Goal: Task Accomplishment & Management: Complete application form

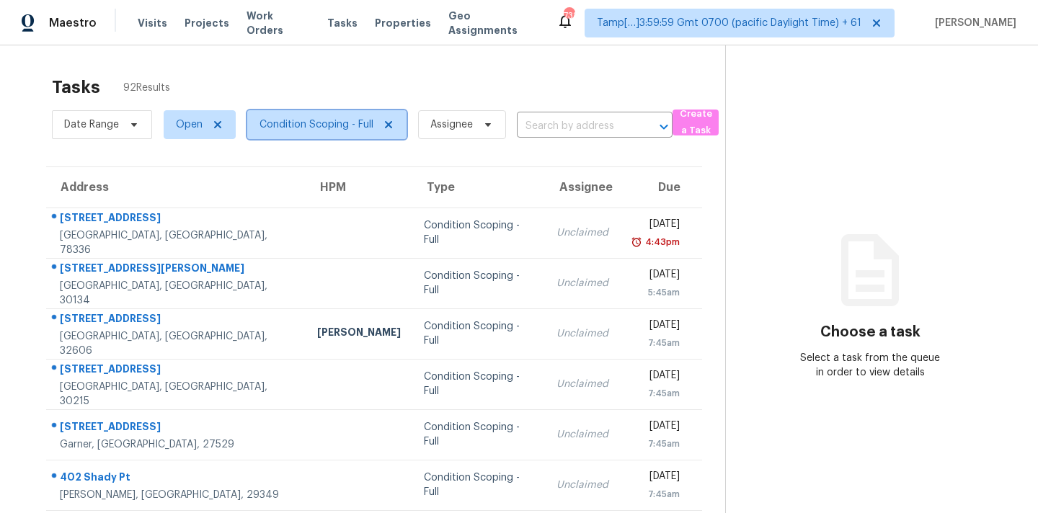
click at [332, 134] on span "Condition Scoping - Full" at bounding box center [326, 124] width 159 height 29
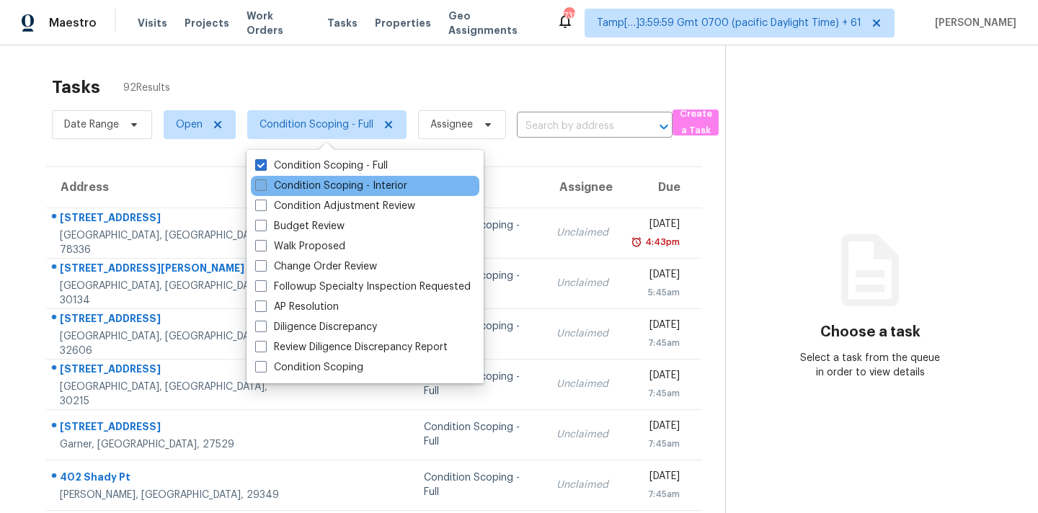
click at [347, 184] on label "Condition Scoping - Interior" at bounding box center [331, 186] width 152 height 14
click at [265, 184] on input "Condition Scoping - Interior" at bounding box center [259, 183] width 9 height 9
checkbox input "true"
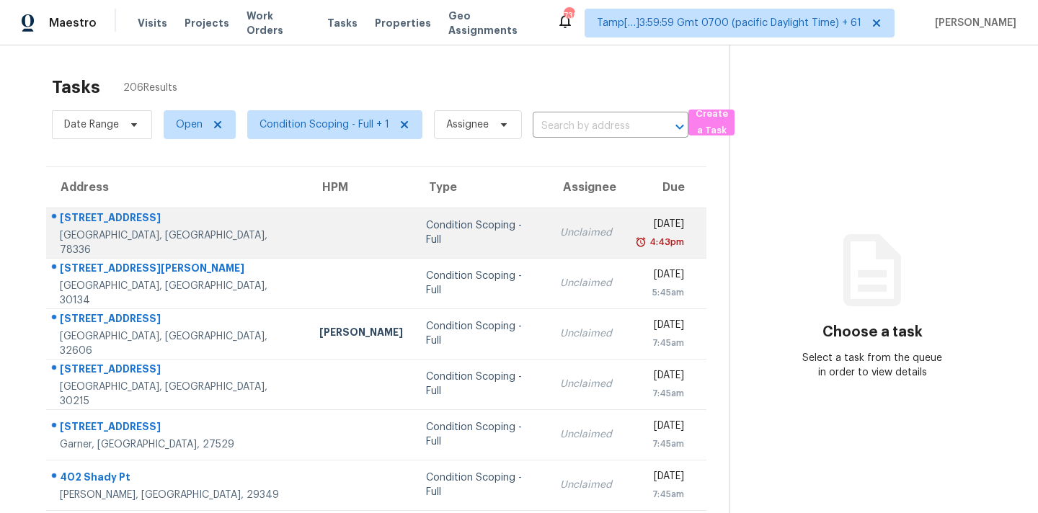
click at [560, 228] on div "Unclaimed" at bounding box center [586, 233] width 52 height 14
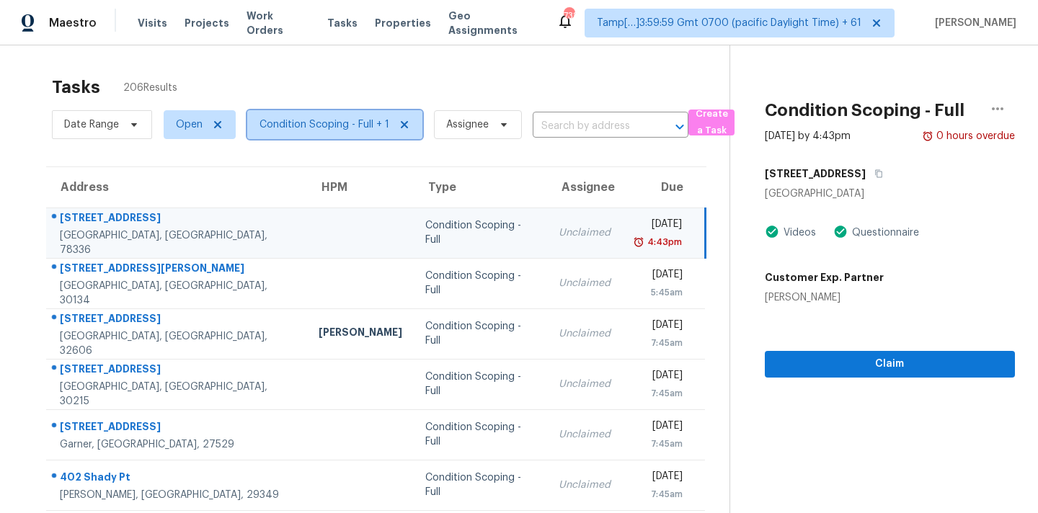
click at [346, 129] on span "Condition Scoping - Full + 1" at bounding box center [325, 125] width 130 height 14
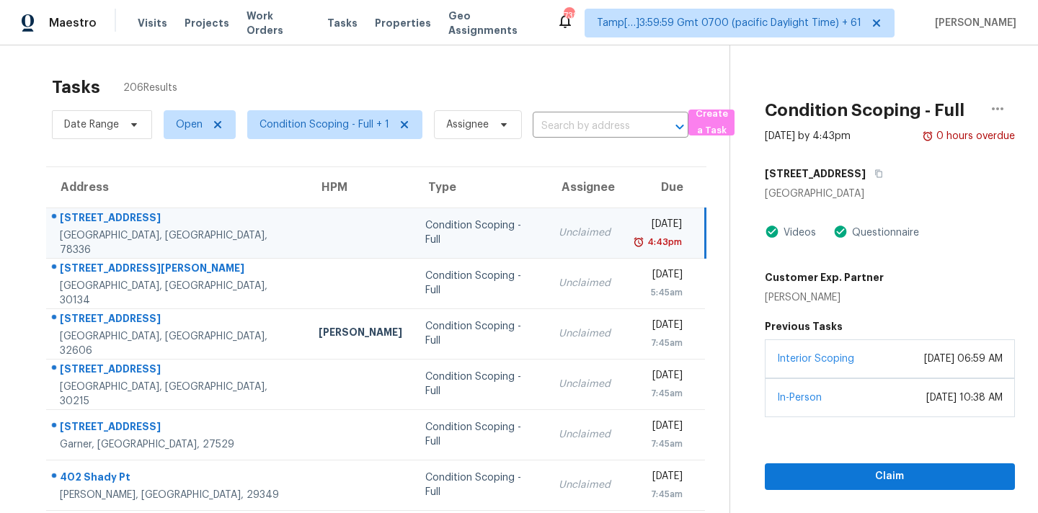
click at [558, 250] on td "Unclaimed" at bounding box center [584, 233] width 75 height 50
click at [340, 131] on span "Condition Scoping - Full + 1" at bounding box center [325, 125] width 130 height 14
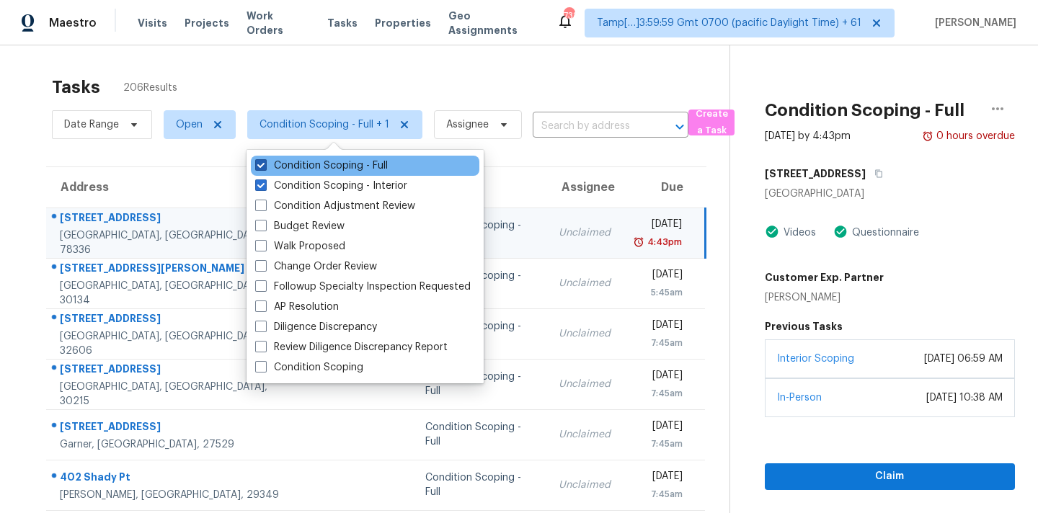
click at [352, 169] on label "Condition Scoping - Full" at bounding box center [321, 166] width 133 height 14
click at [265, 168] on input "Condition Scoping - Full" at bounding box center [259, 163] width 9 height 9
checkbox input "false"
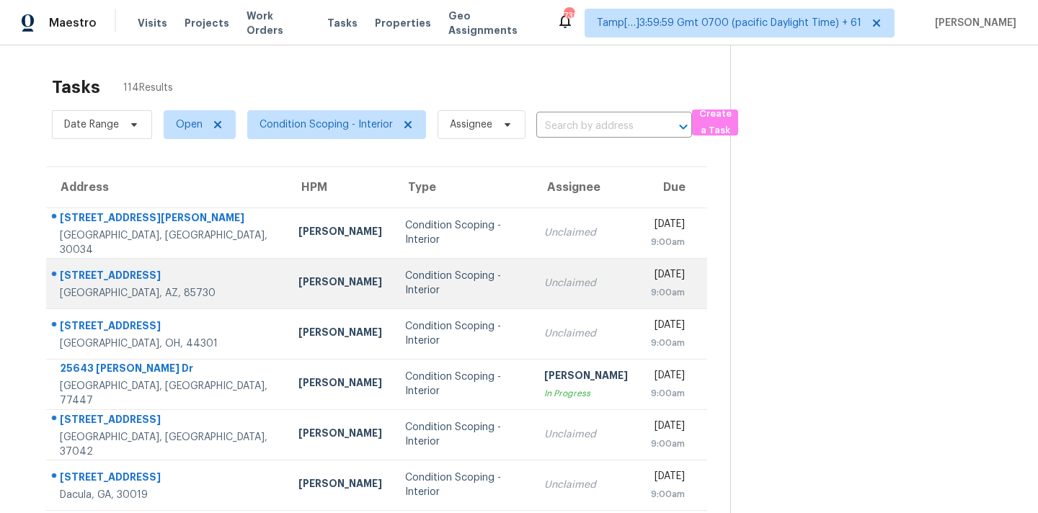
click at [536, 258] on td "Unclaimed" at bounding box center [586, 283] width 107 height 50
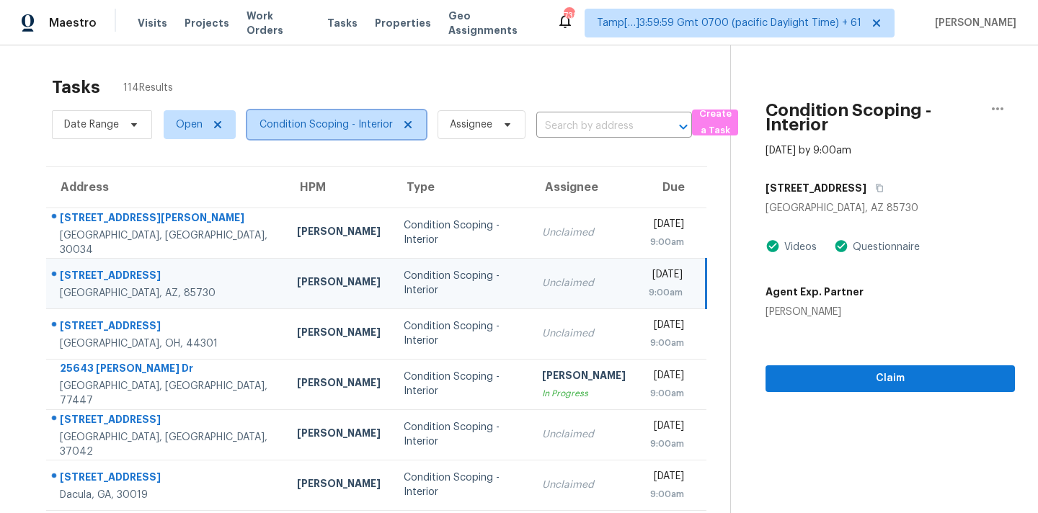
click at [324, 129] on span "Condition Scoping - Interior" at bounding box center [326, 125] width 133 height 14
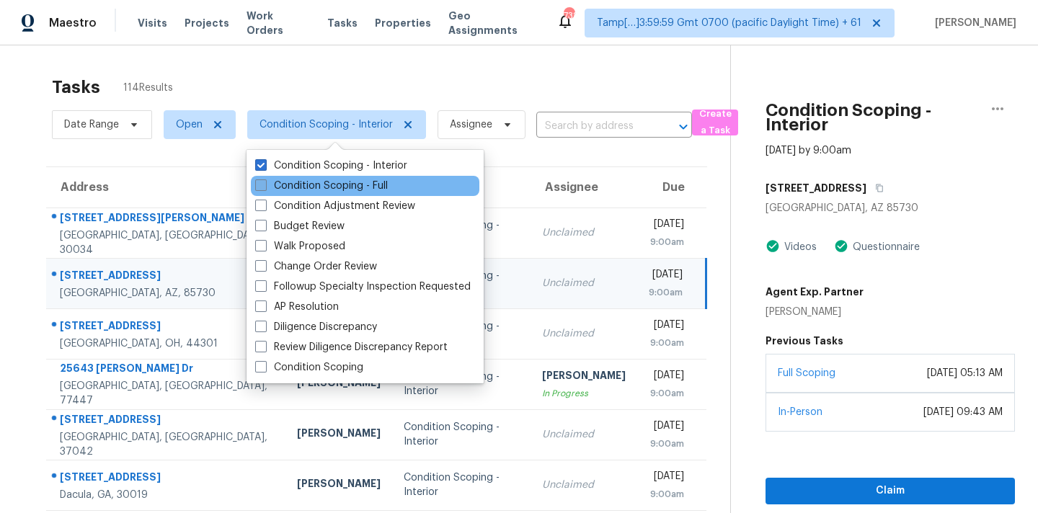
click at [342, 185] on label "Condition Scoping - Full" at bounding box center [321, 186] width 133 height 14
click at [265, 185] on input "Condition Scoping - Full" at bounding box center [259, 183] width 9 height 9
checkbox input "true"
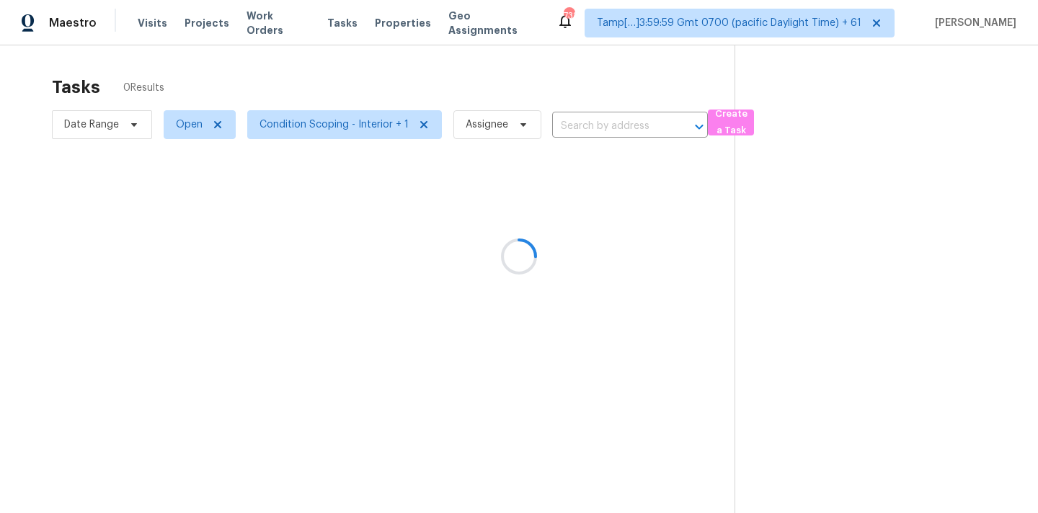
click at [477, 129] on div at bounding box center [519, 256] width 1038 height 513
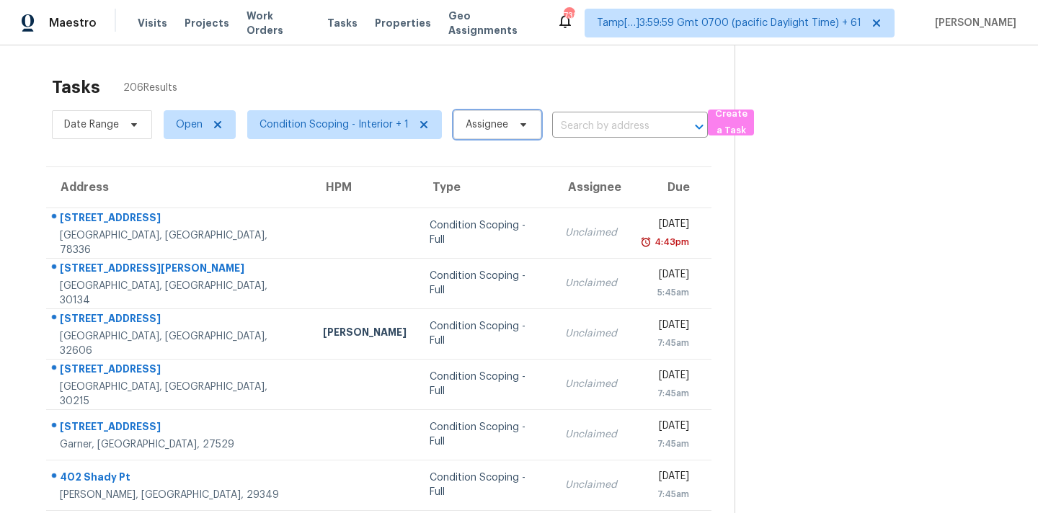
click at [477, 125] on span "Assignee" at bounding box center [487, 125] width 43 height 14
click at [488, 176] on input "search" at bounding box center [534, 170] width 154 height 29
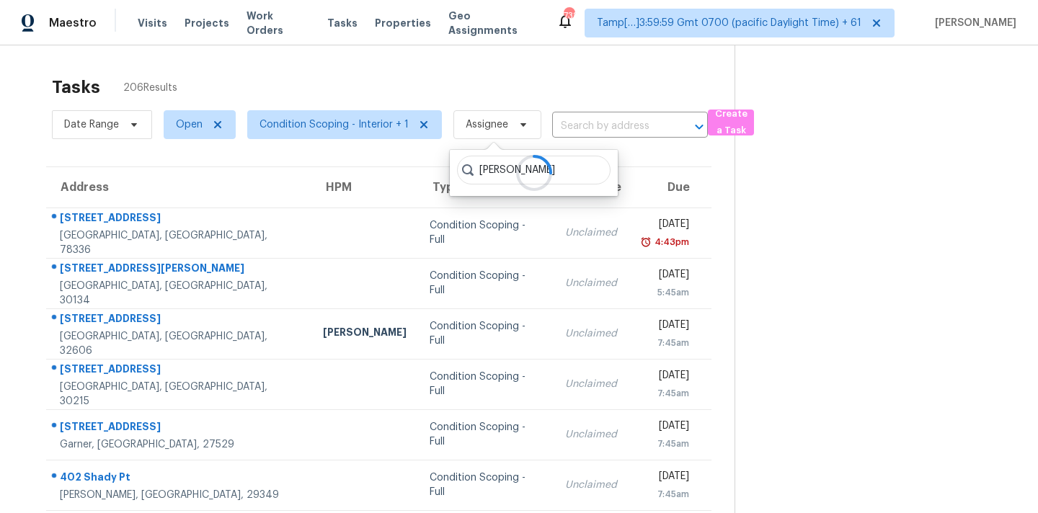
type input "[PERSON_NAME]"
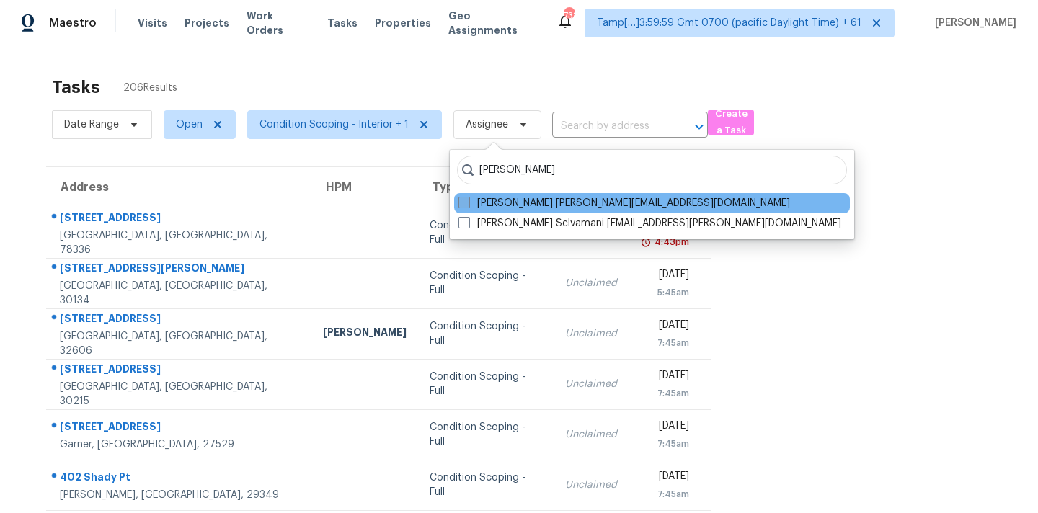
click at [566, 198] on label "[PERSON_NAME] [PERSON_NAME][EMAIL_ADDRESS][DOMAIN_NAME]" at bounding box center [625, 203] width 332 height 14
click at [468, 198] on input "[PERSON_NAME] [PERSON_NAME][EMAIL_ADDRESS][DOMAIN_NAME]" at bounding box center [463, 200] width 9 height 9
checkbox input "true"
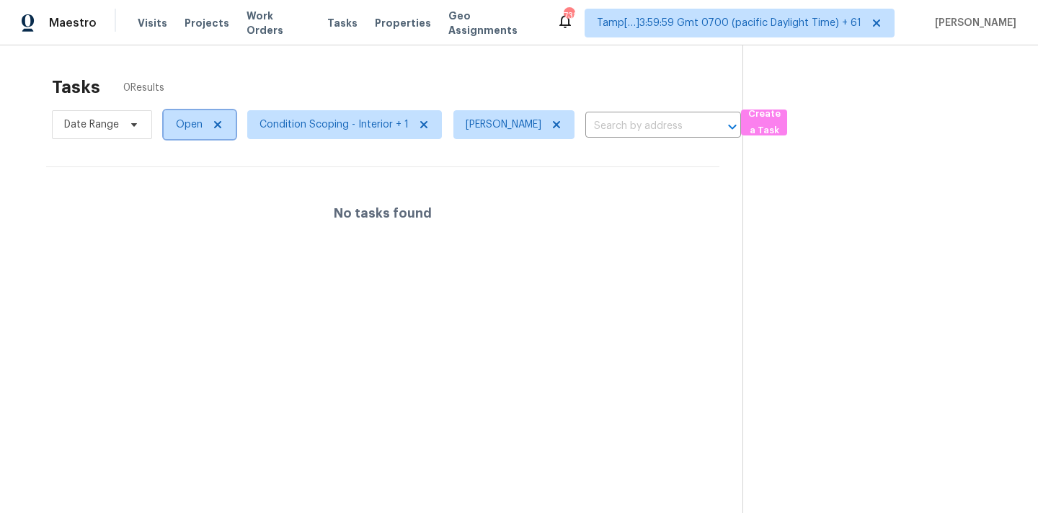
click at [188, 133] on span "Open" at bounding box center [200, 124] width 72 height 29
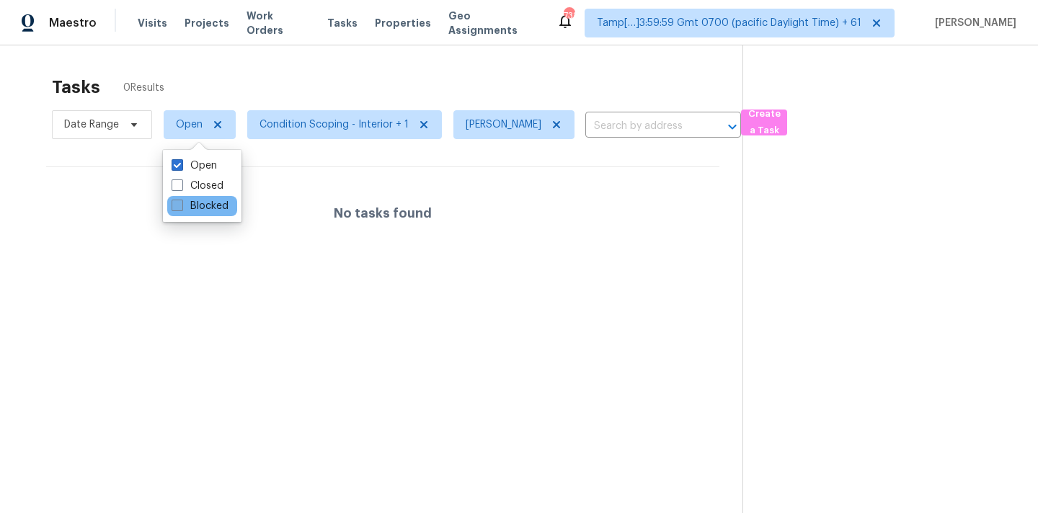
click at [206, 205] on label "Blocked" at bounding box center [200, 206] width 57 height 14
click at [181, 205] on input "Blocked" at bounding box center [176, 203] width 9 height 9
checkbox input "true"
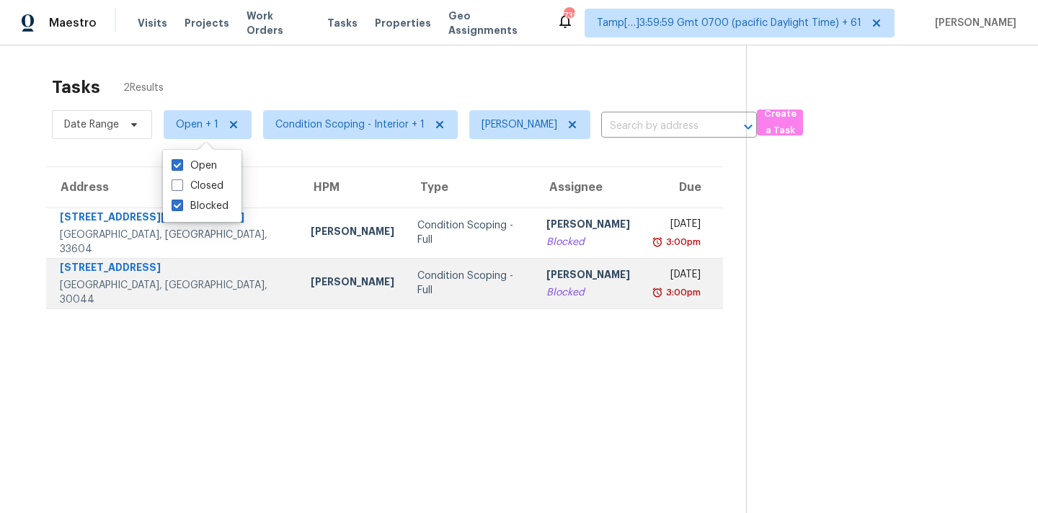
click at [546, 286] on div "Blocked" at bounding box center [588, 292] width 84 height 14
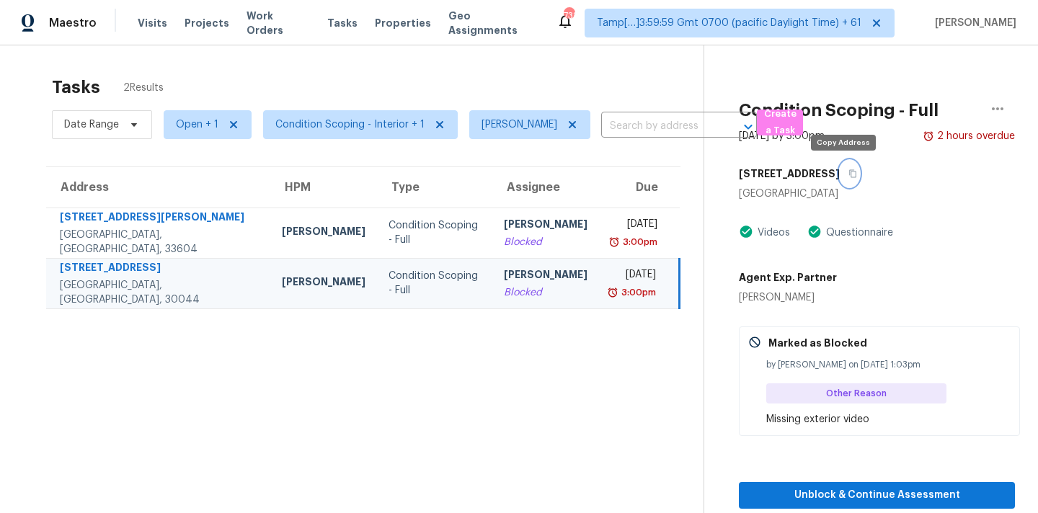
click at [849, 177] on icon "button" at bounding box center [853, 173] width 9 height 9
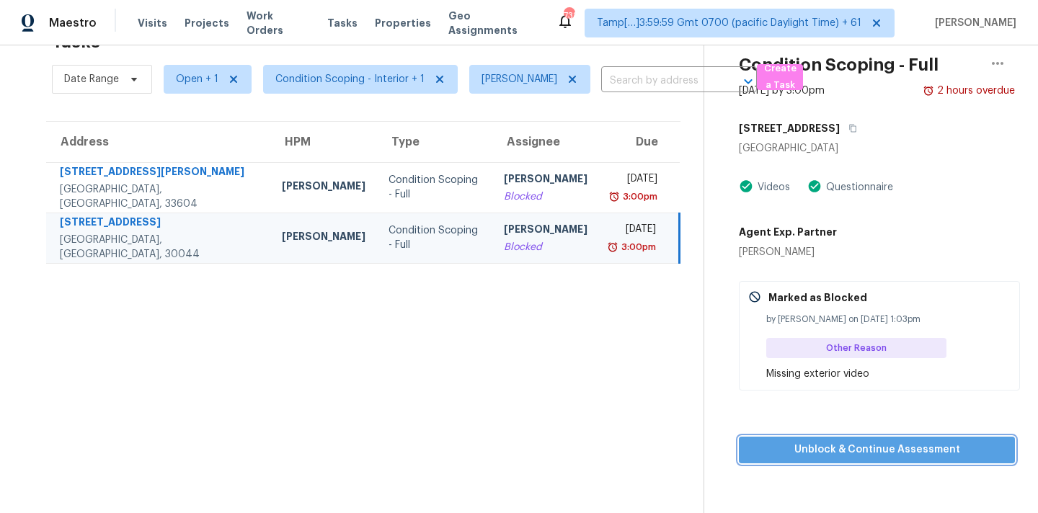
click at [851, 448] on span "Unblock & Continue Assessment" at bounding box center [877, 450] width 253 height 18
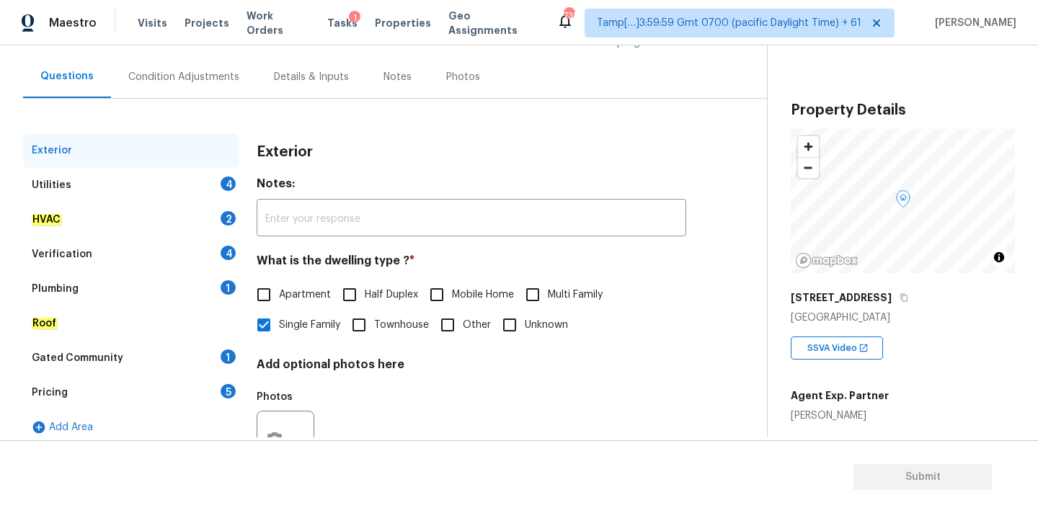
scroll to position [155, 0]
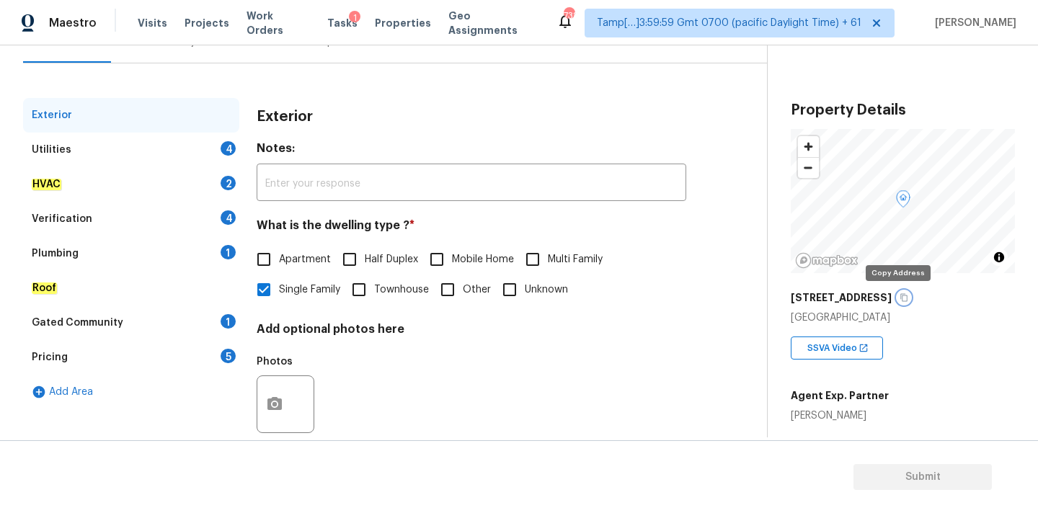
click at [900, 301] on icon "button" at bounding box center [904, 297] width 9 height 9
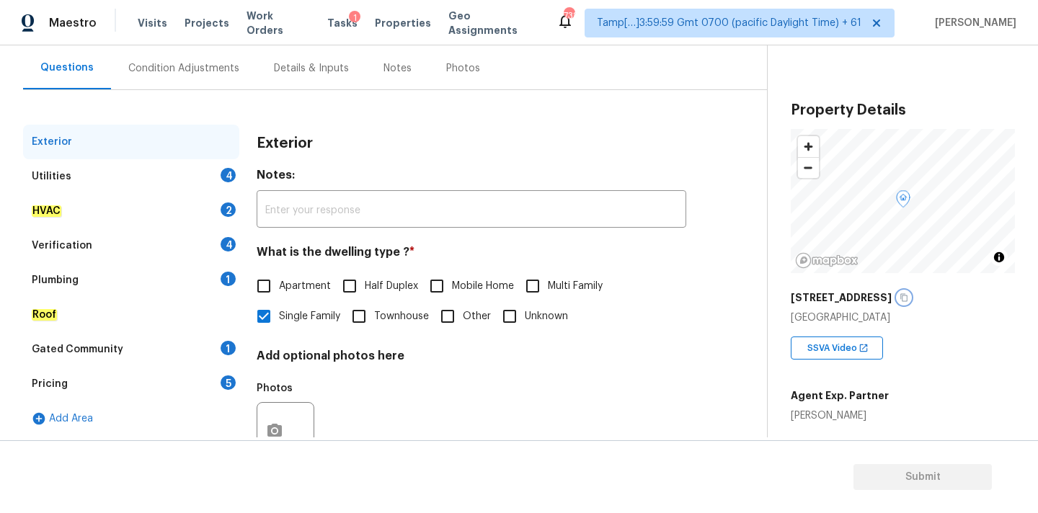
scroll to position [92, 0]
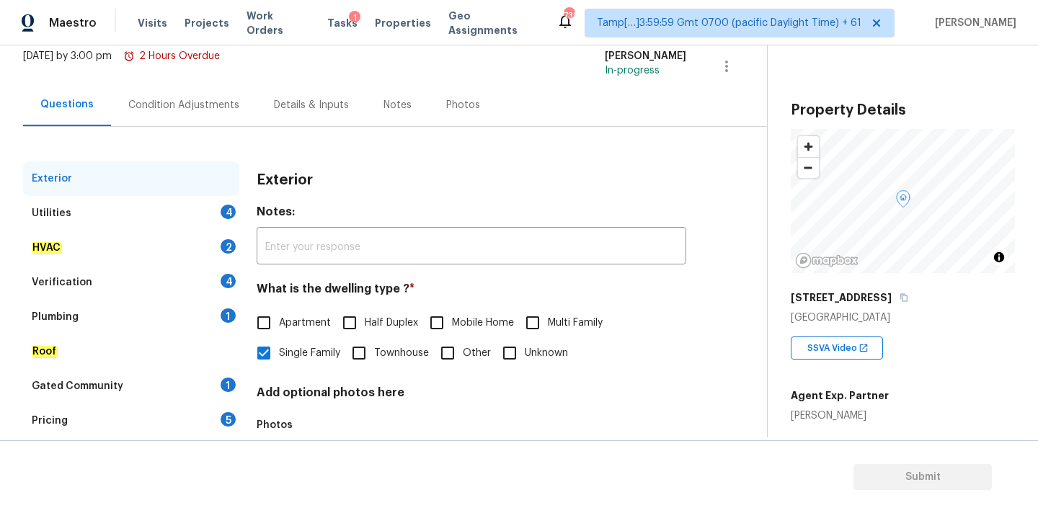
click at [137, 289] on div "Verification 4" at bounding box center [131, 282] width 216 height 35
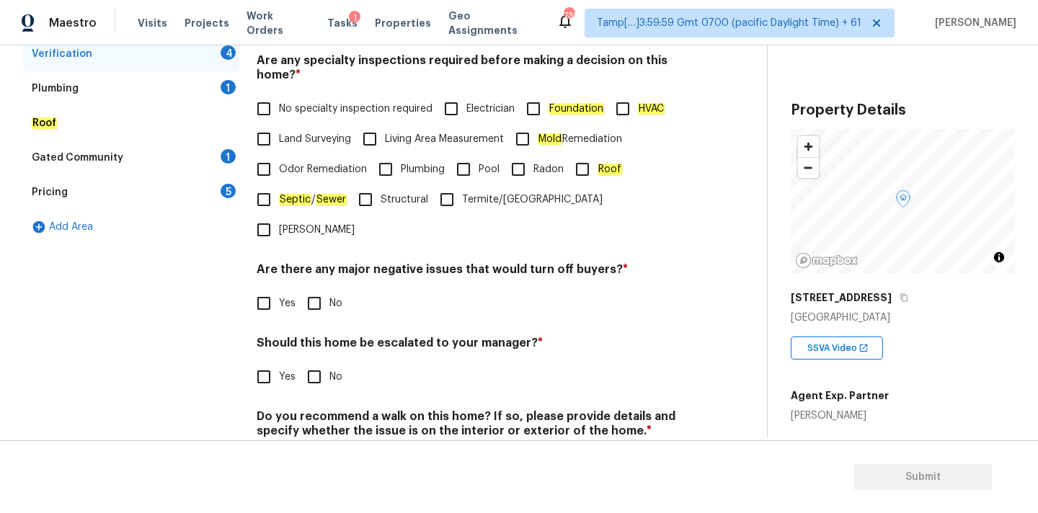
scroll to position [354, 0]
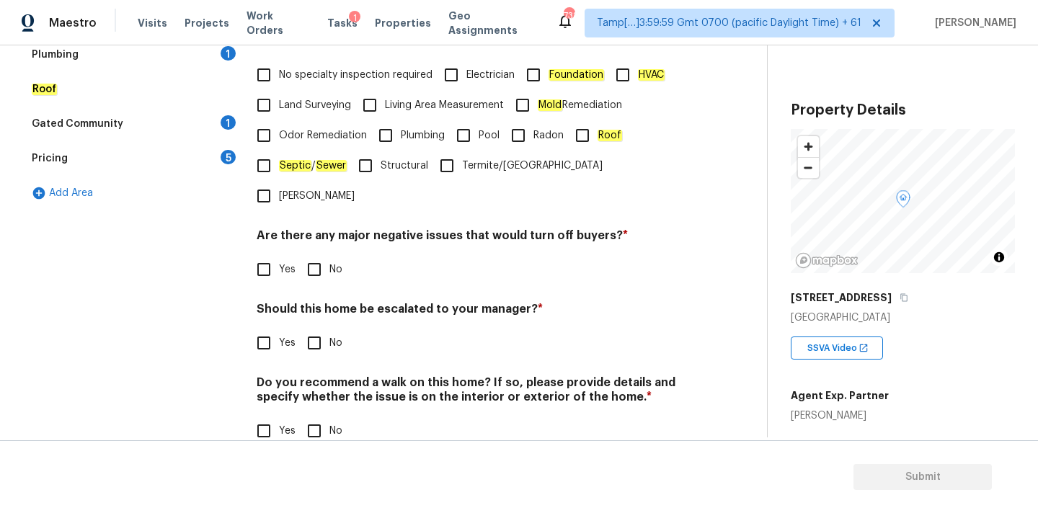
click at [288, 336] on span "Yes" at bounding box center [287, 343] width 17 height 15
click at [279, 328] on input "Yes" at bounding box center [264, 343] width 30 height 30
checkbox input "true"
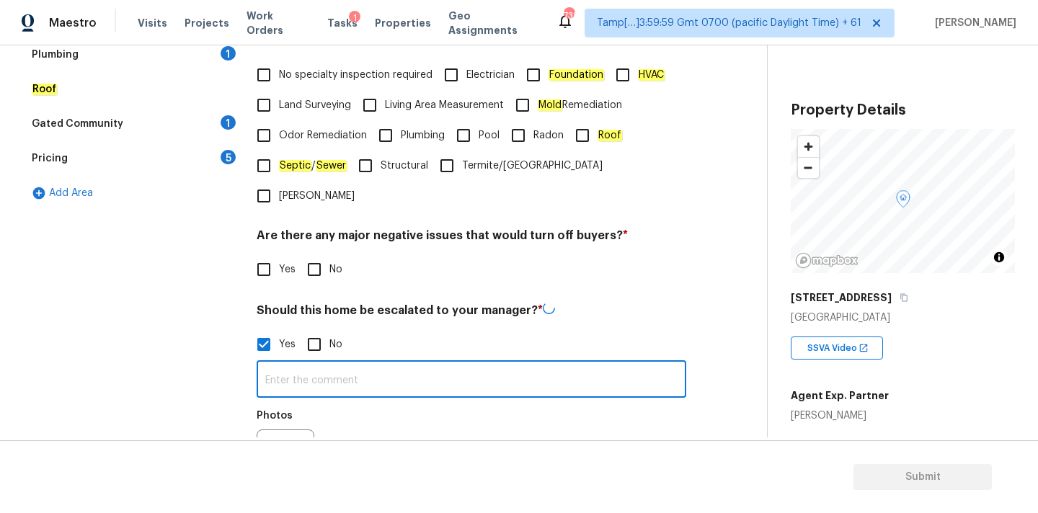
click at [301, 364] on input "text" at bounding box center [472, 381] width 430 height 34
type input "This is ALA property. Hardwood flooring as possible water leak due to plumbing …"
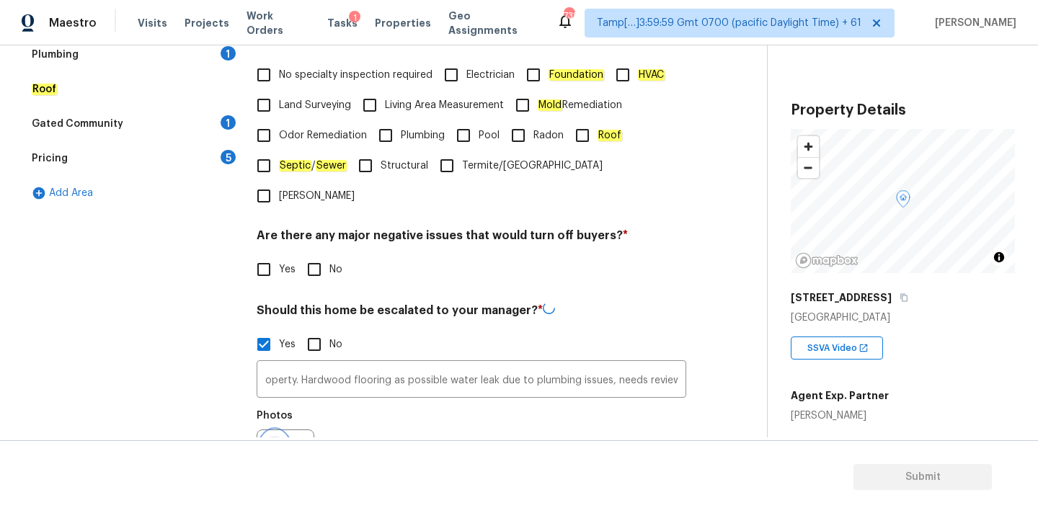
click at [273, 450] on icon "button" at bounding box center [274, 458] width 17 height 17
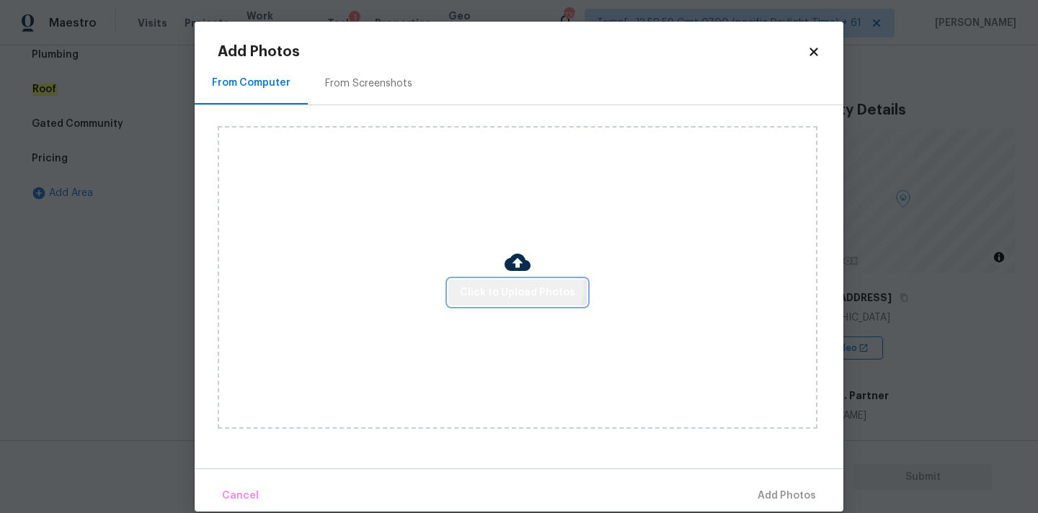
click at [503, 284] on span "Click to Upload Photos" at bounding box center [517, 293] width 115 height 18
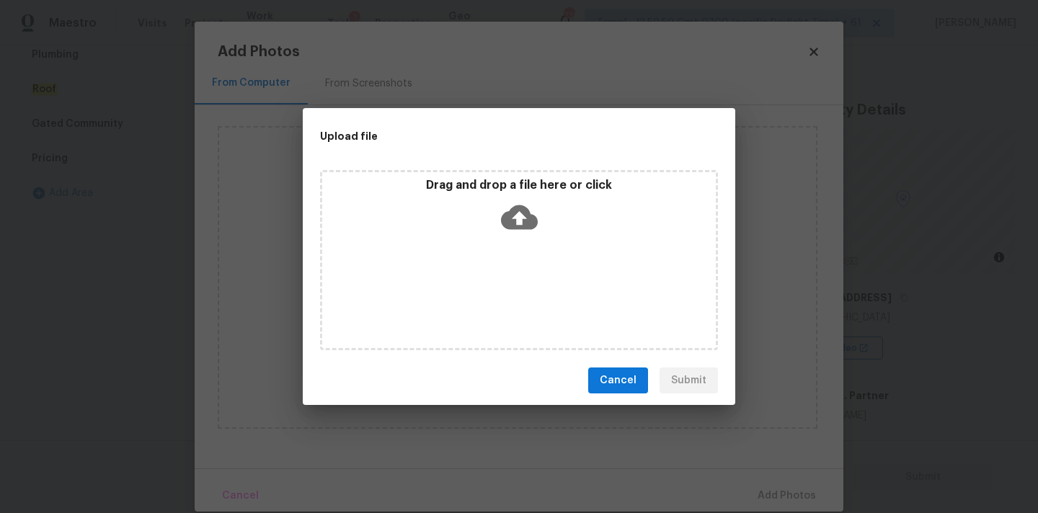
click at [524, 201] on icon at bounding box center [519, 217] width 37 height 37
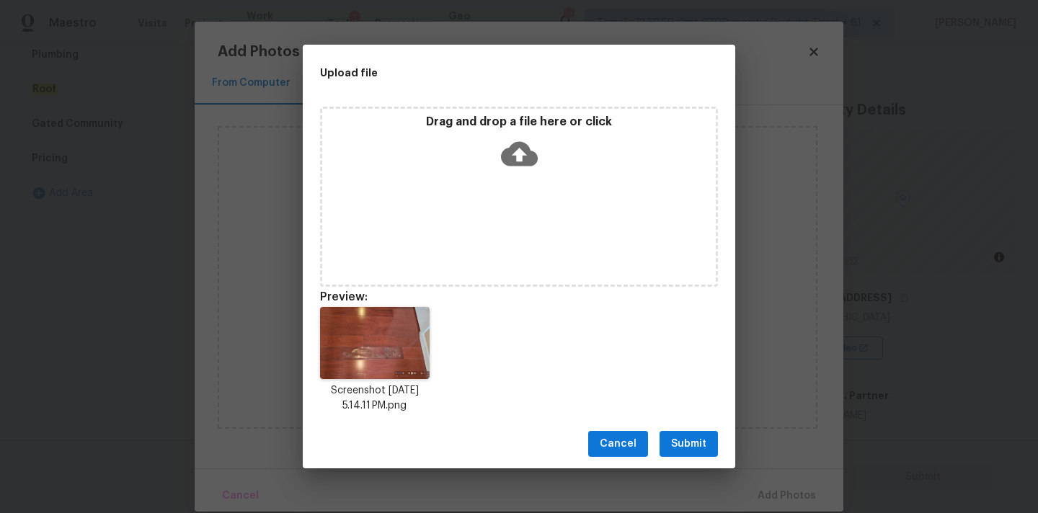
click at [706, 453] on button "Submit" at bounding box center [689, 444] width 58 height 27
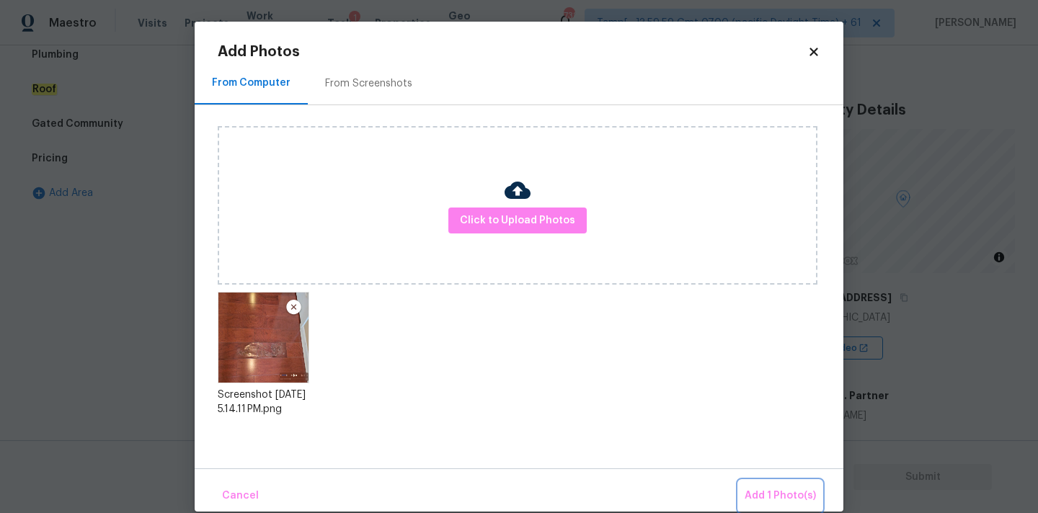
click at [789, 502] on span "Add 1 Photo(s)" at bounding box center [780, 496] width 71 height 18
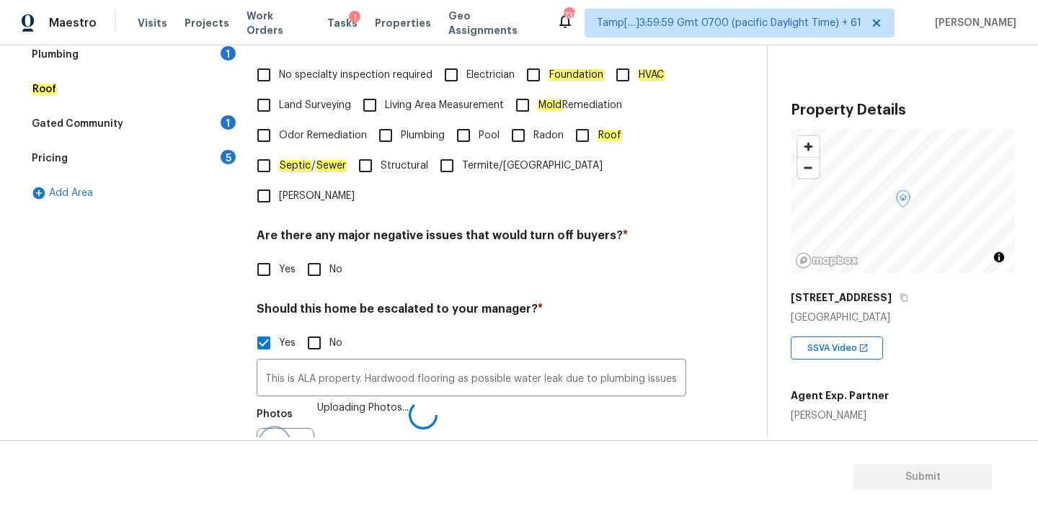
scroll to position [372, 0]
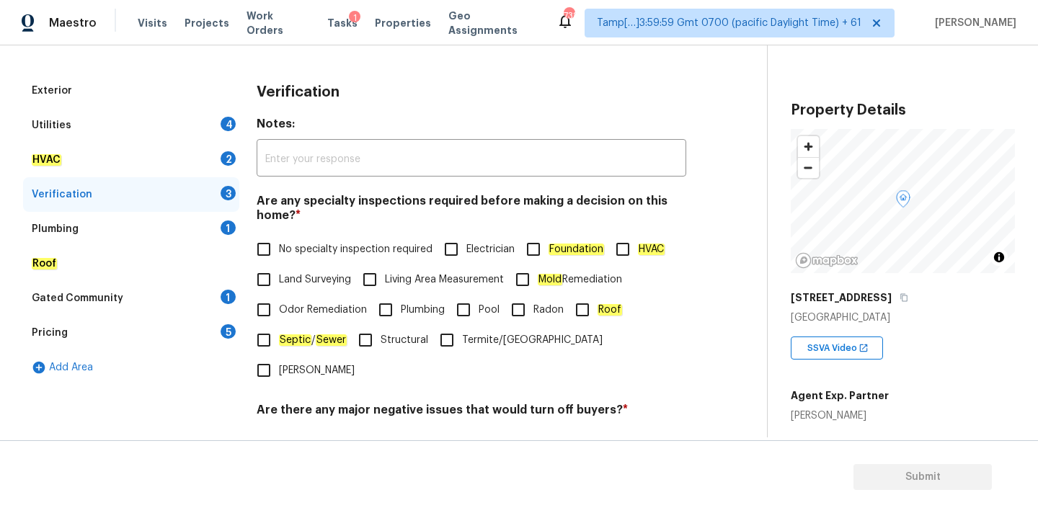
click at [342, 251] on span "No specialty inspection required" at bounding box center [356, 249] width 154 height 15
click at [279, 251] on input "No specialty inspection required" at bounding box center [264, 249] width 30 height 30
checkbox input "true"
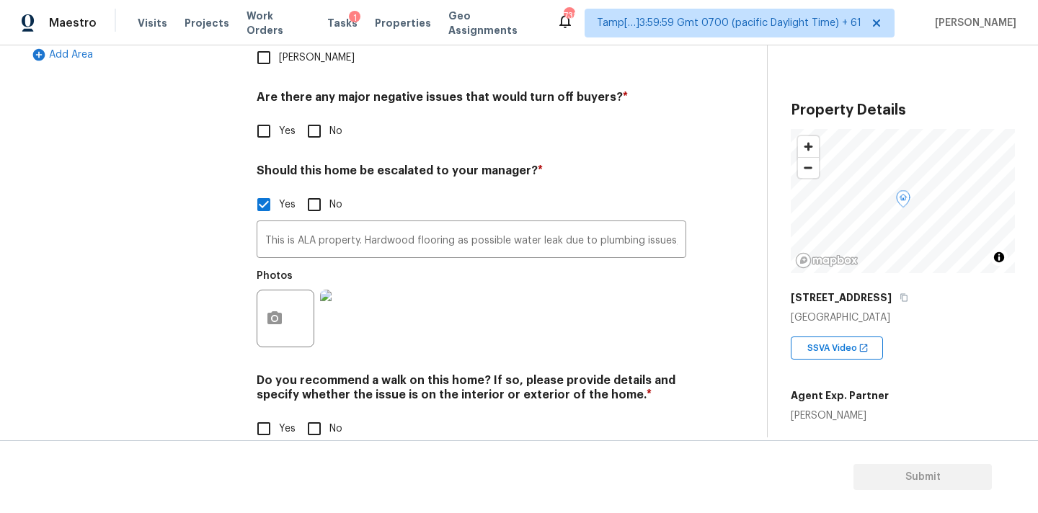
scroll to position [491, 0]
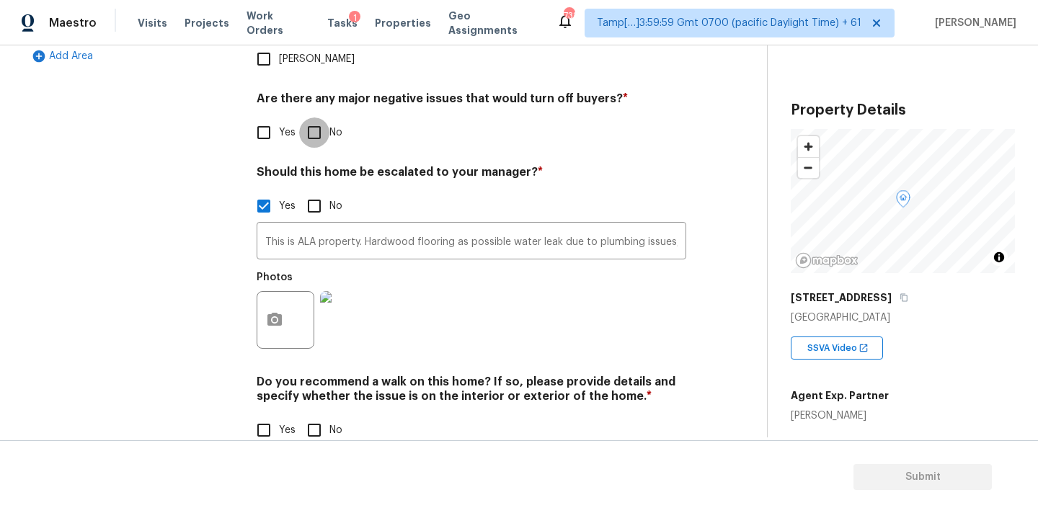
click at [323, 118] on input "No" at bounding box center [314, 133] width 30 height 30
checkbox input "true"
click at [316, 415] on input "No" at bounding box center [314, 430] width 30 height 30
checkbox input "true"
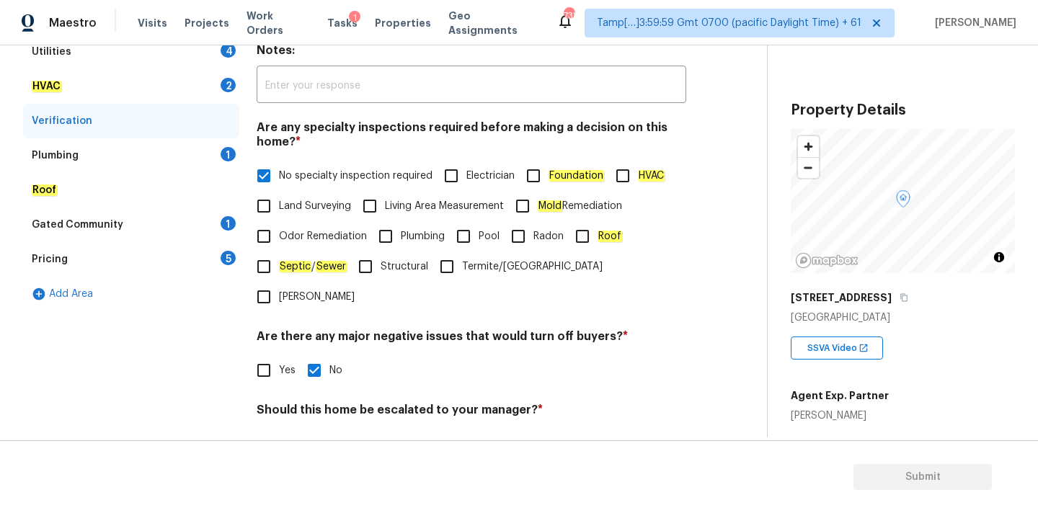
scroll to position [238, 0]
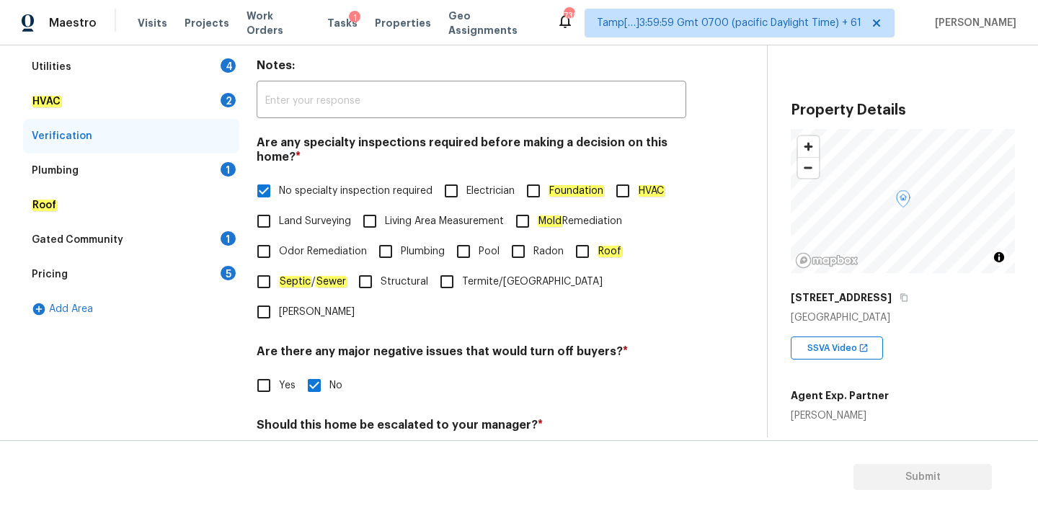
click at [168, 172] on div "Plumbing 1" at bounding box center [131, 171] width 216 height 35
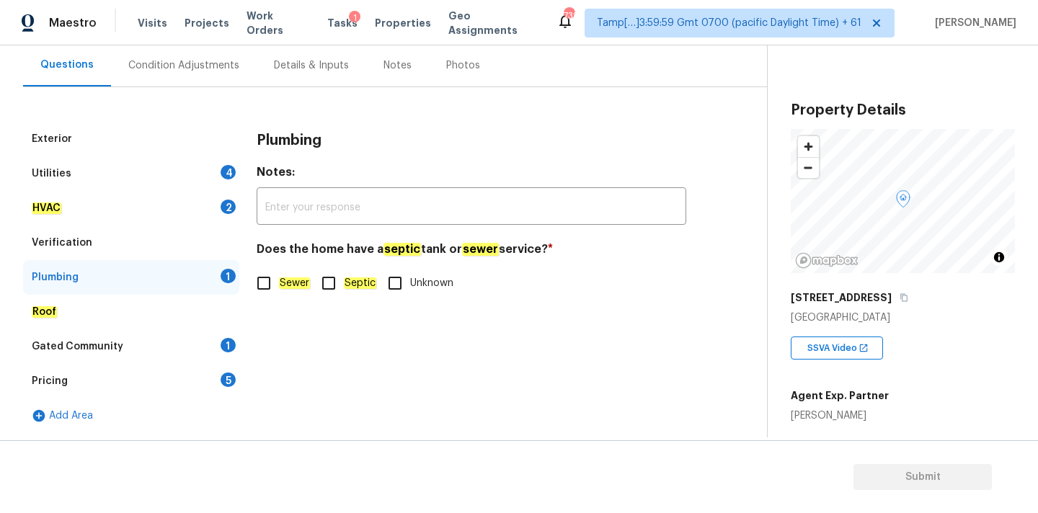
click at [287, 276] on span "Sewer" at bounding box center [294, 283] width 31 height 15
click at [279, 276] on input "Sewer" at bounding box center [264, 283] width 30 height 30
checkbox input "true"
click at [215, 333] on div "Gated Community 1" at bounding box center [131, 346] width 216 height 35
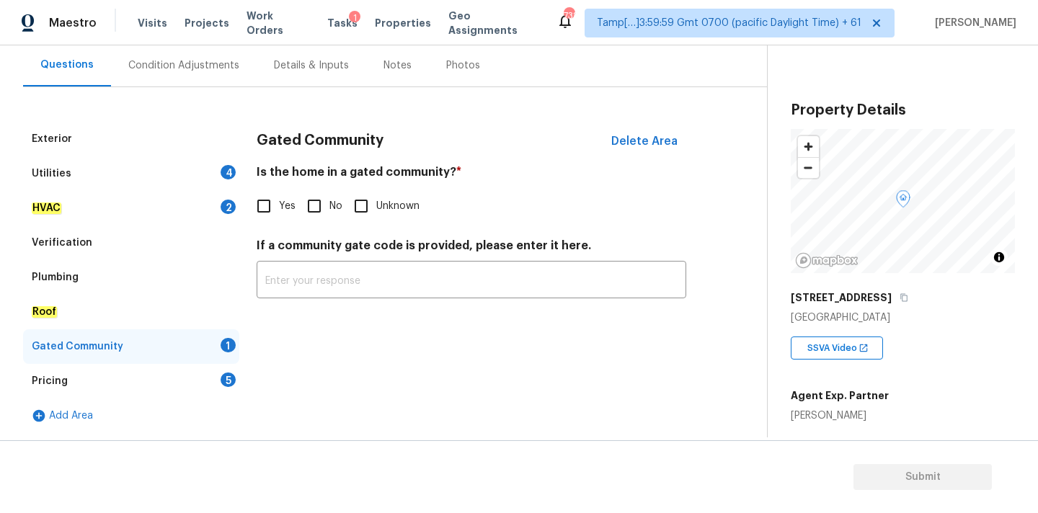
click at [327, 204] on input "No" at bounding box center [314, 206] width 30 height 30
checkbox input "true"
click at [216, 377] on div "Pricing 5" at bounding box center [131, 381] width 216 height 35
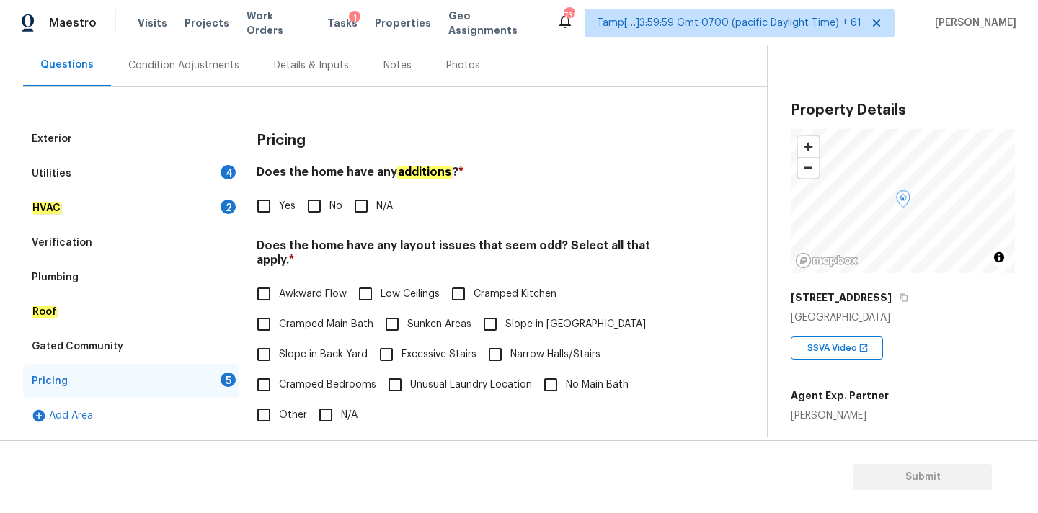
click at [320, 207] on input "No" at bounding box center [314, 206] width 30 height 30
checkbox input "true"
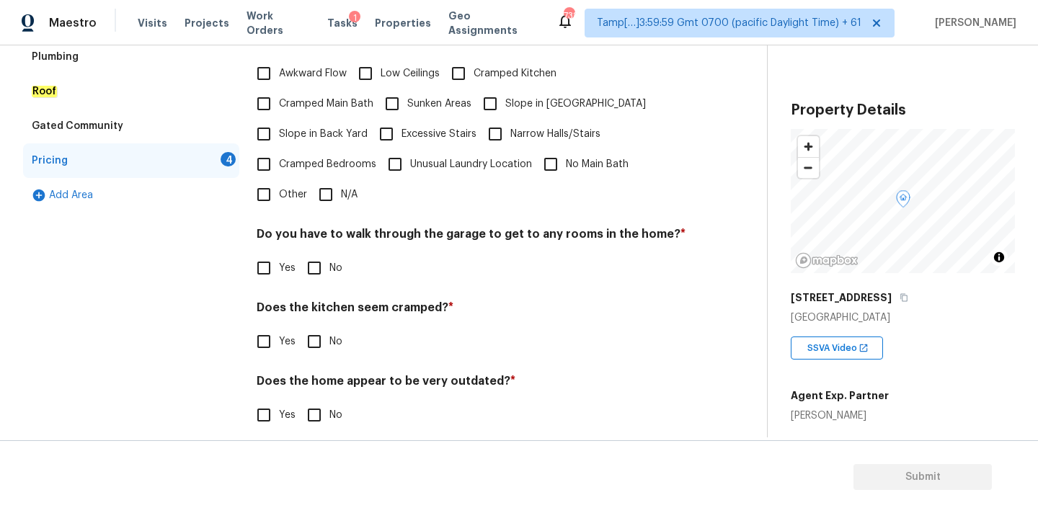
click at [328, 180] on input "N/A" at bounding box center [326, 195] width 30 height 30
checkbox input "true"
click at [319, 273] on div "Pricing Does the home have any additions ? * Yes No N/A Does the home have any …" at bounding box center [472, 174] width 430 height 546
click at [321, 255] on input "No" at bounding box center [314, 268] width 30 height 30
checkbox input "true"
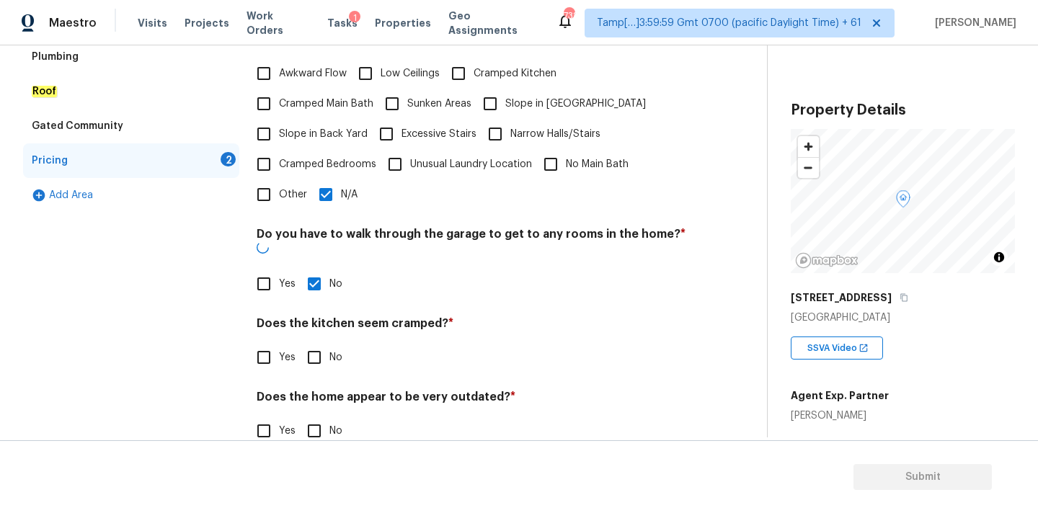
click at [321, 348] on div "Pricing Does the home have any additions ? * Yes No N/A Does the home have any …" at bounding box center [472, 182] width 430 height 562
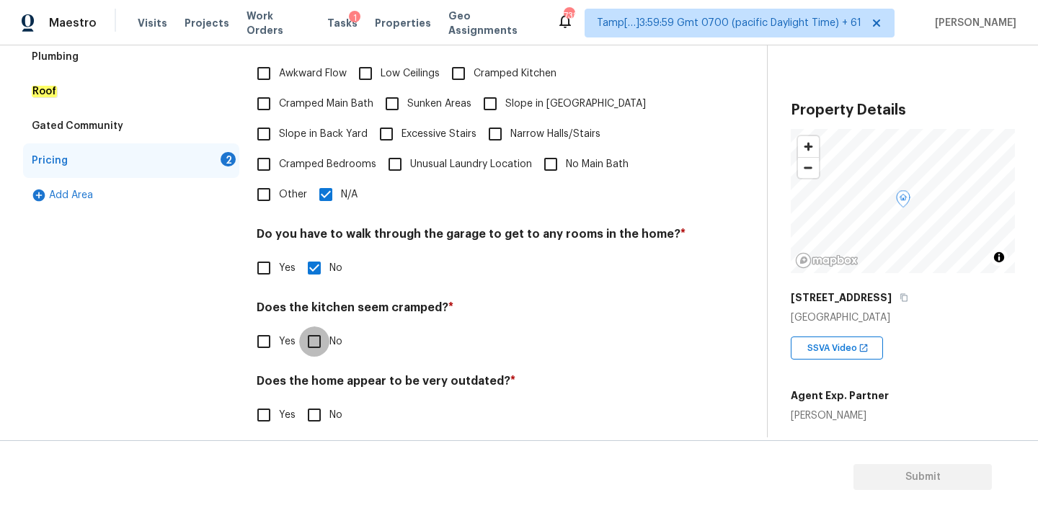
click at [321, 338] on input "No" at bounding box center [314, 342] width 30 height 30
checkbox input "true"
click at [321, 420] on div "Pricing Does the home have any additions ? * Yes No N/A Does the home have any …" at bounding box center [472, 175] width 430 height 548
click at [321, 405] on input "No" at bounding box center [314, 415] width 30 height 30
checkbox input "true"
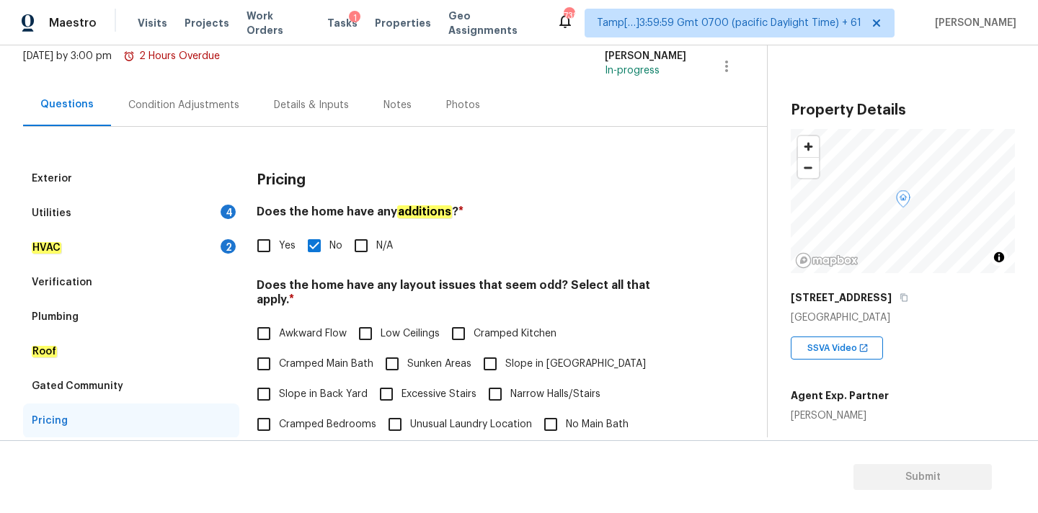
scroll to position [46, 0]
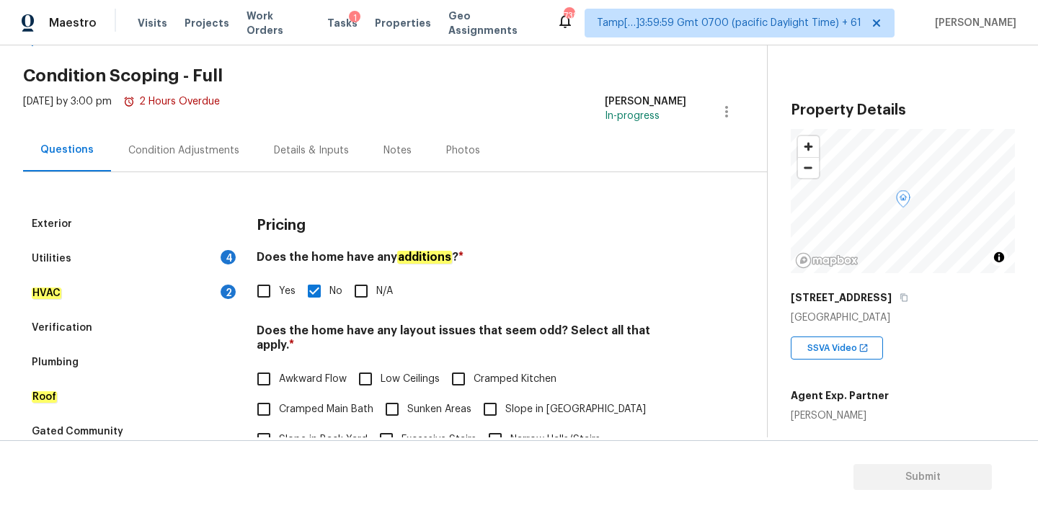
click at [190, 287] on div "HVAC 2" at bounding box center [131, 293] width 216 height 35
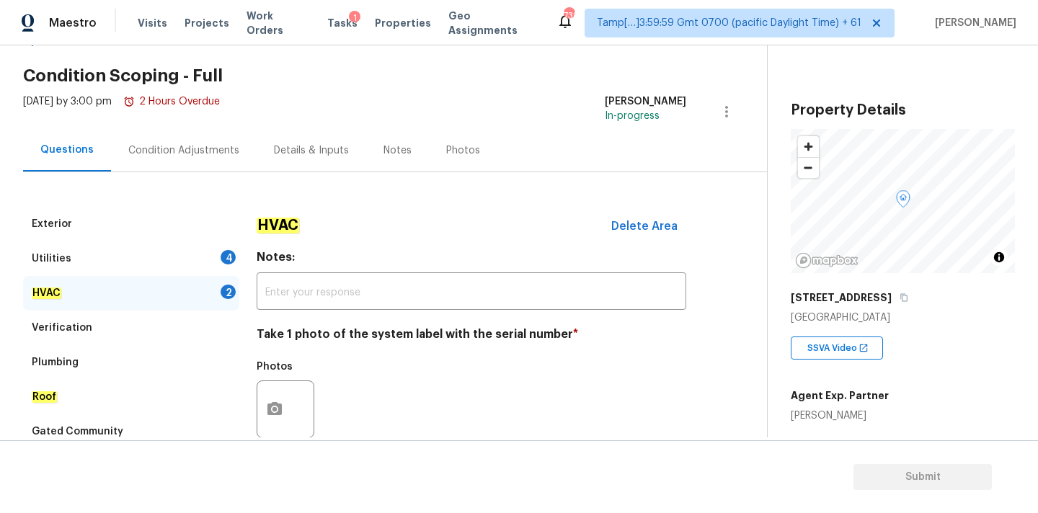
scroll to position [229, 0]
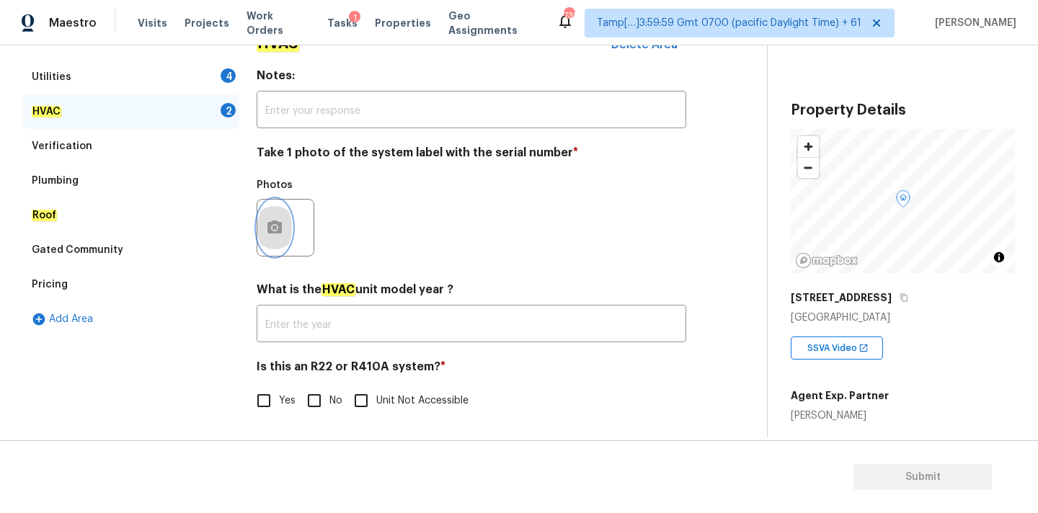
click at [277, 236] on button "button" at bounding box center [274, 228] width 35 height 56
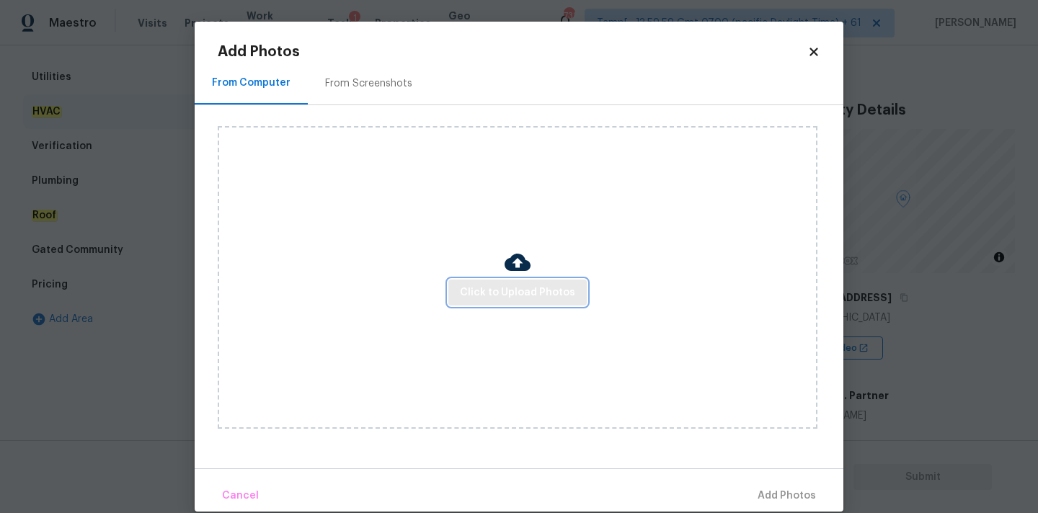
click at [505, 290] on span "Click to Upload Photos" at bounding box center [517, 293] width 115 height 18
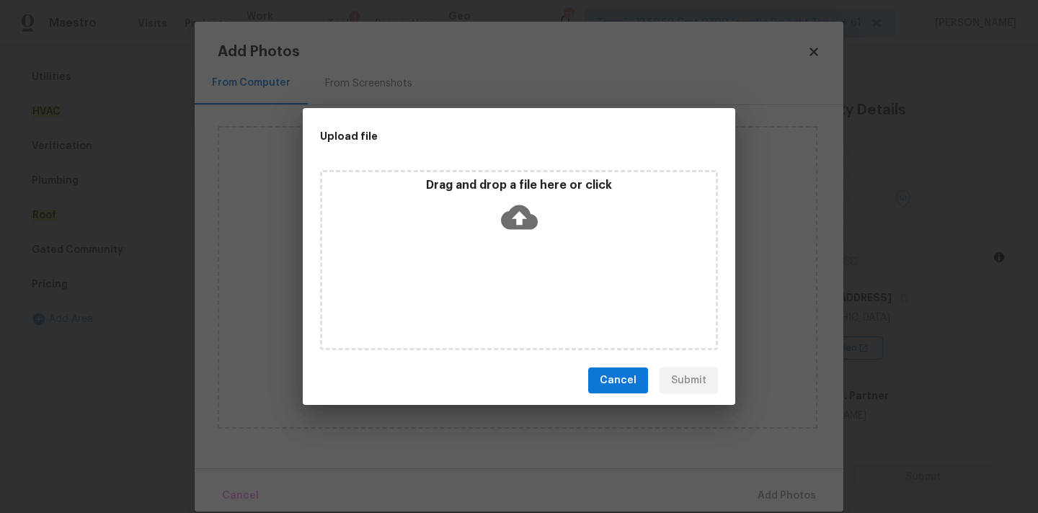
click at [518, 228] on icon at bounding box center [519, 217] width 37 height 25
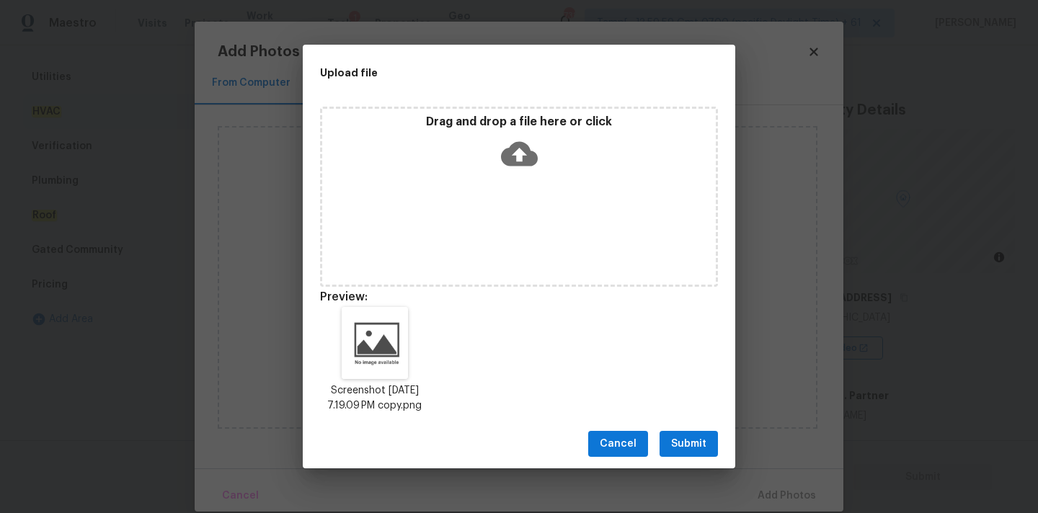
click at [673, 453] on span "Submit" at bounding box center [688, 444] width 35 height 18
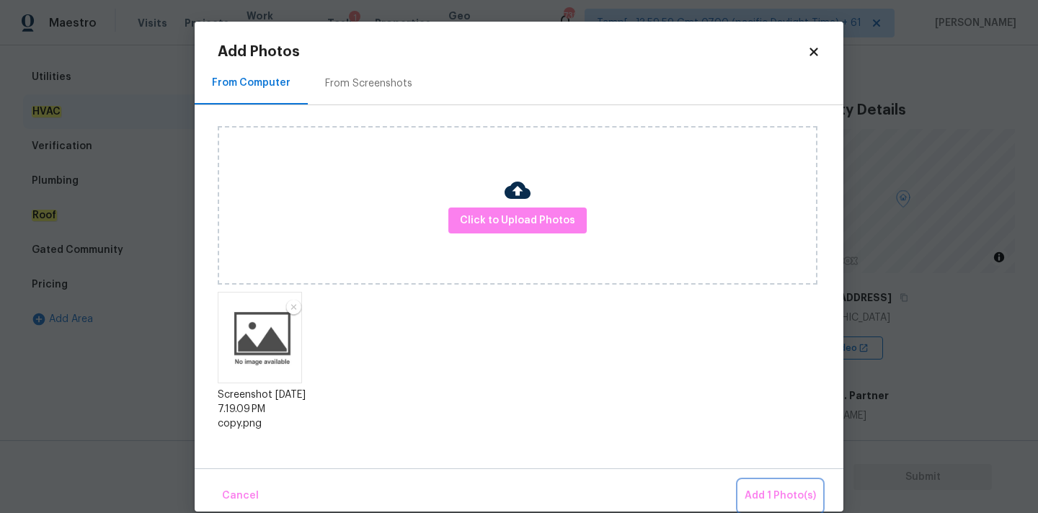
click at [768, 492] on span "Add 1 Photo(s)" at bounding box center [780, 496] width 71 height 18
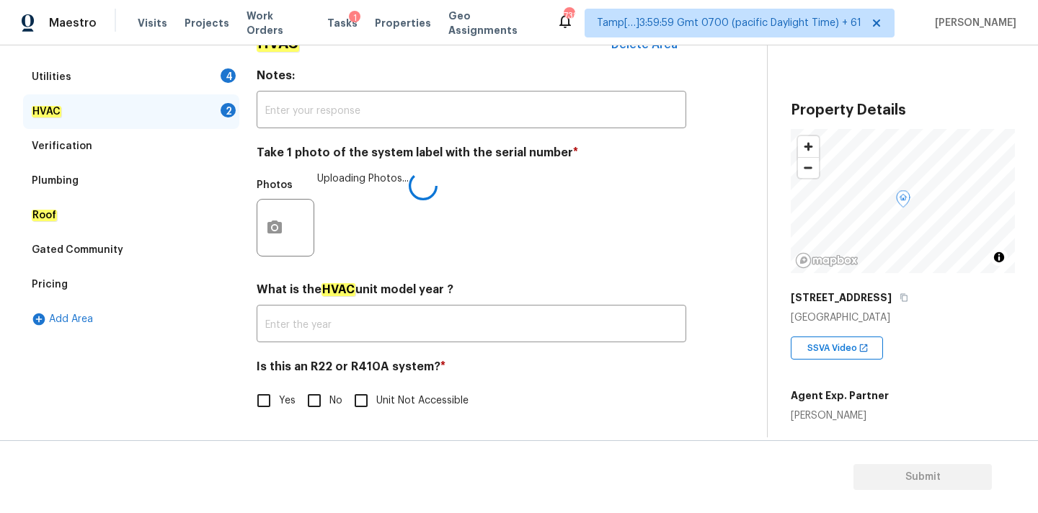
click at [327, 408] on input "No" at bounding box center [314, 401] width 30 height 30
checkbox input "true"
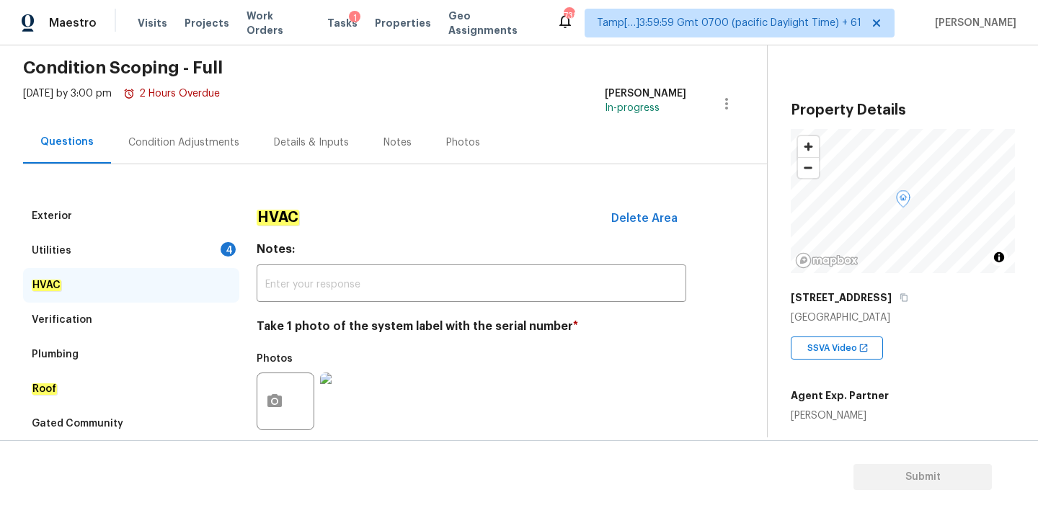
scroll to position [0, 0]
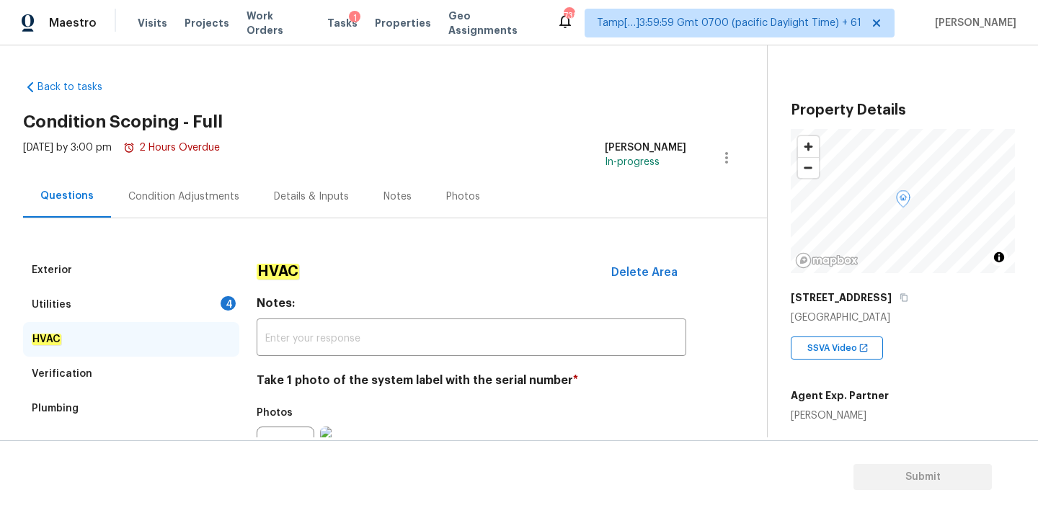
click at [213, 296] on div "Utilities 4" at bounding box center [131, 305] width 216 height 35
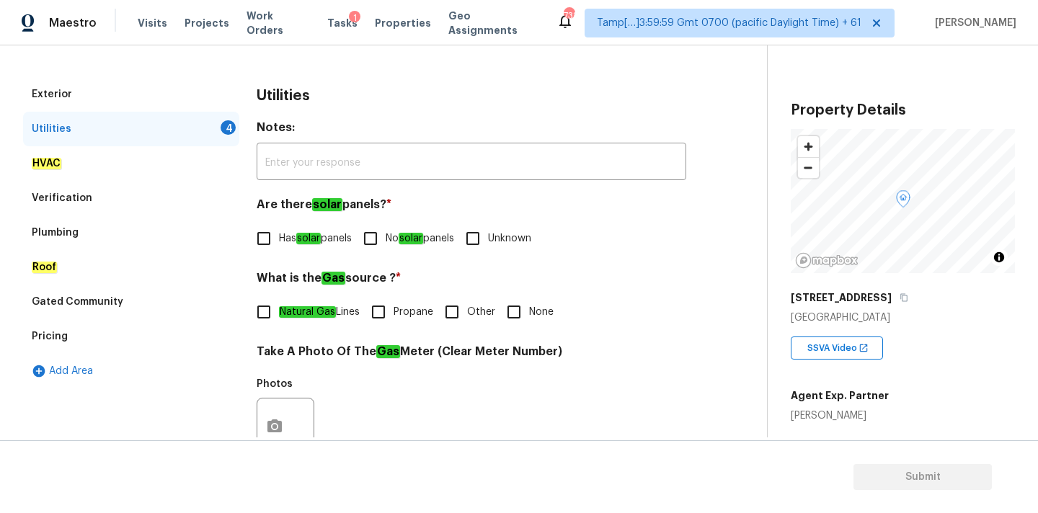
scroll to position [202, 0]
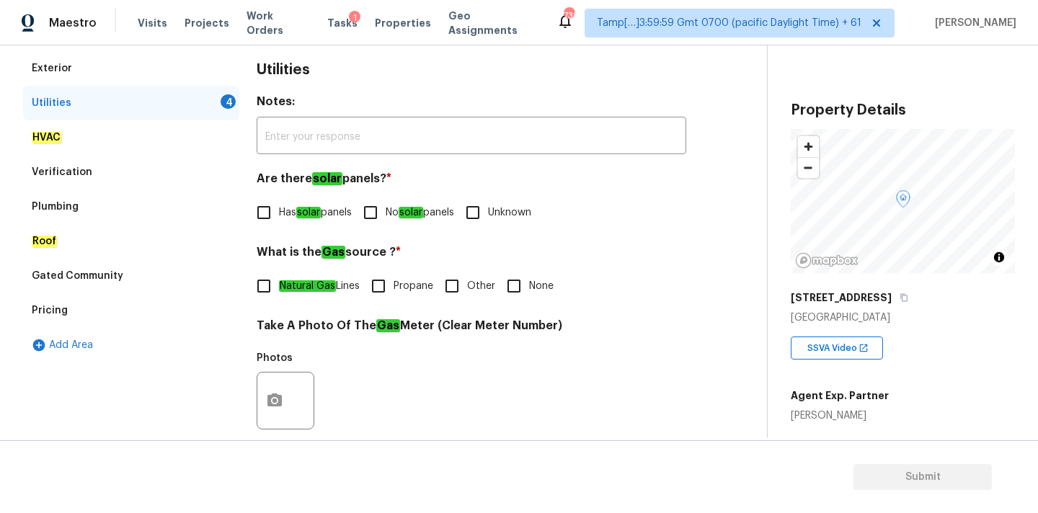
click at [376, 218] on input "No solar panels" at bounding box center [370, 213] width 30 height 30
checkbox input "true"
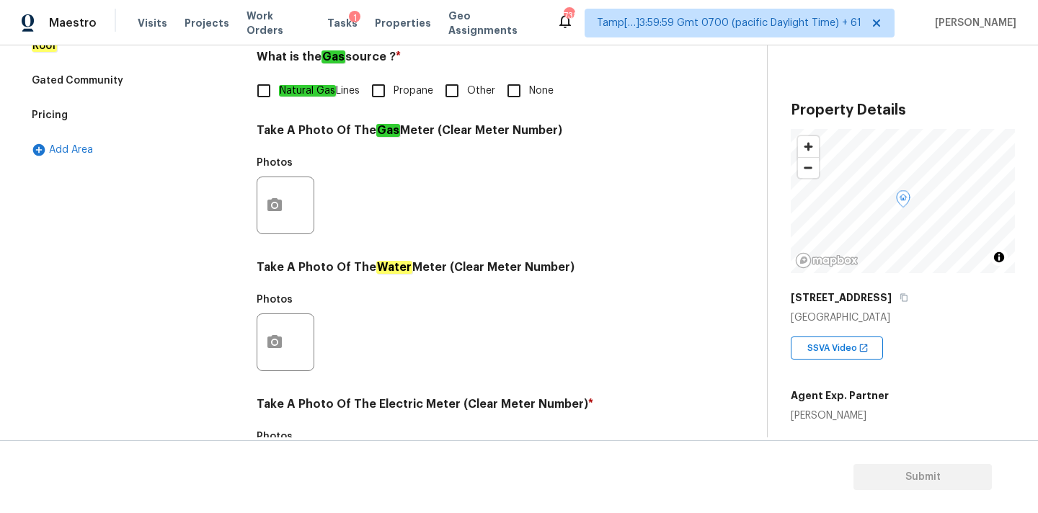
scroll to position [438, 0]
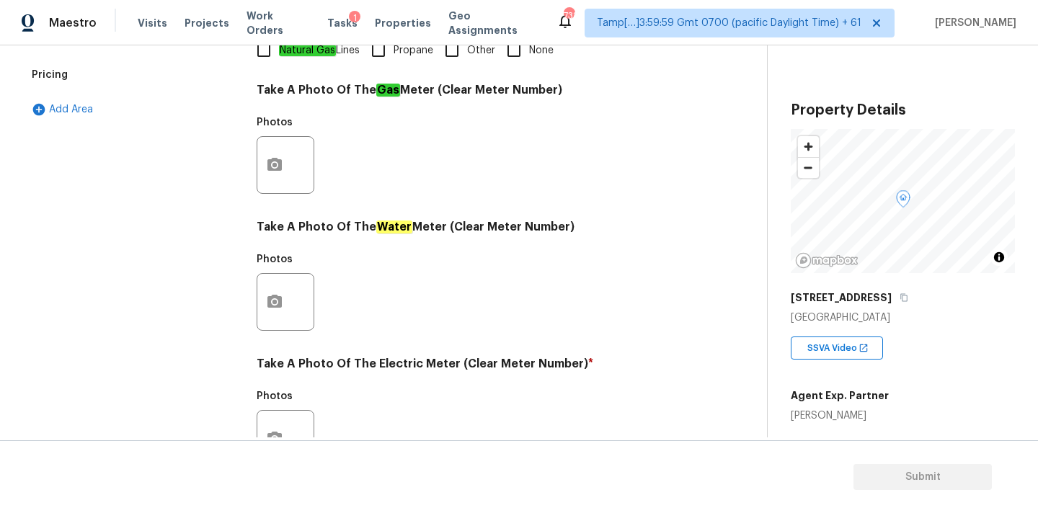
click at [310, 66] on div "Utilities Notes: ​ Are there solar panels? * Has solar panels No solar panels U…" at bounding box center [472, 191] width 430 height 752
click at [310, 56] on em "Natural Gas" at bounding box center [307, 51] width 57 height 12
click at [279, 56] on input "Natural Gas Lines" at bounding box center [264, 50] width 30 height 30
checkbox input "true"
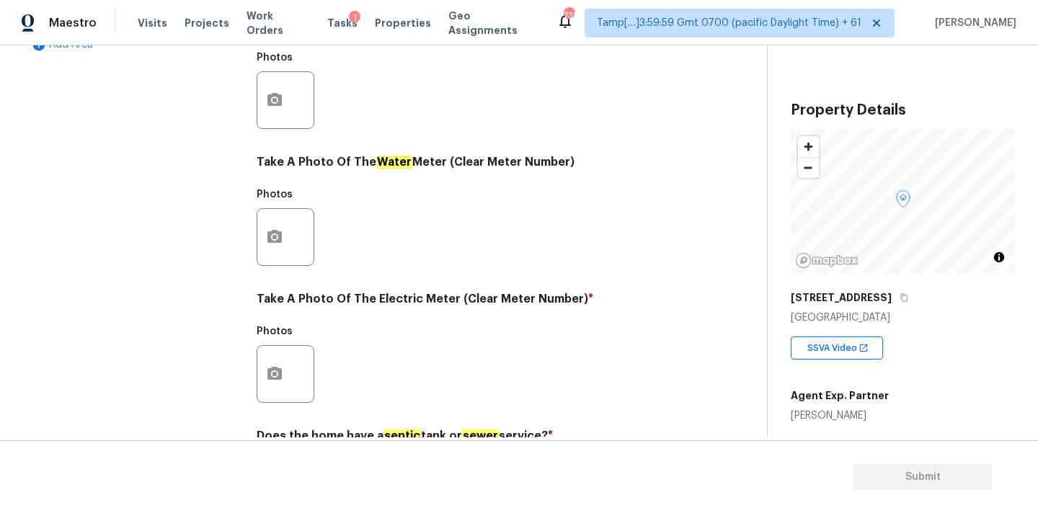
scroll to position [572, 0]
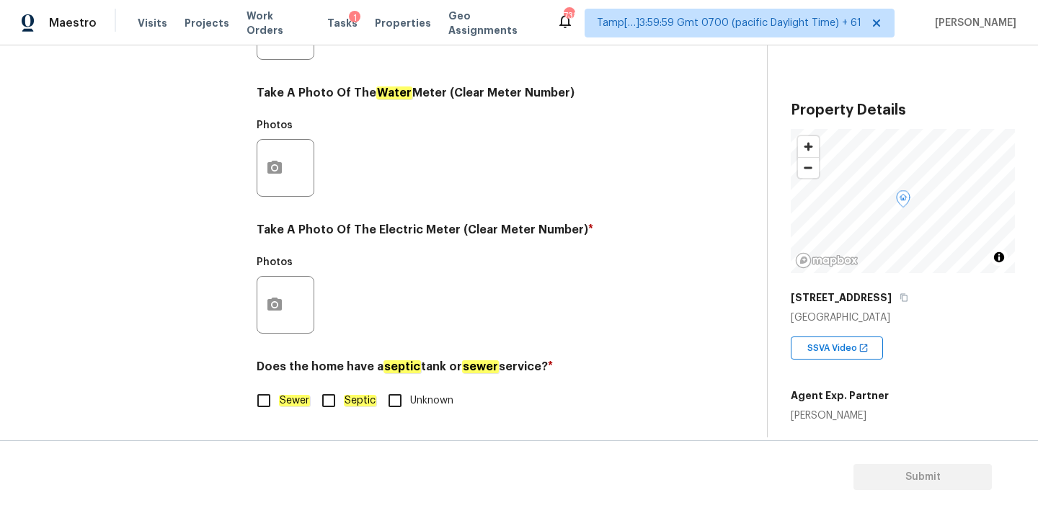
click at [292, 401] on em "Sewer" at bounding box center [294, 401] width 31 height 12
click at [279, 401] on input "Sewer" at bounding box center [264, 401] width 30 height 30
checkbox input "true"
click at [285, 298] on button "button" at bounding box center [274, 305] width 35 height 56
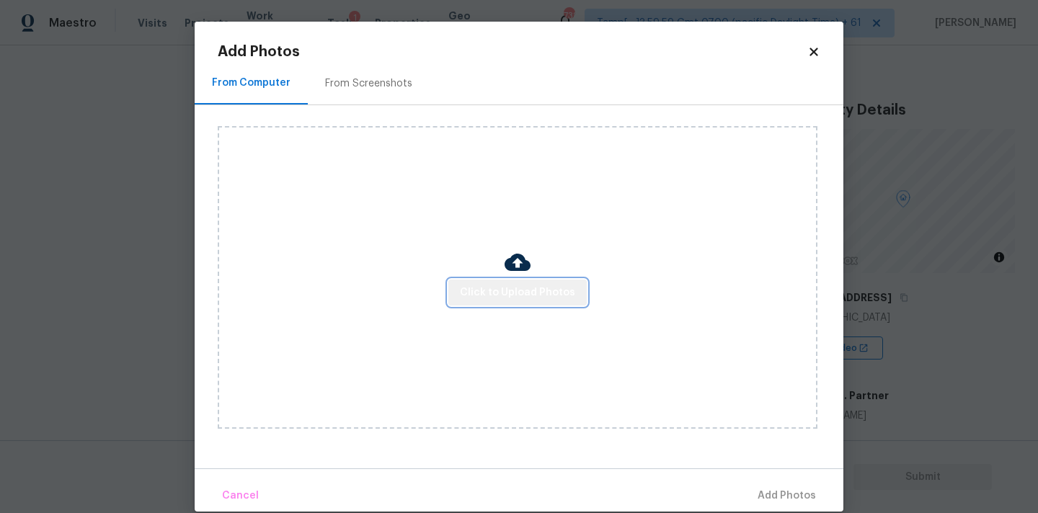
click at [531, 293] on span "Click to Upload Photos" at bounding box center [517, 293] width 115 height 18
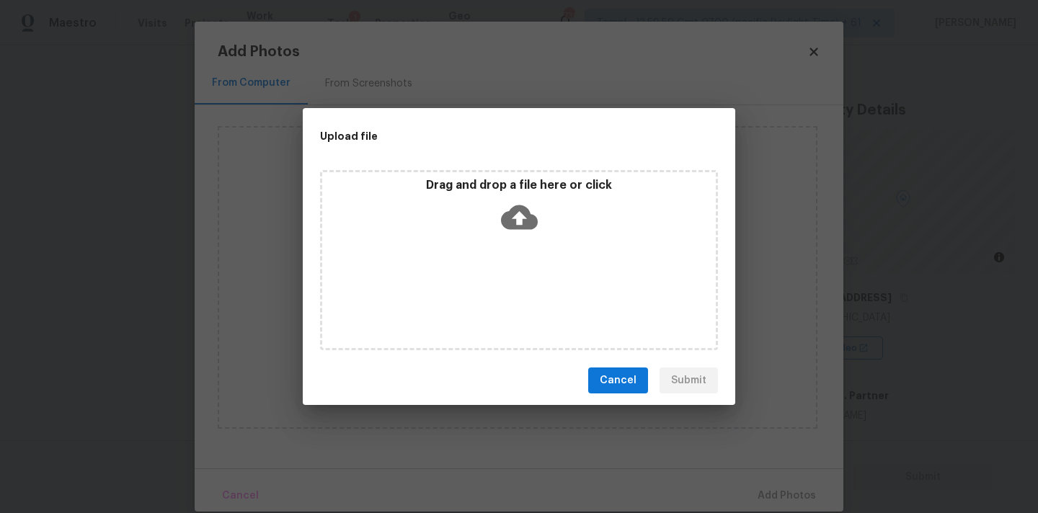
click at [531, 227] on icon at bounding box center [519, 217] width 37 height 25
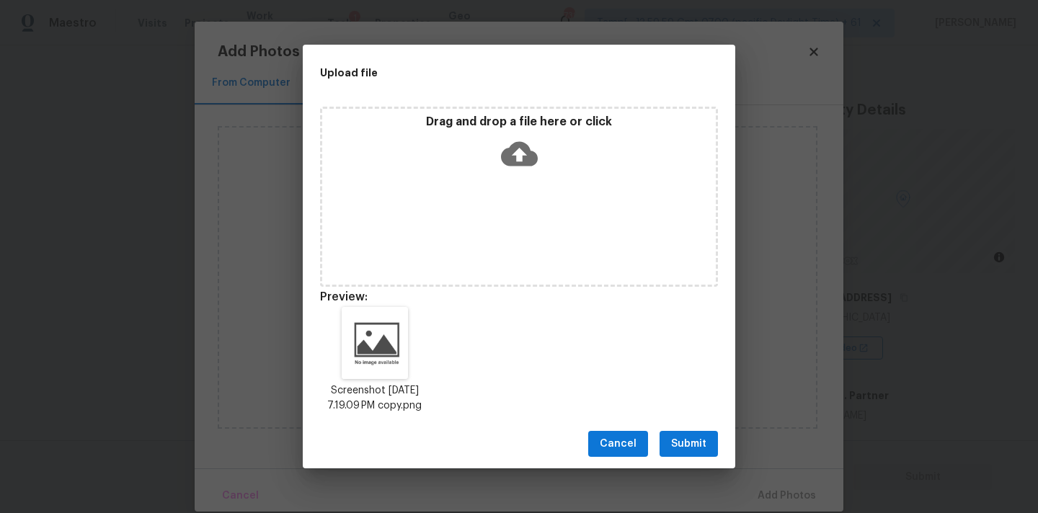
click at [686, 451] on span "Submit" at bounding box center [688, 444] width 35 height 18
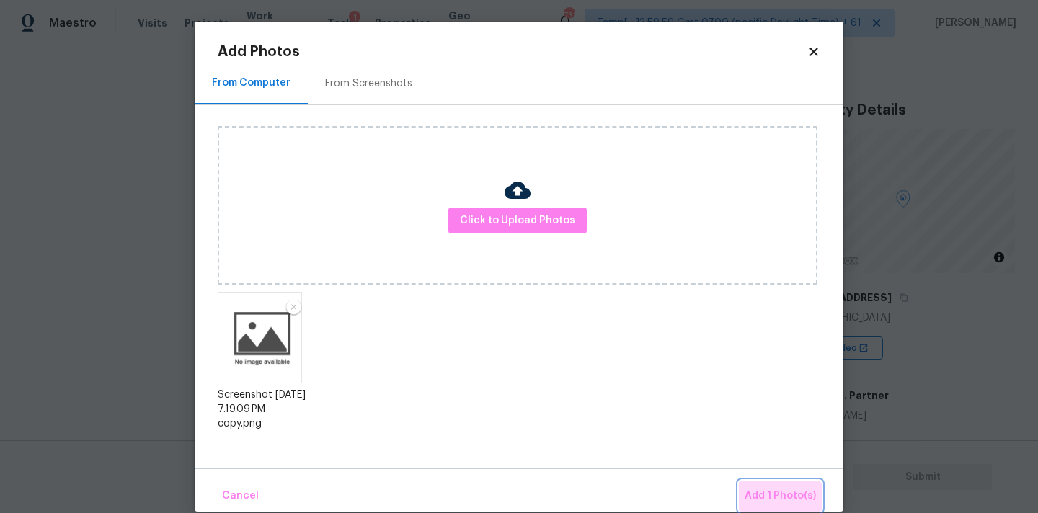
click at [775, 510] on button "Add 1 Photo(s)" at bounding box center [780, 496] width 83 height 31
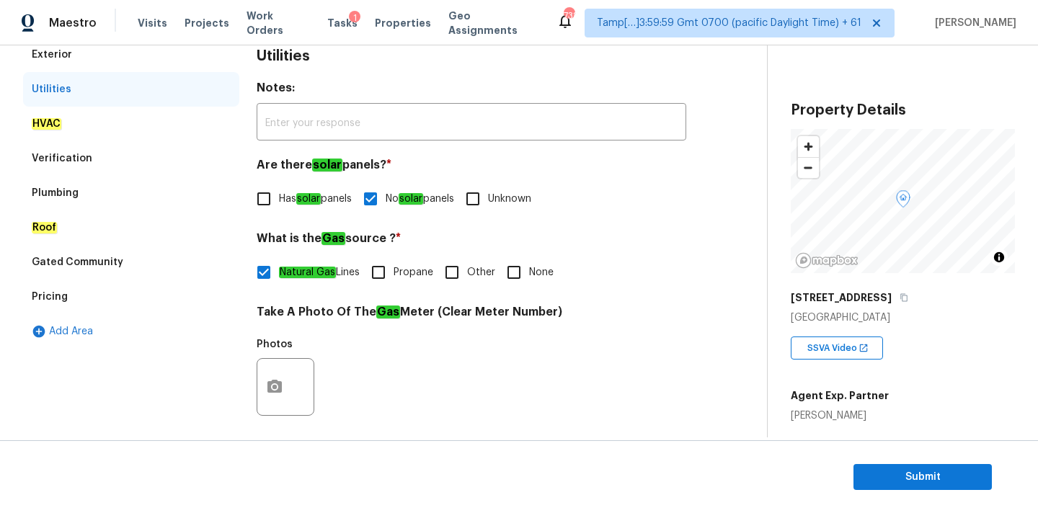
scroll to position [136, 0]
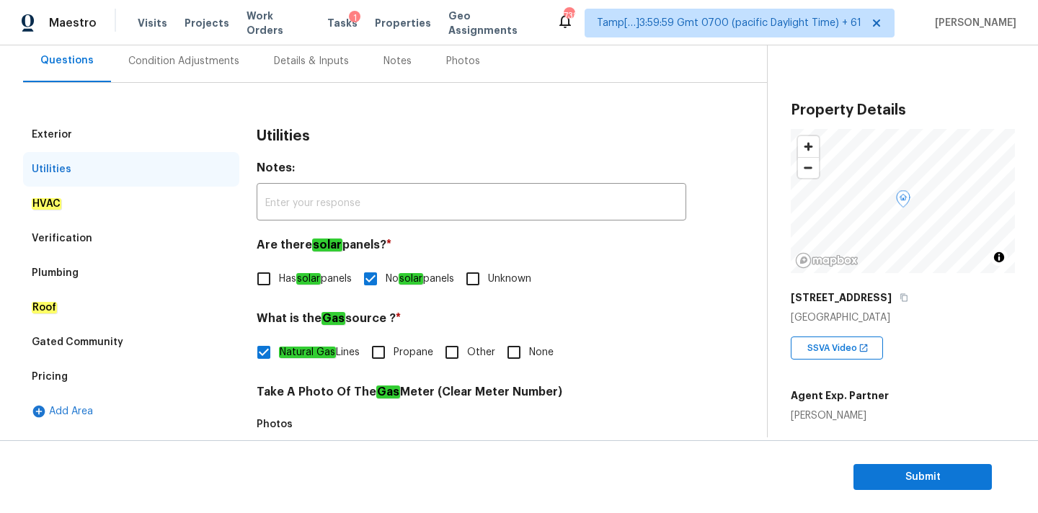
click at [199, 85] on div "Exterior Utilities HVAC Verification Plumbing Roof Gated Community Pricing Add …" at bounding box center [377, 476] width 709 height 787
click at [208, 73] on div "Condition Adjustments" at bounding box center [184, 61] width 146 height 43
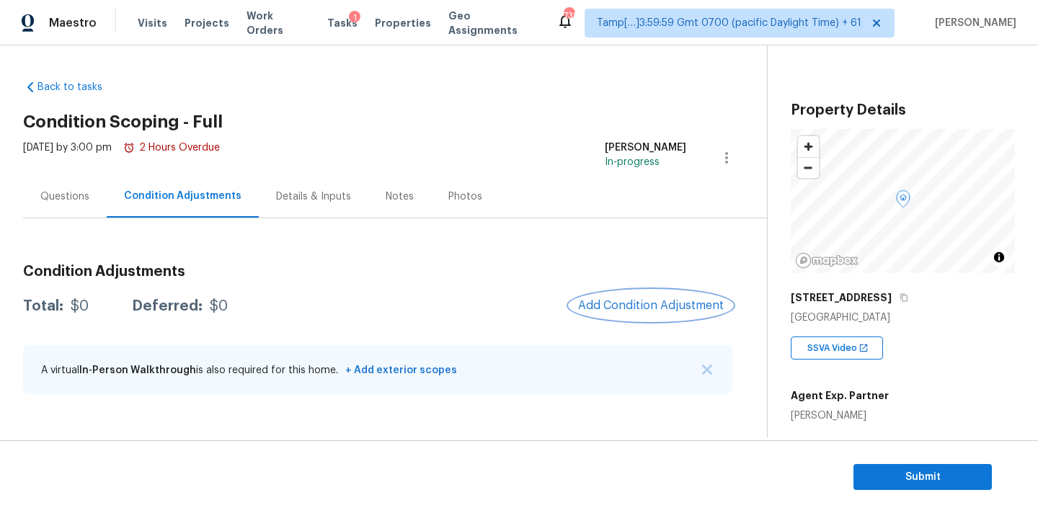
click at [613, 296] on button "Add Condition Adjustment" at bounding box center [651, 306] width 163 height 30
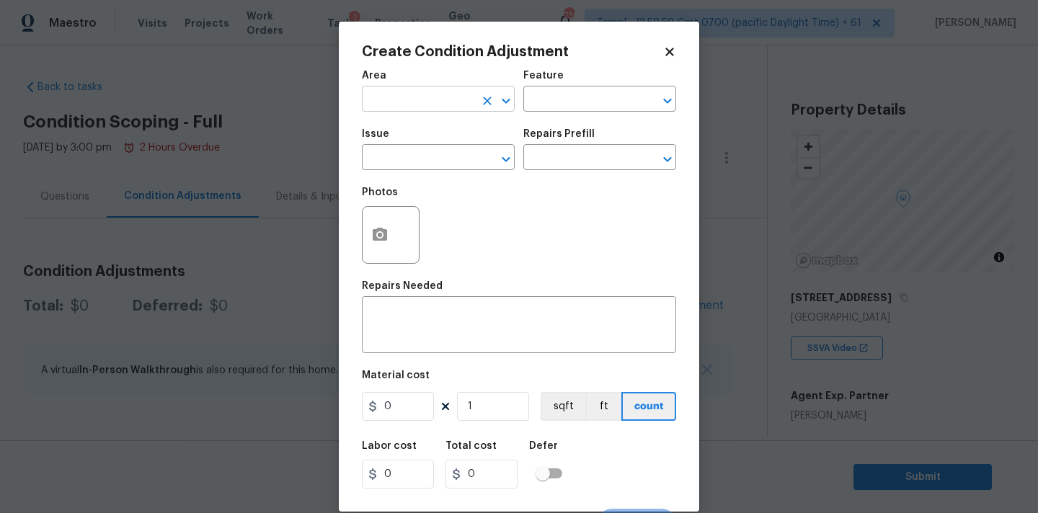
click at [433, 105] on input "text" at bounding box center [418, 100] width 112 height 22
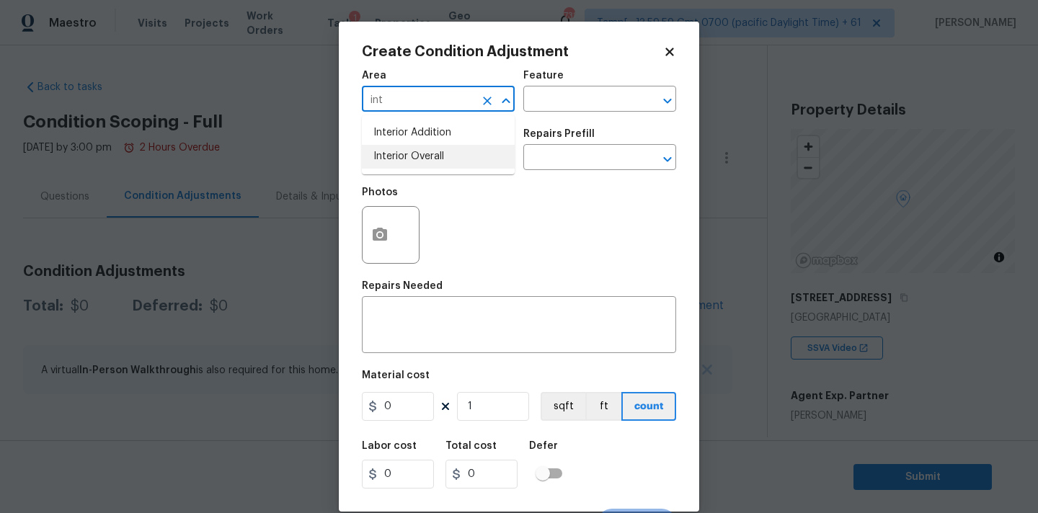
click at [429, 159] on li "Interior Overall" at bounding box center [438, 157] width 153 height 24
type input "Interior Overall"
click at [429, 159] on input "text" at bounding box center [418, 159] width 112 height 22
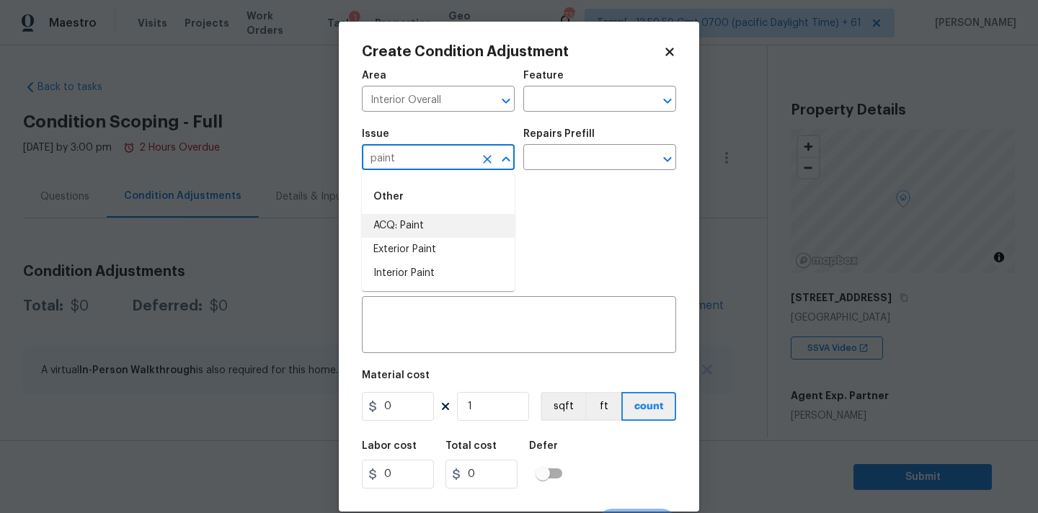
click at [432, 226] on li "ACQ: Paint" at bounding box center [438, 226] width 153 height 24
type input "ACQ: Paint"
click at [570, 161] on input "text" at bounding box center [579, 159] width 112 height 22
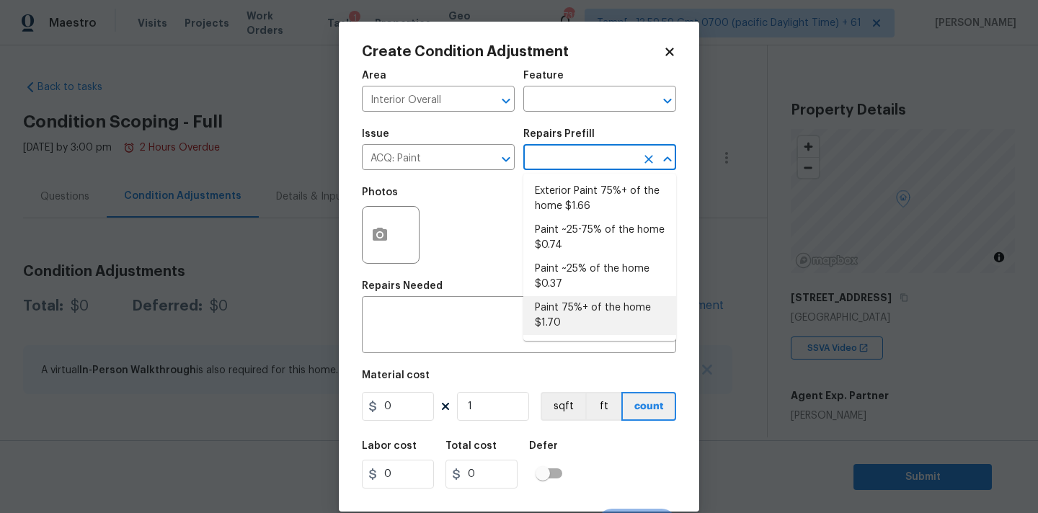
click at [575, 309] on li "Paint 75%+ of the home $1.70" at bounding box center [599, 315] width 153 height 39
type input "Acquisition"
type textarea "Acquisition Scope: 75%+ of the home will likely require interior paint"
type input "1.7"
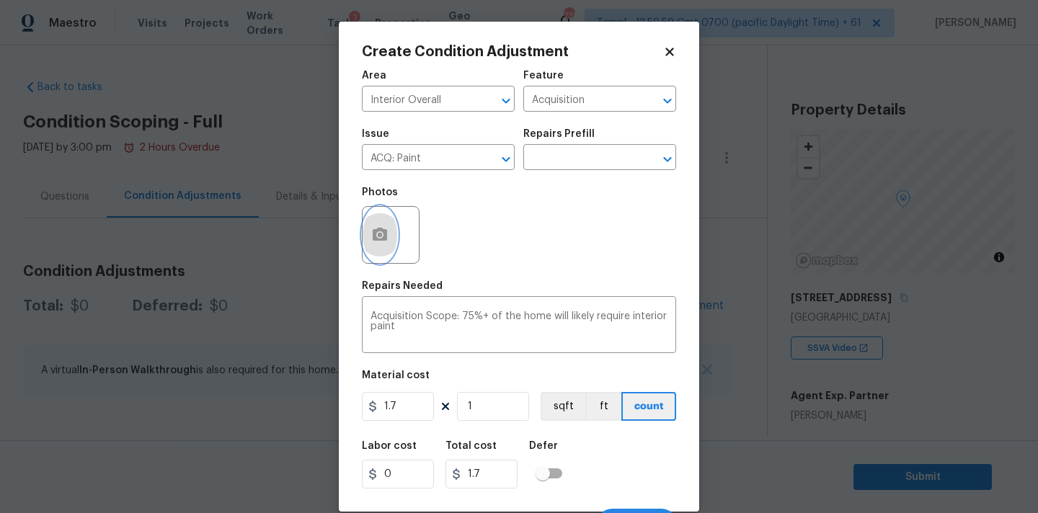
click at [381, 240] on icon "button" at bounding box center [380, 234] width 14 height 13
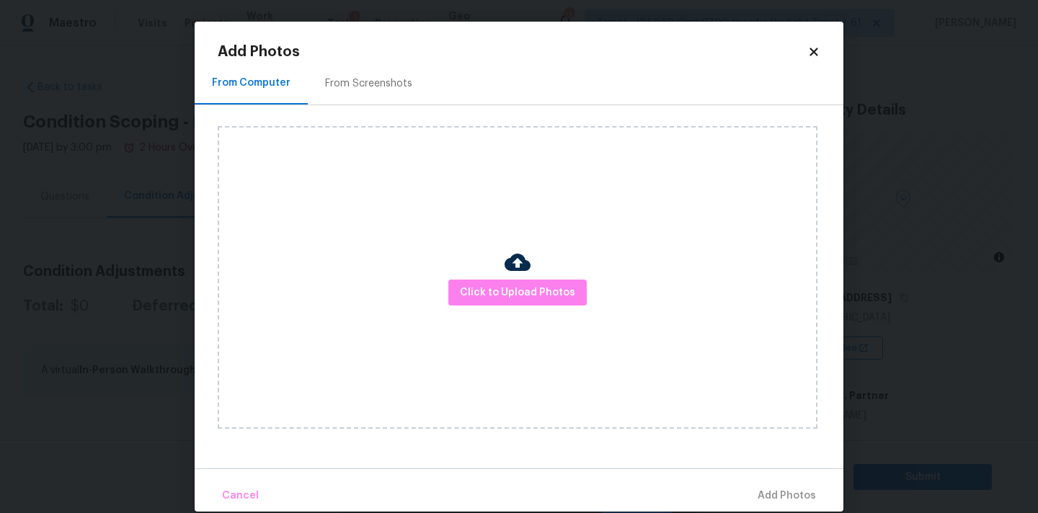
click at [402, 59] on div "Add Photos From Computer From Screenshots Click to Upload Photos Cancel Add Pho…" at bounding box center [519, 278] width 603 height 467
click at [402, 74] on div "From Screenshots" at bounding box center [369, 83] width 122 height 43
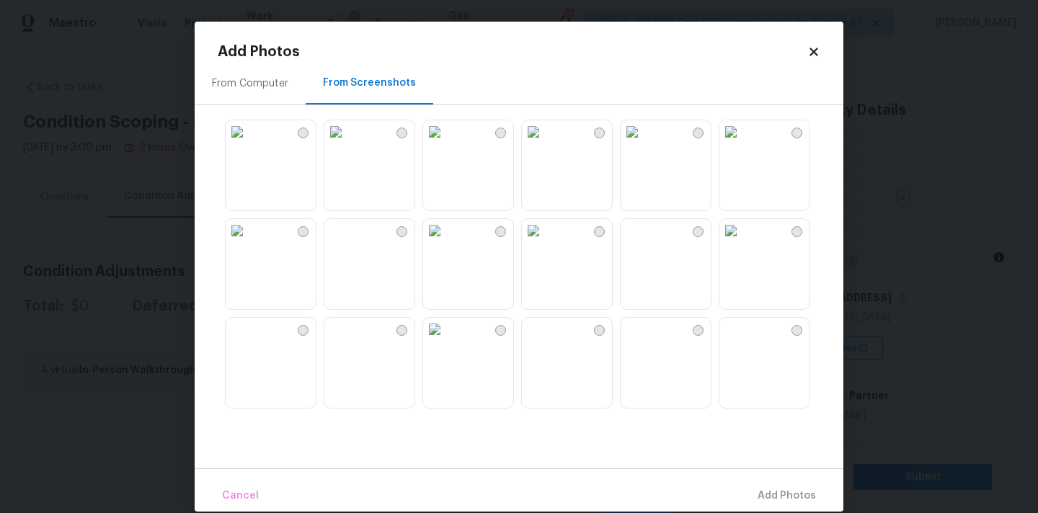
click at [446, 242] on img at bounding box center [434, 230] width 23 height 23
click at [347, 341] on img at bounding box center [335, 329] width 23 height 23
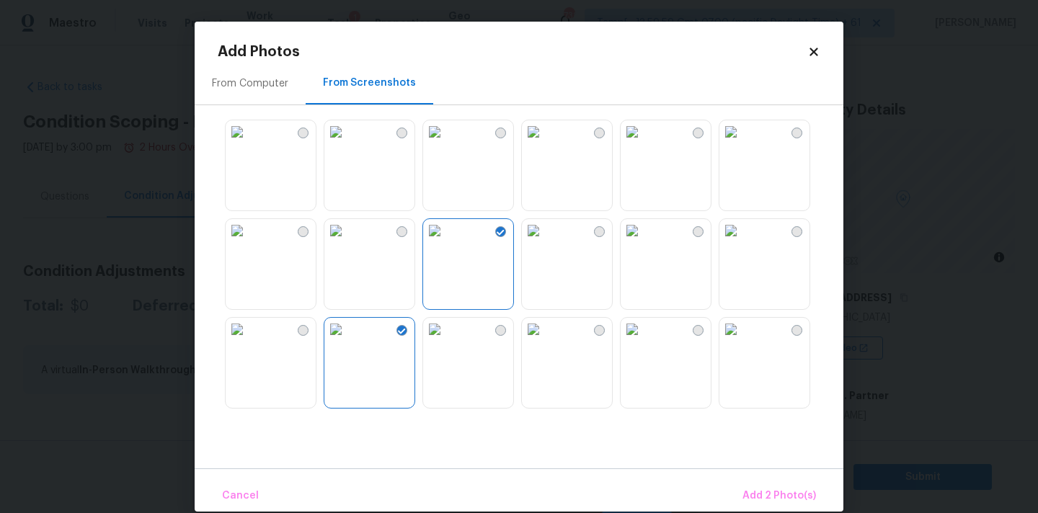
click at [446, 341] on img at bounding box center [434, 329] width 23 height 23
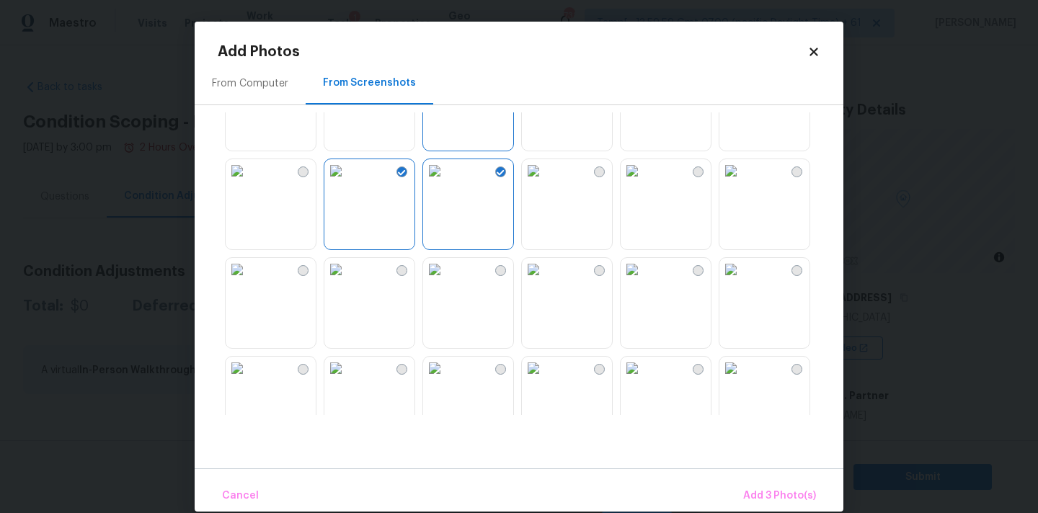
scroll to position [134, 0]
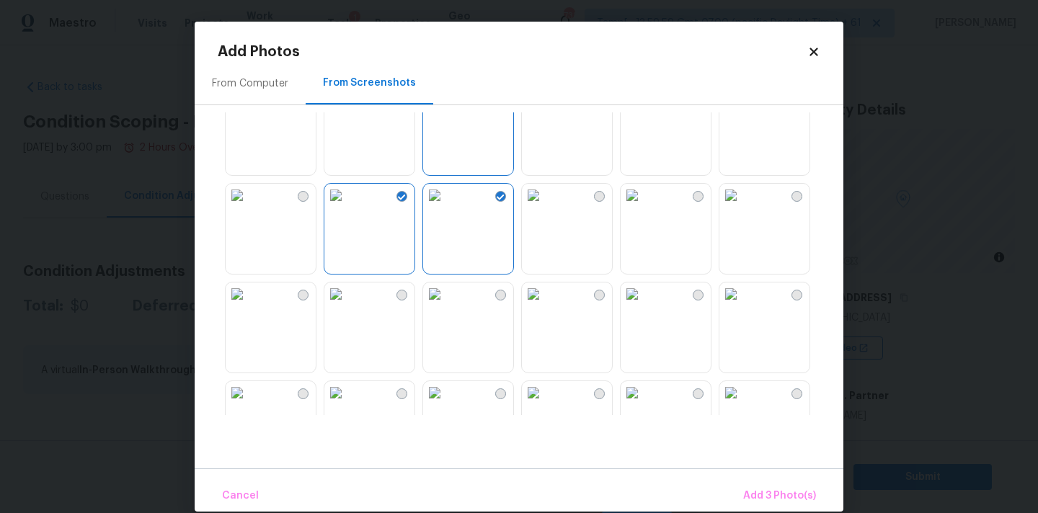
click at [637, 108] on img at bounding box center [632, 96] width 23 height 23
click at [742, 108] on img at bounding box center [731, 96] width 23 height 23
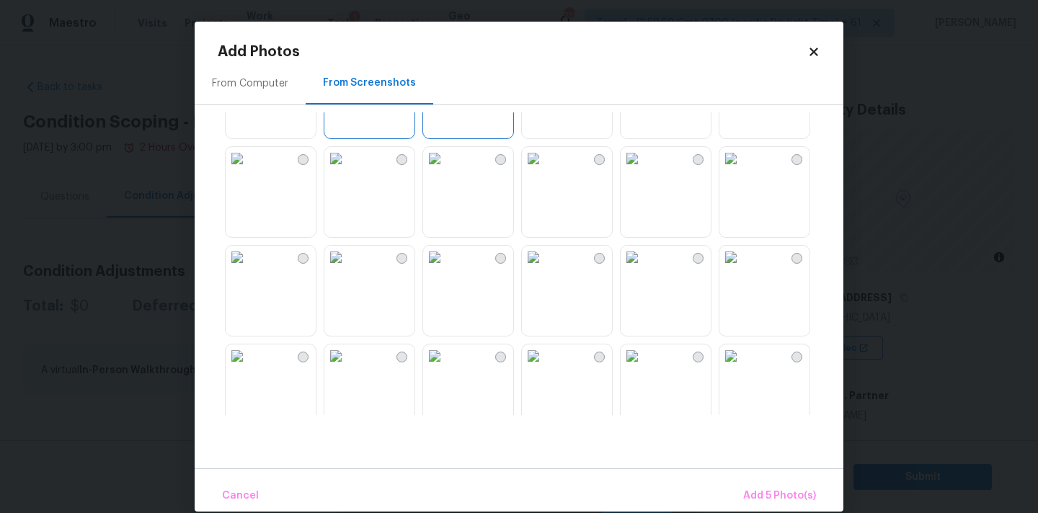
click at [644, 269] on img at bounding box center [632, 257] width 23 height 23
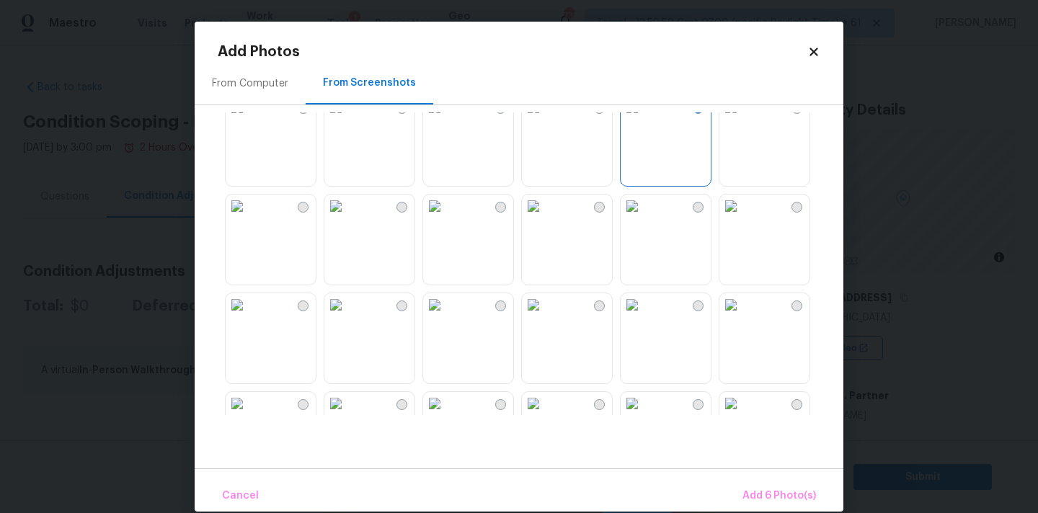
scroll to position [496, 0]
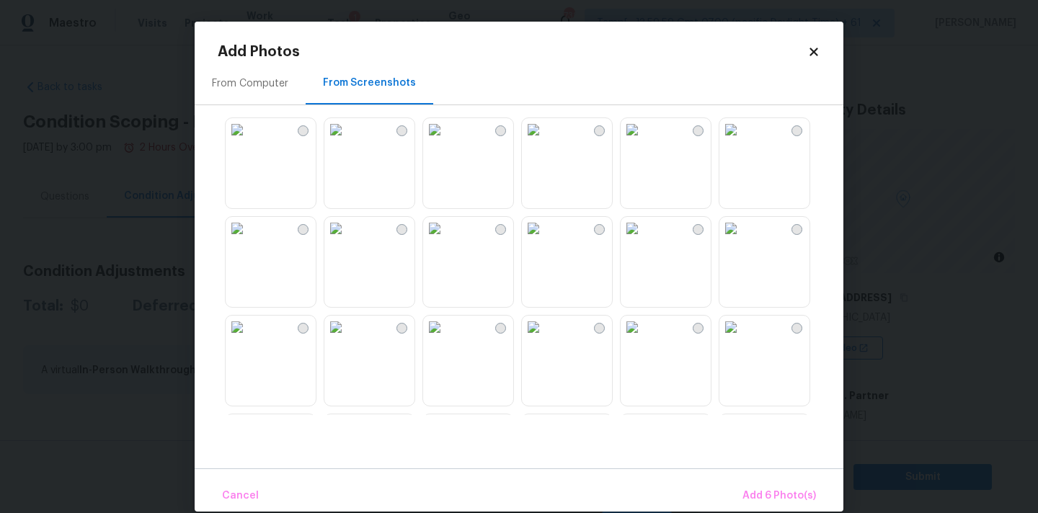
click at [347, 240] on img at bounding box center [335, 228] width 23 height 23
click at [347, 141] on img at bounding box center [335, 129] width 23 height 23
click at [644, 339] on img at bounding box center [632, 327] width 23 height 23
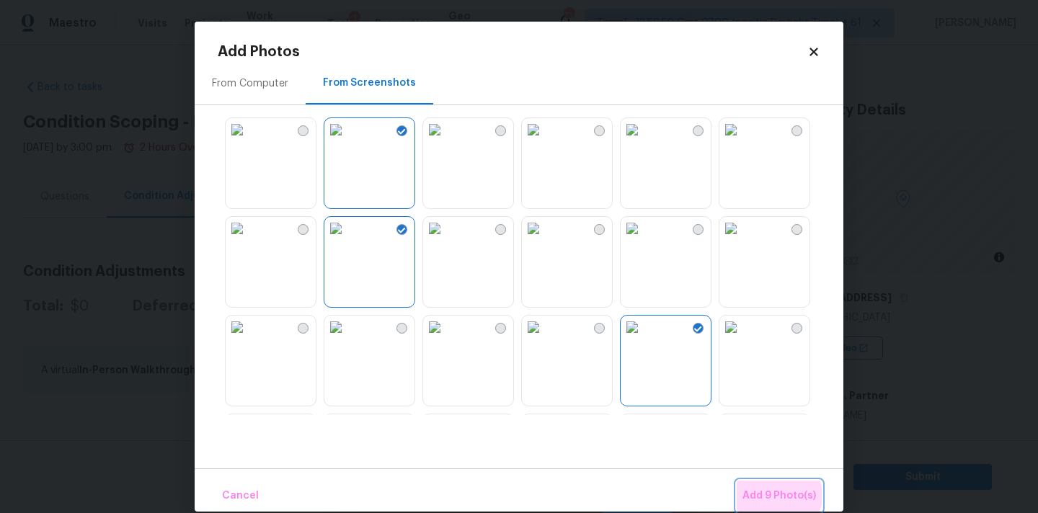
click at [779, 496] on span "Add 9 Photo(s)" at bounding box center [780, 496] width 74 height 18
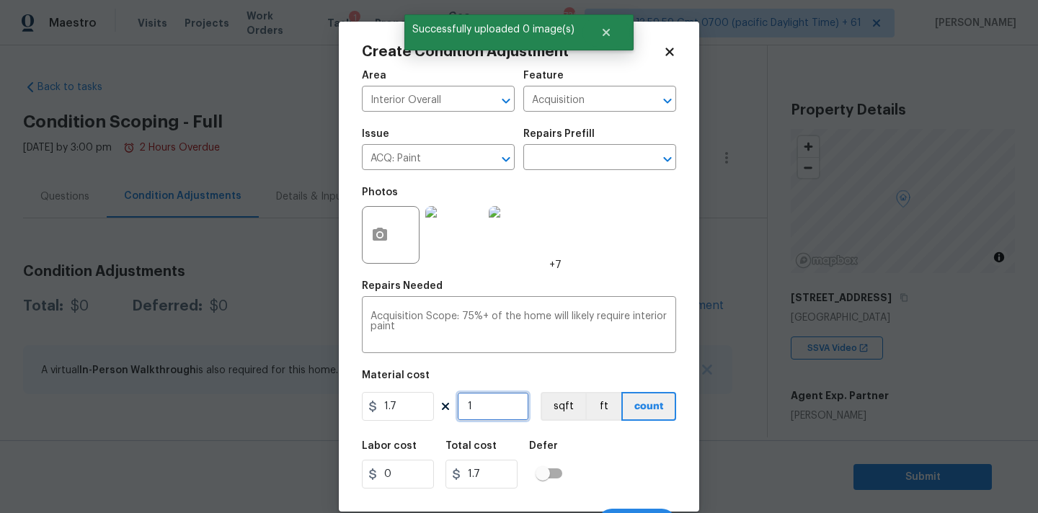
click at [500, 407] on input "1" at bounding box center [493, 406] width 72 height 29
type input "3"
type input "5.1"
type input "35"
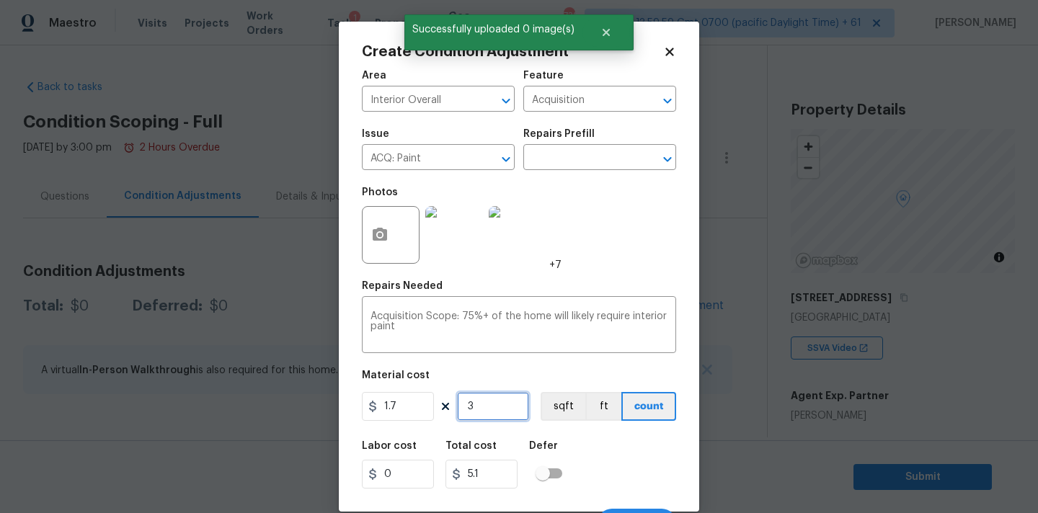
type input "59.5"
type input "358"
type input "608.6"
type input "3587"
type input "6097.9"
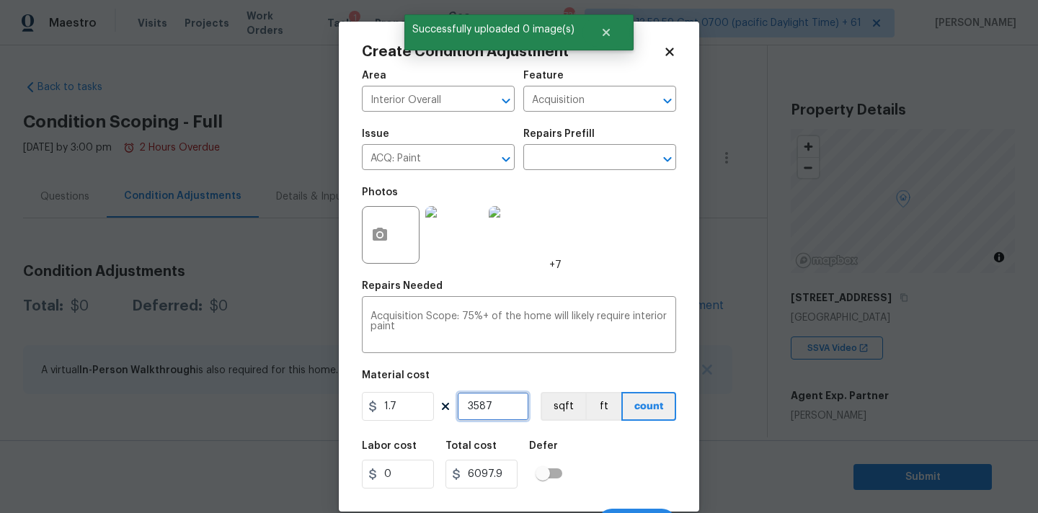
scroll to position [25, 0]
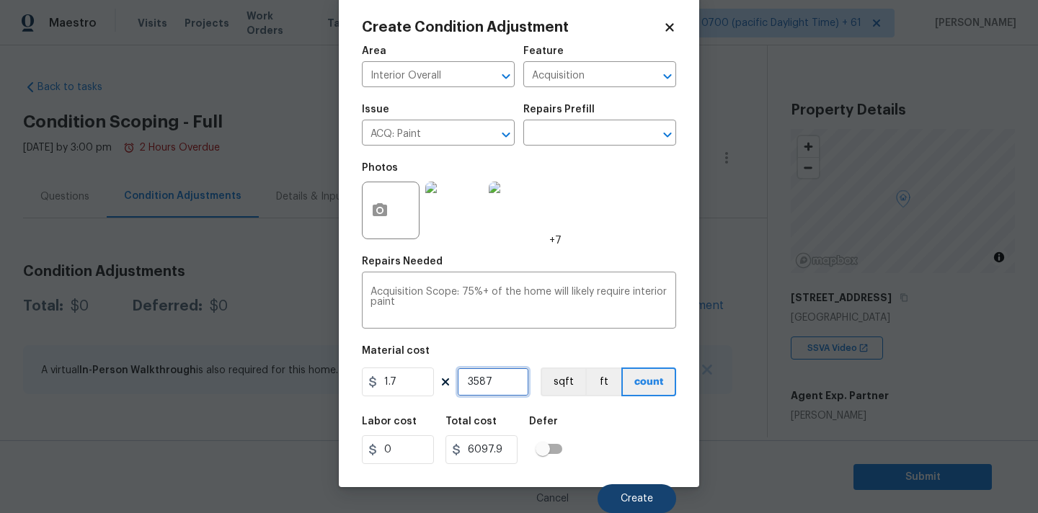
type input "3587"
click at [606, 492] on button "Create" at bounding box center [637, 498] width 79 height 29
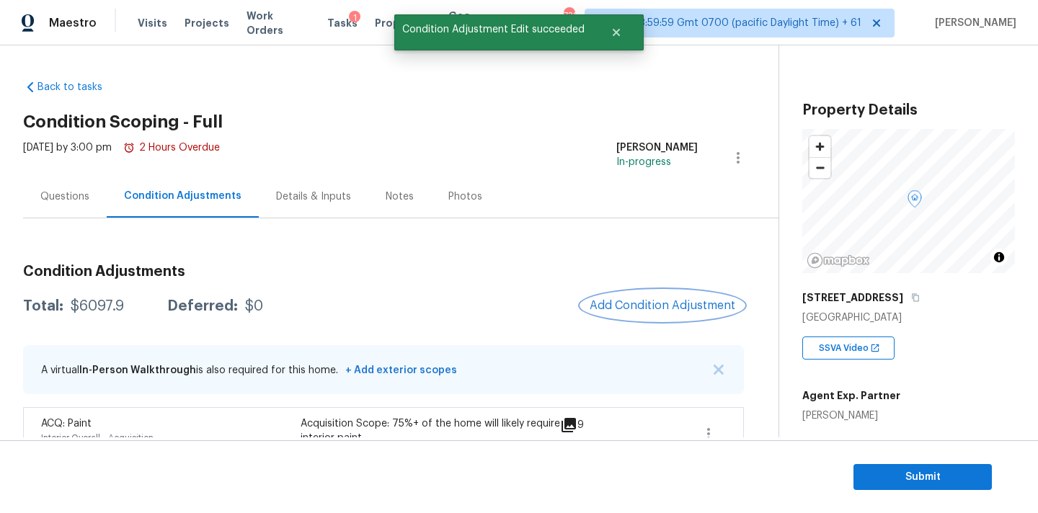
scroll to position [36, 0]
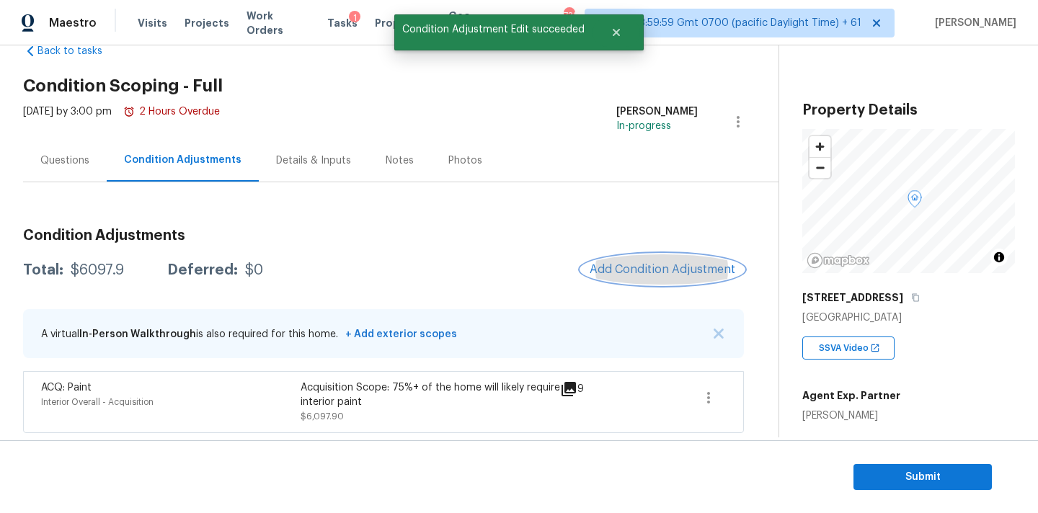
click at [652, 260] on button "Add Condition Adjustment" at bounding box center [662, 269] width 163 height 30
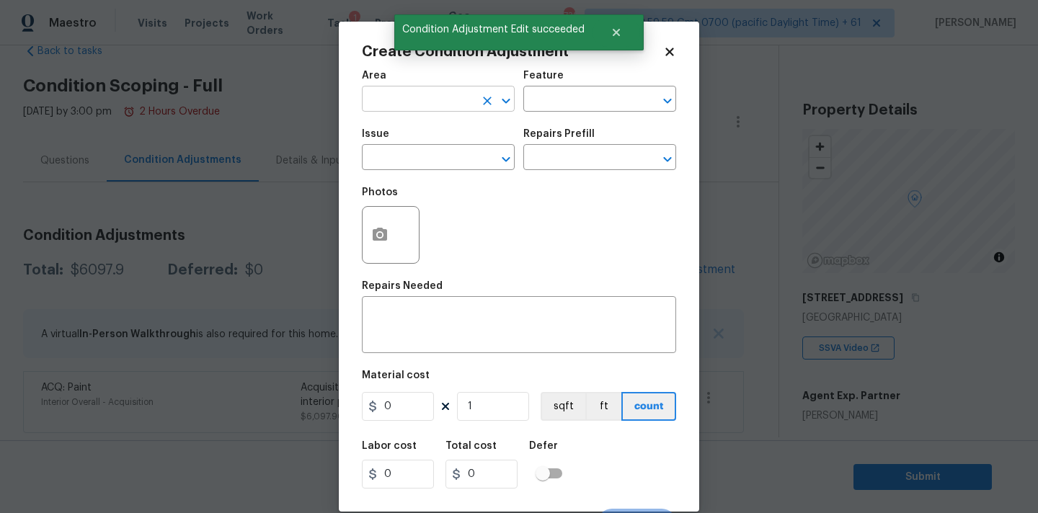
click at [397, 109] on input "text" at bounding box center [418, 100] width 112 height 22
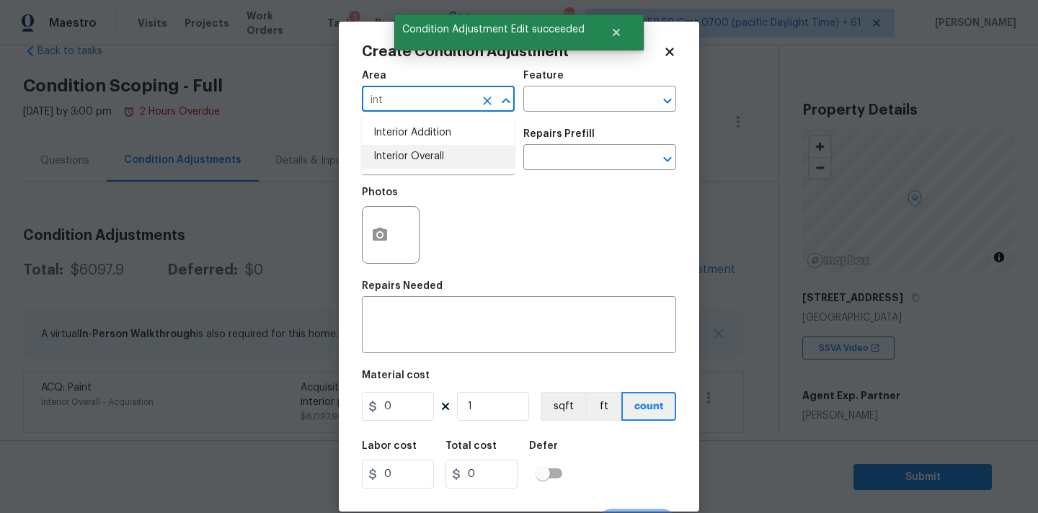
click at [397, 154] on li "Interior Overall" at bounding box center [438, 157] width 153 height 24
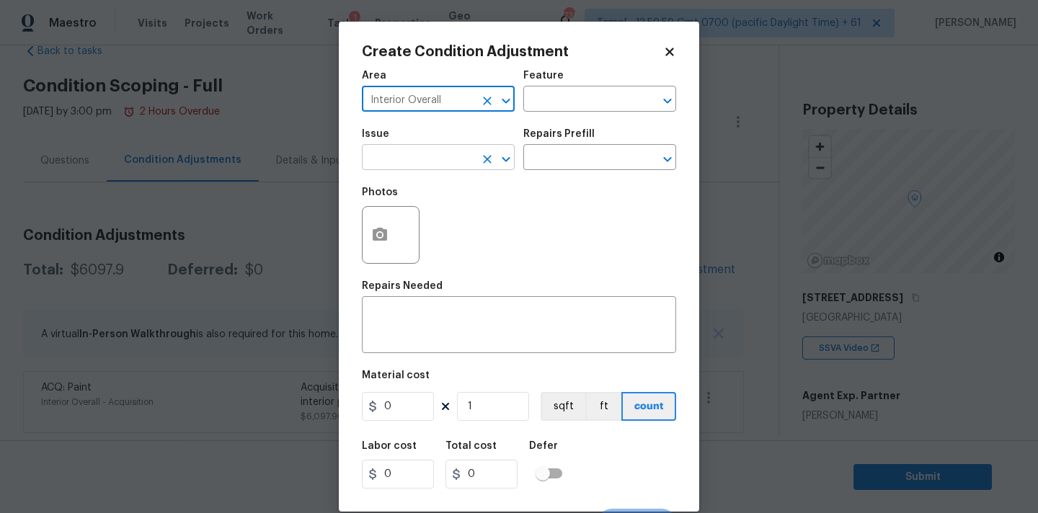
type input "Interior Overall"
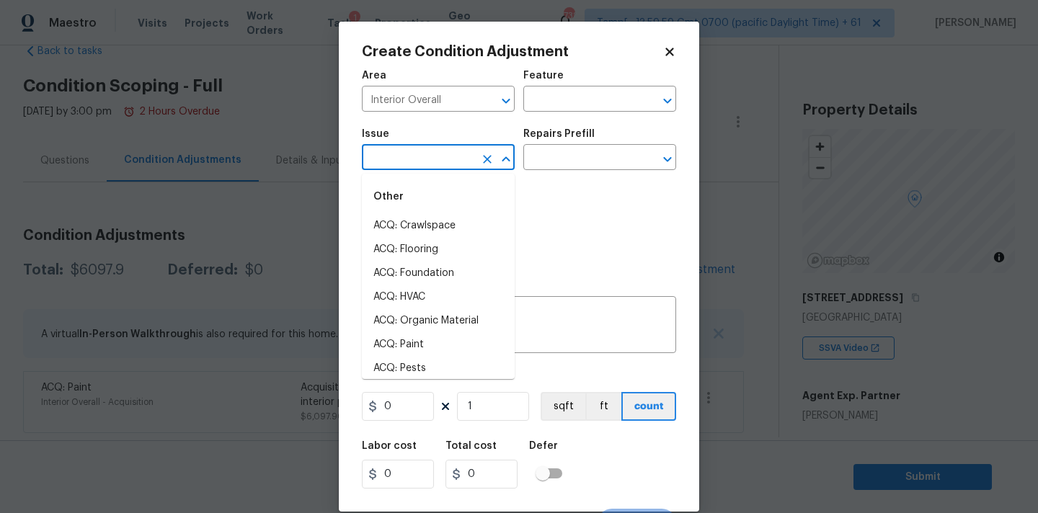
click at [402, 164] on input "text" at bounding box center [418, 159] width 112 height 22
click at [438, 244] on li "ACQ: Flooring" at bounding box center [438, 250] width 153 height 24
type input "ACQ: Flooring"
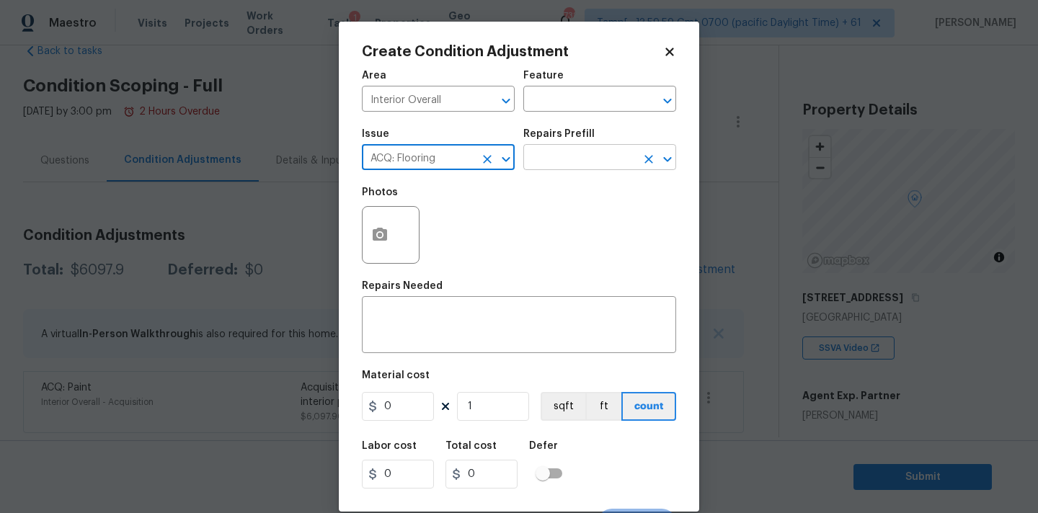
click at [581, 167] on input "text" at bounding box center [579, 159] width 112 height 22
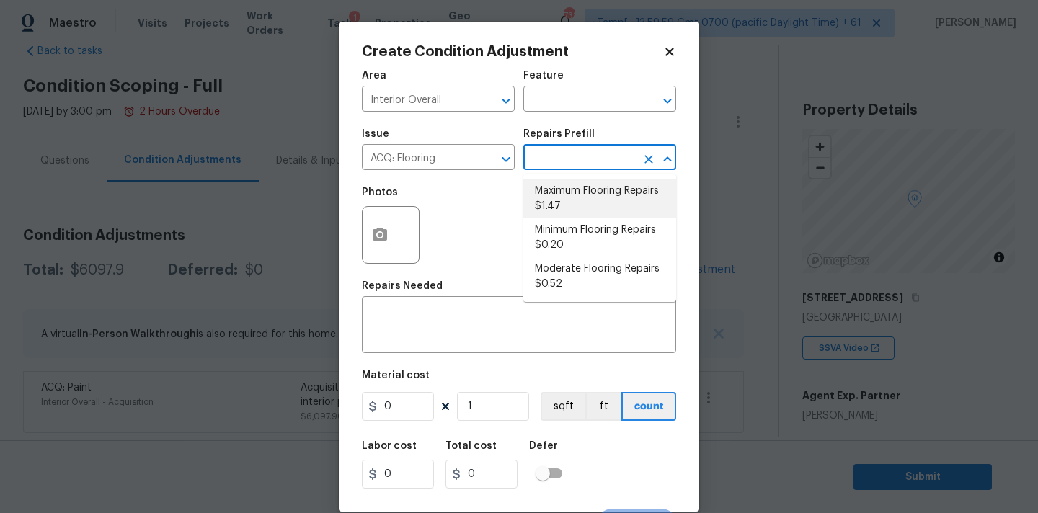
click at [580, 208] on li "Maximum Flooring Repairs $1.47" at bounding box center [599, 199] width 153 height 39
type input "Acquisition"
type textarea "Acquisition Scope: Maximum flooring repairs"
type input "1.47"
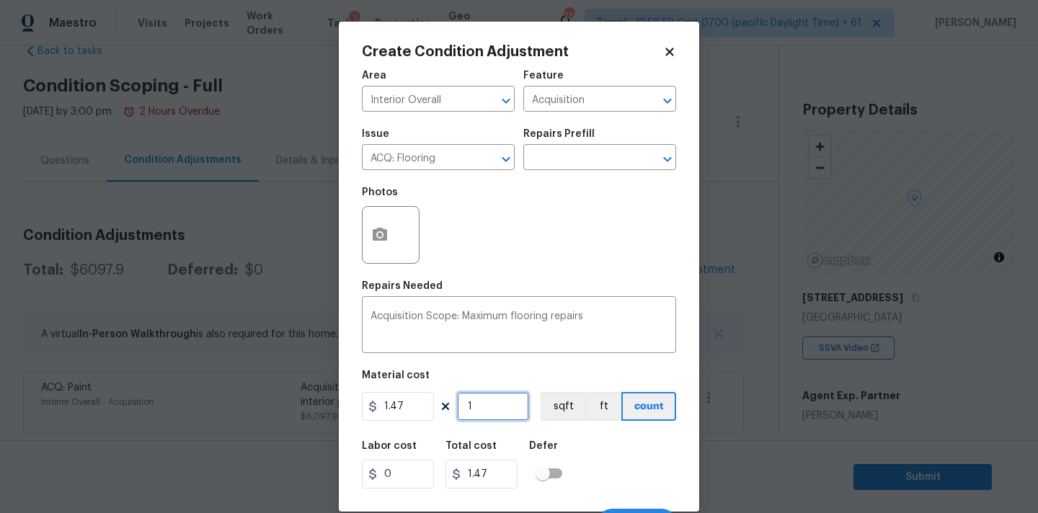
click at [490, 403] on input "1" at bounding box center [493, 406] width 72 height 29
type input "3"
type input "4.41"
type input "35"
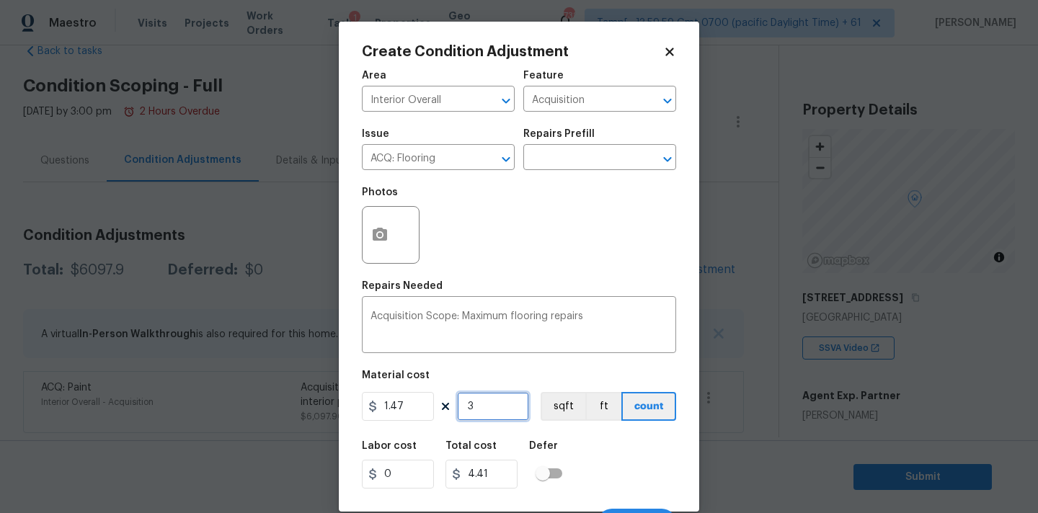
type input "51.45"
type input "358"
type input "526.26"
type input "3587"
type input "5272.89"
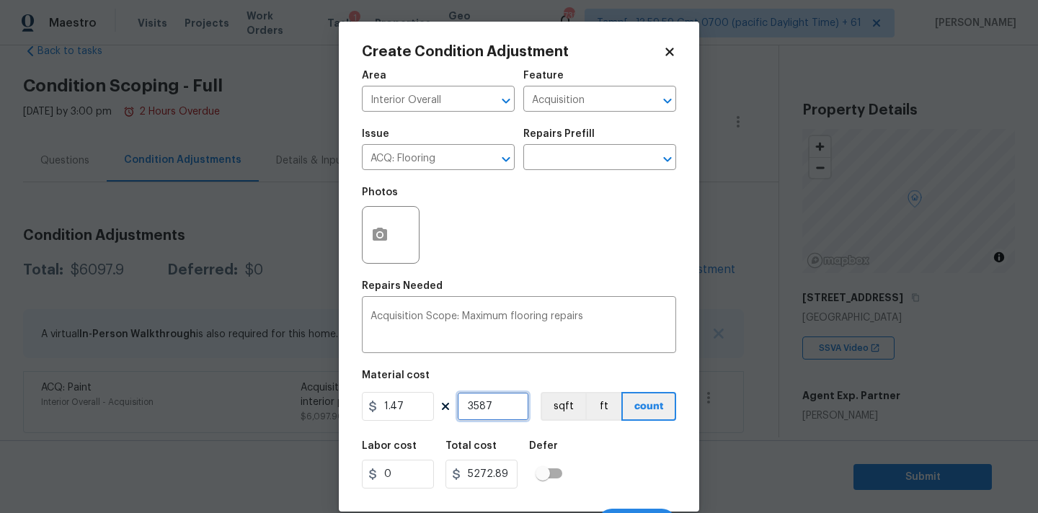
type input "3587"
click at [392, 239] on button "button" at bounding box center [380, 235] width 35 height 56
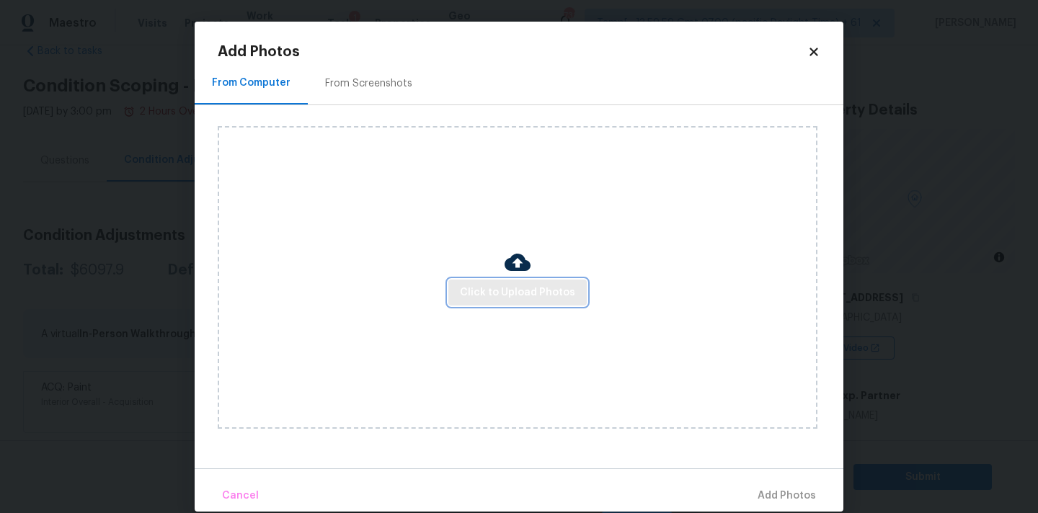
click at [484, 284] on span "Click to Upload Photos" at bounding box center [517, 293] width 115 height 18
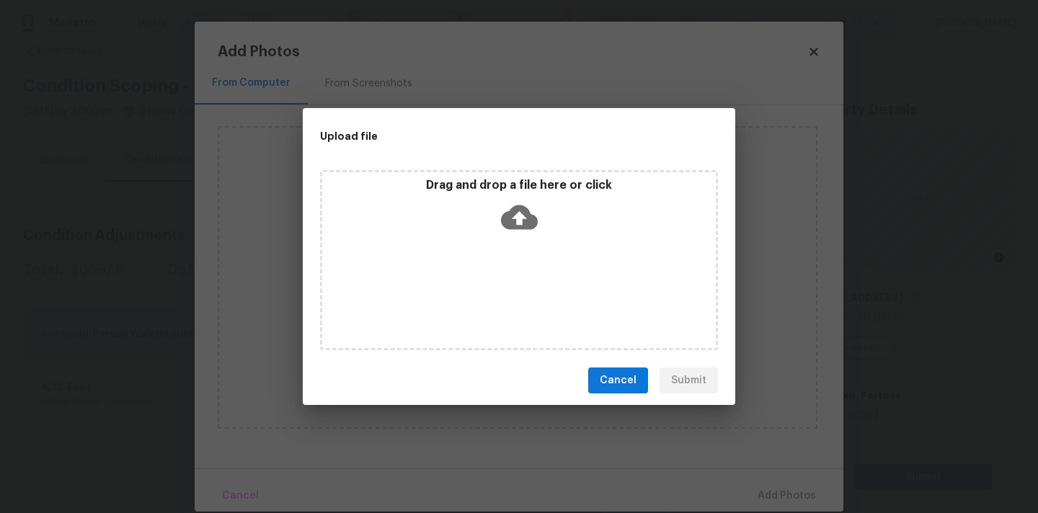
click at [531, 206] on icon at bounding box center [519, 217] width 37 height 37
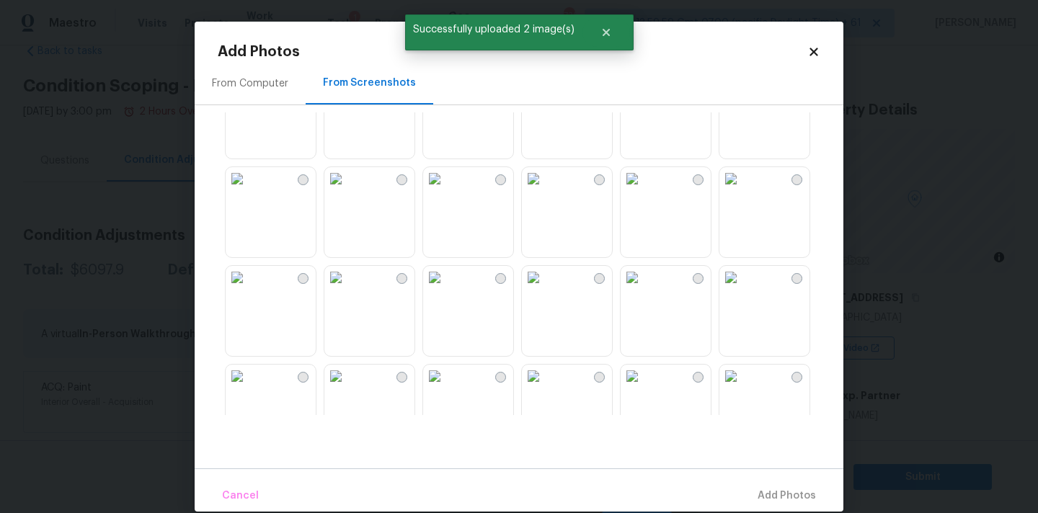
scroll to position [138, 0]
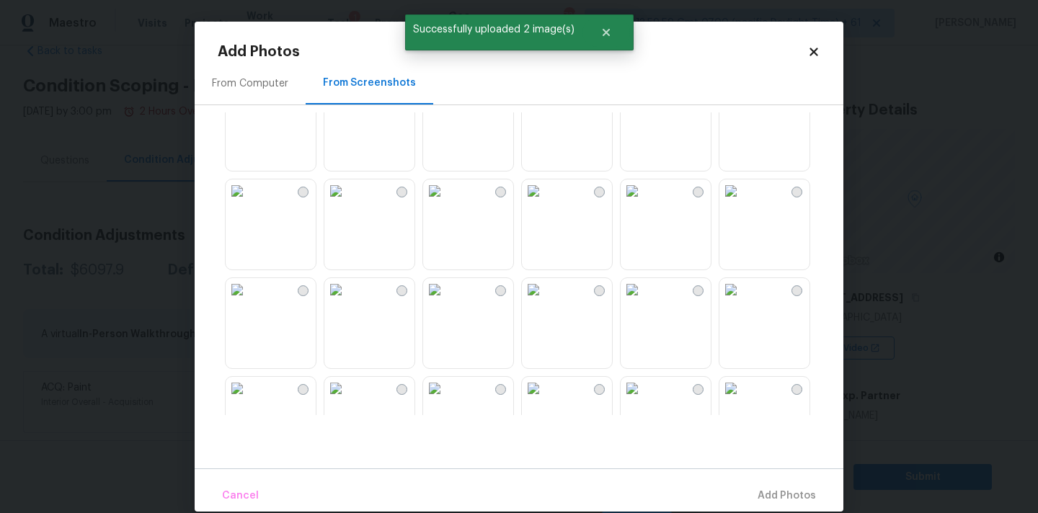
click at [545, 203] on img at bounding box center [533, 191] width 23 height 23
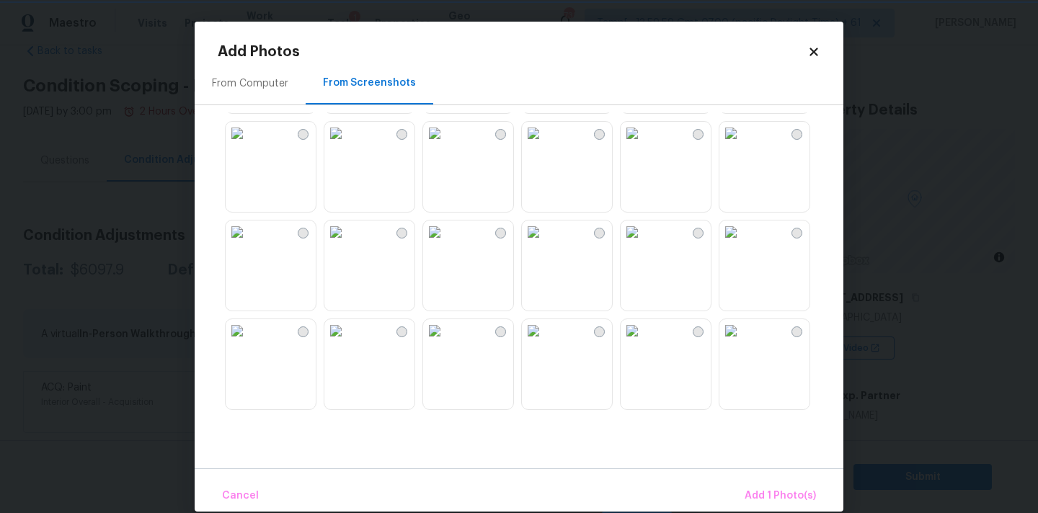
scroll to position [791, 0]
click at [249, 242] on img at bounding box center [237, 229] width 23 height 23
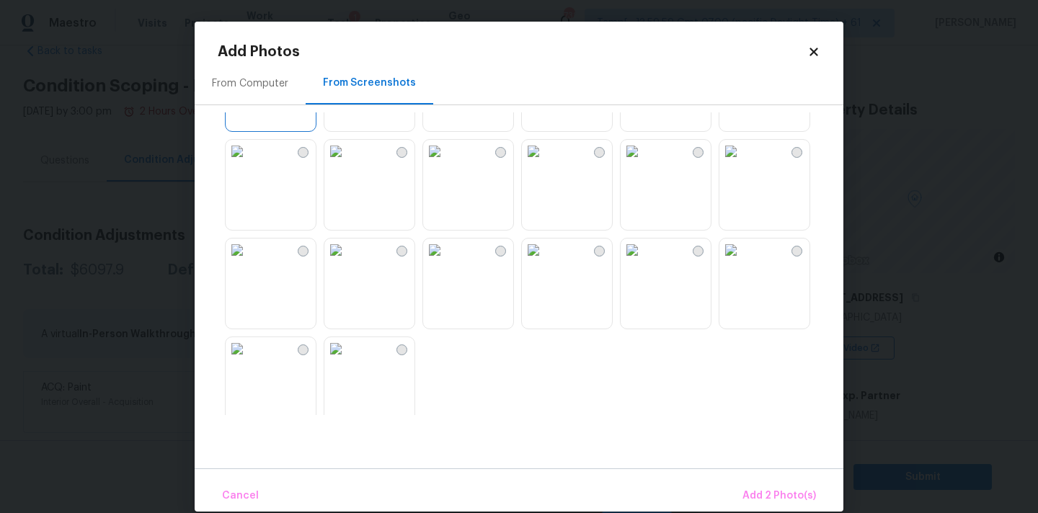
scroll to position [982, 0]
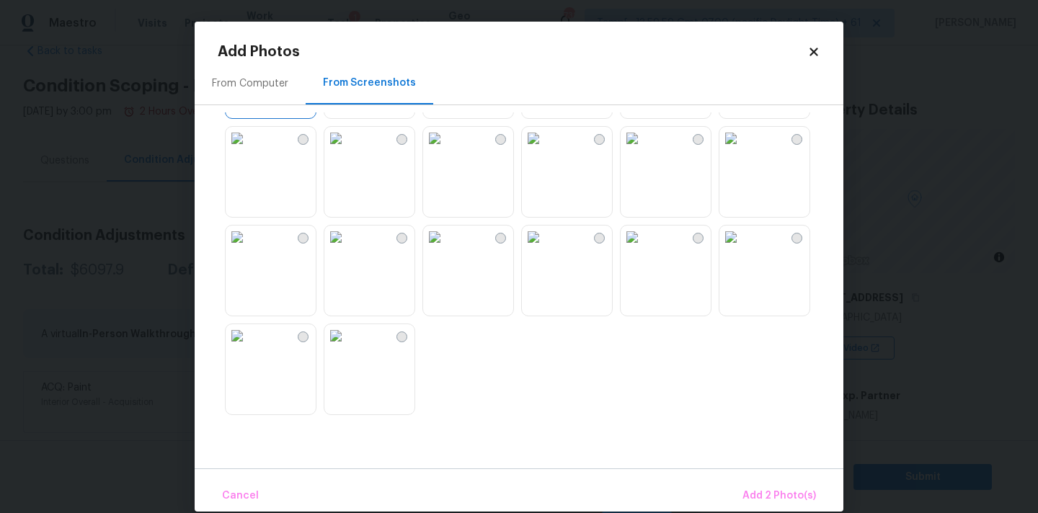
click at [446, 249] on img at bounding box center [434, 237] width 23 height 23
click at [765, 493] on span "Add 3 Photo(s)" at bounding box center [779, 496] width 73 height 18
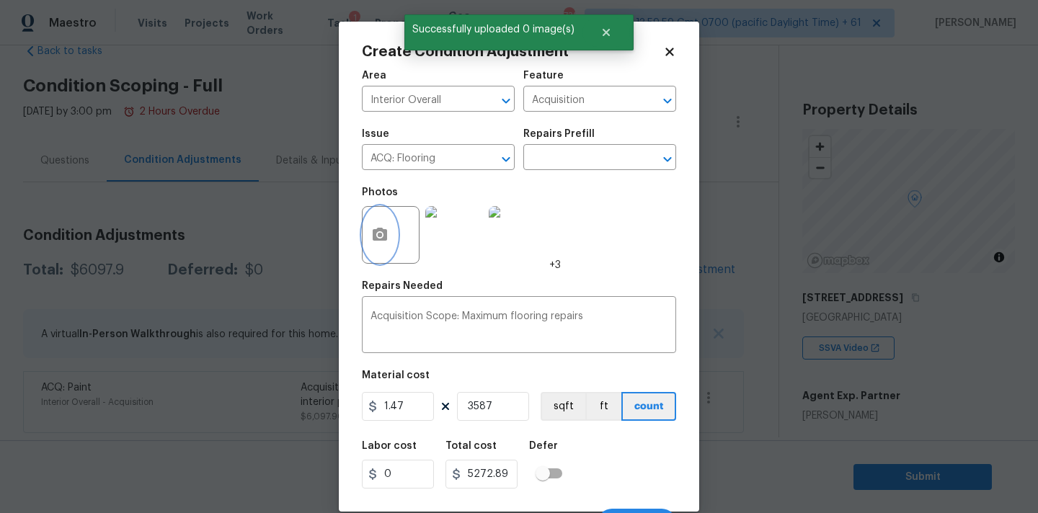
scroll to position [25, 0]
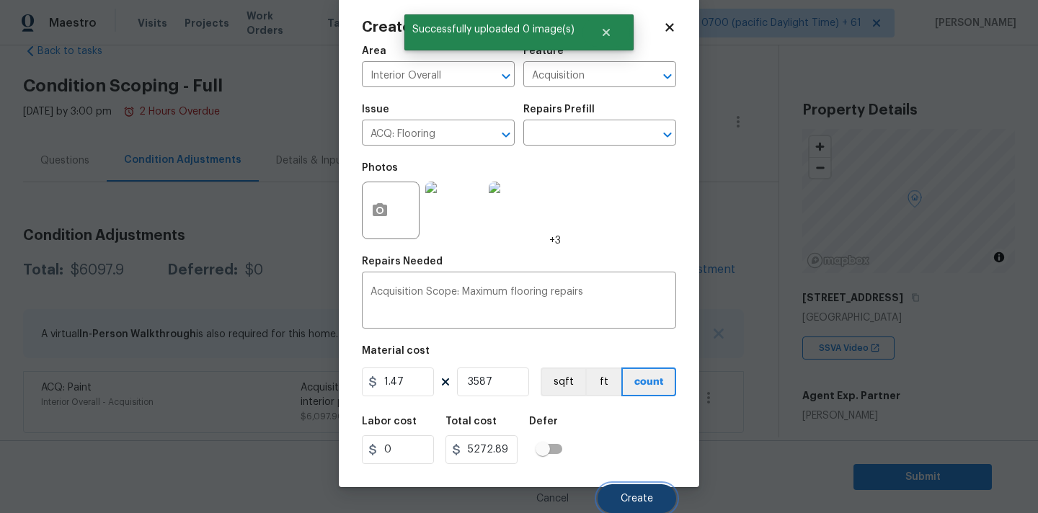
click at [641, 495] on span "Create" at bounding box center [637, 499] width 32 height 11
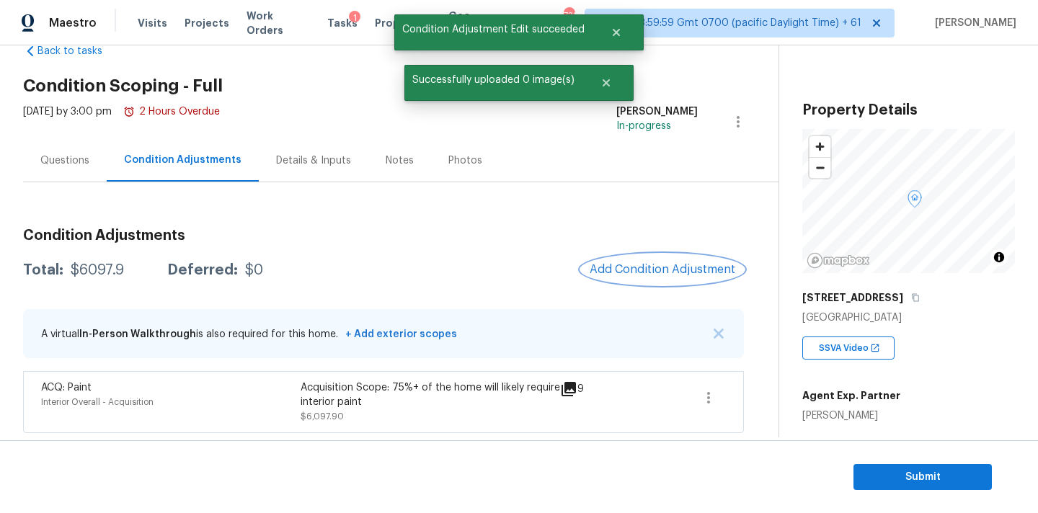
scroll to position [0, 0]
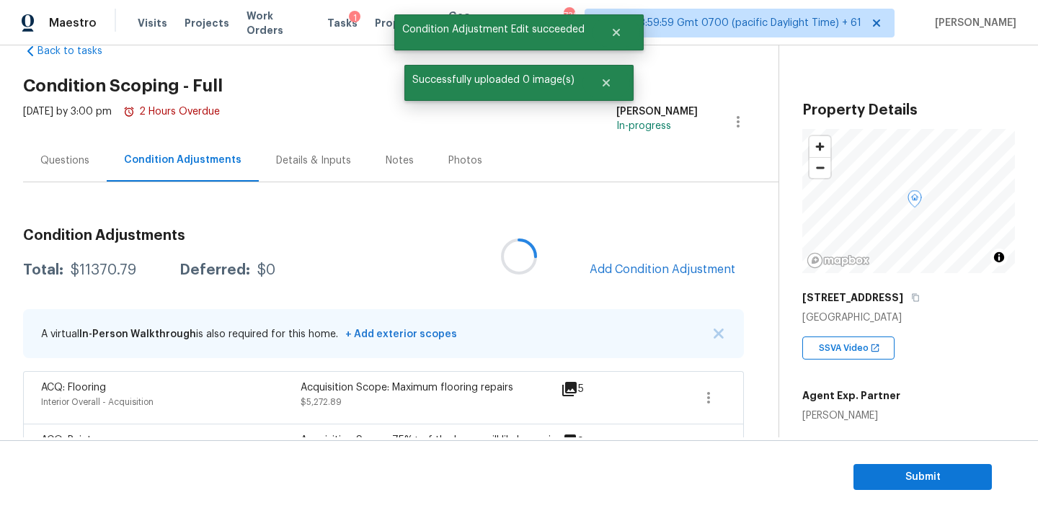
click at [610, 264] on div at bounding box center [519, 256] width 1038 height 513
click at [611, 269] on span "Add Condition Adjustment" at bounding box center [663, 269] width 146 height 13
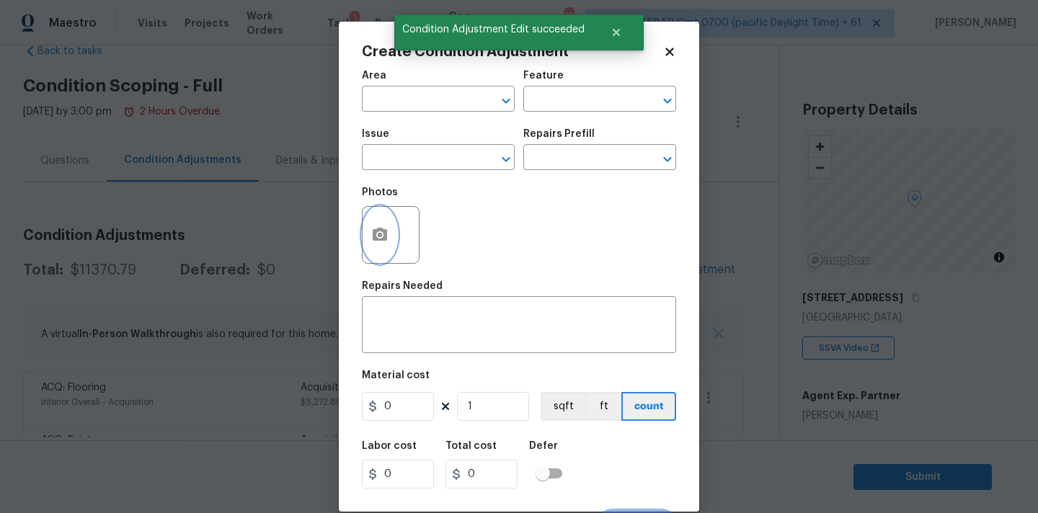
click at [383, 230] on icon "button" at bounding box center [380, 234] width 14 height 13
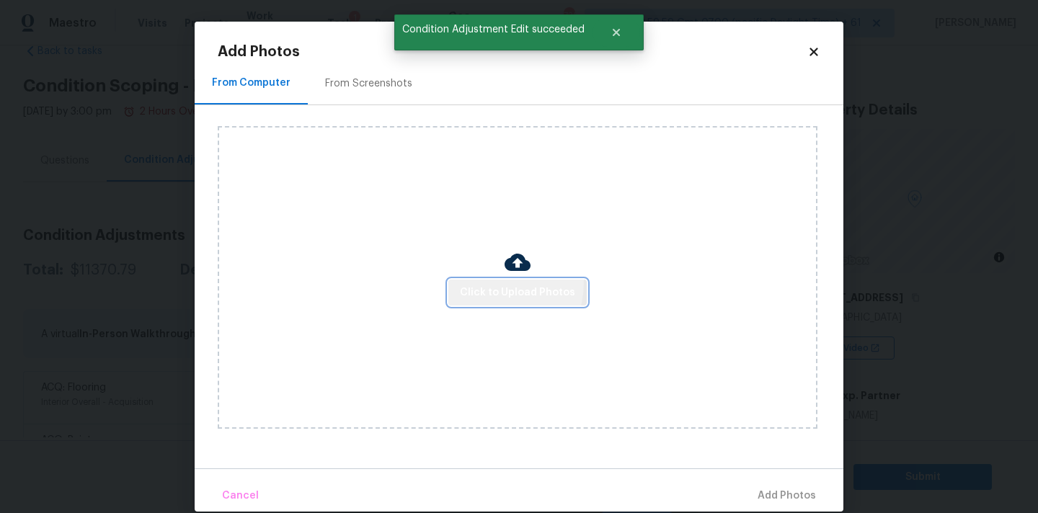
click at [479, 281] on button "Click to Upload Photos" at bounding box center [517, 293] width 138 height 27
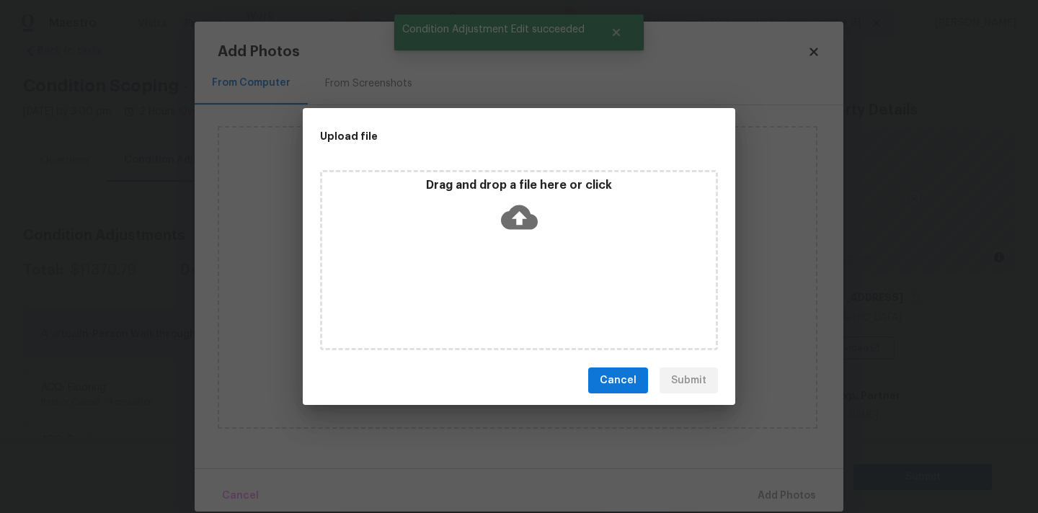
click at [496, 222] on div "Drag and drop a file here or click" at bounding box center [519, 209] width 394 height 62
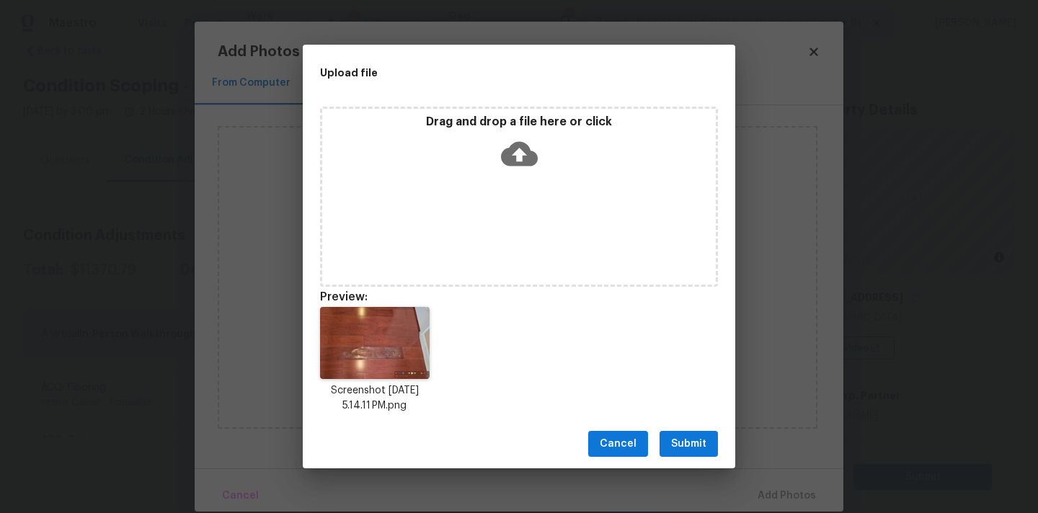
click at [687, 441] on span "Submit" at bounding box center [688, 444] width 35 height 18
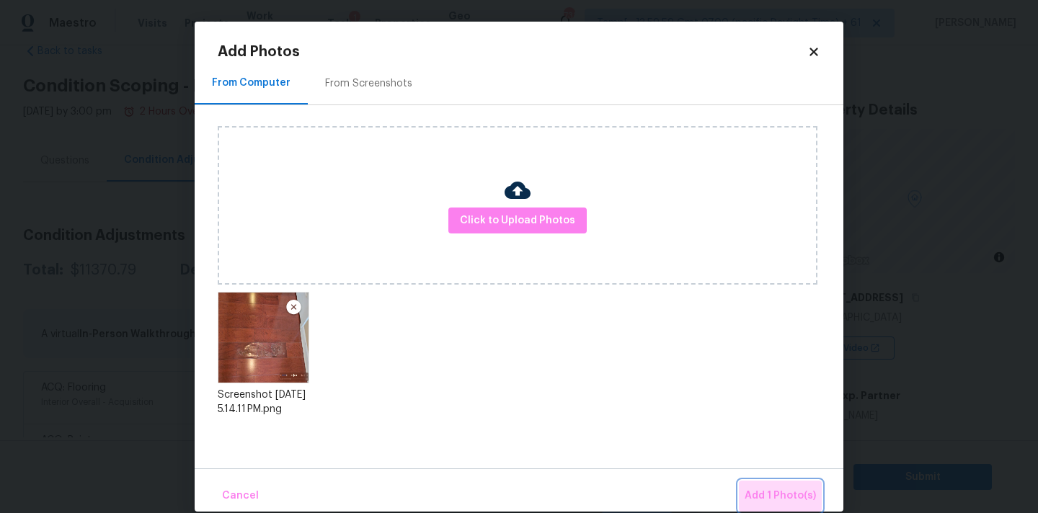
click at [789, 490] on span "Add 1 Photo(s)" at bounding box center [780, 496] width 71 height 18
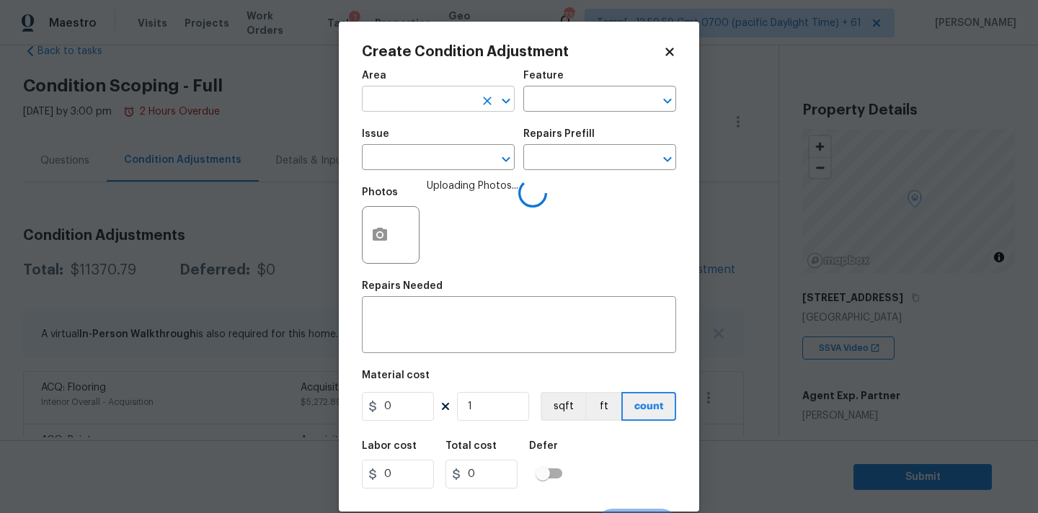
click at [432, 105] on input "text" at bounding box center [418, 100] width 112 height 22
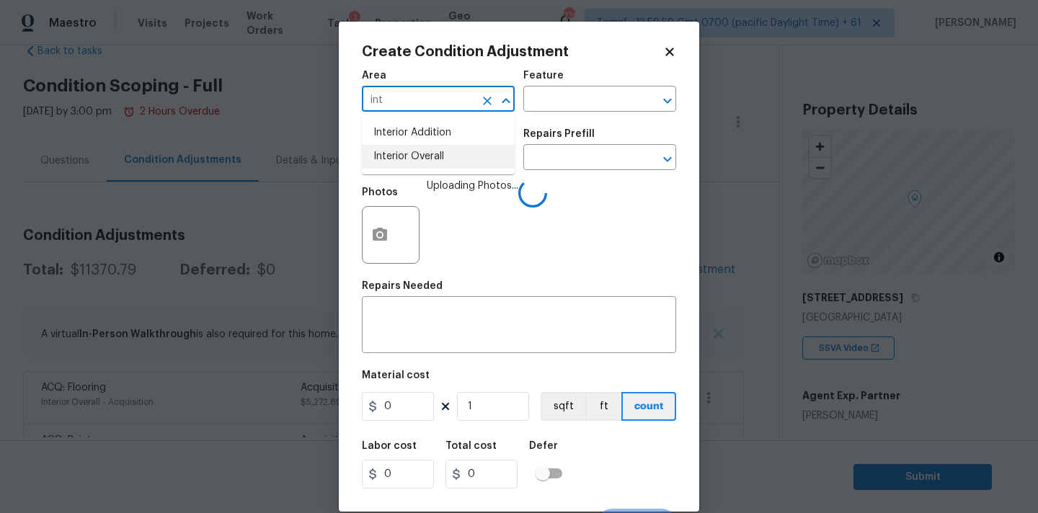
click at [425, 158] on li "Interior Overall" at bounding box center [438, 157] width 153 height 24
type input "Interior Overall"
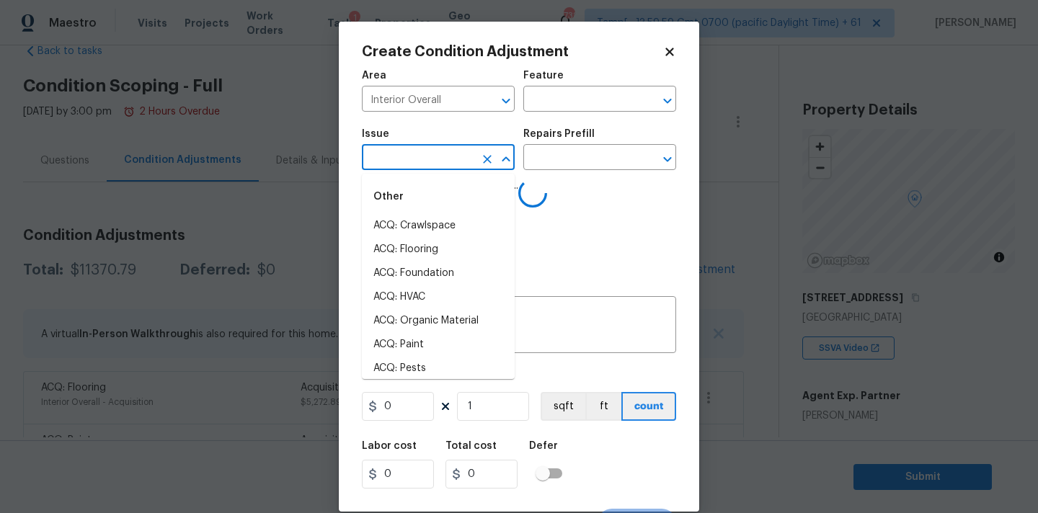
click at [425, 166] on input "text" at bounding box center [418, 159] width 112 height 22
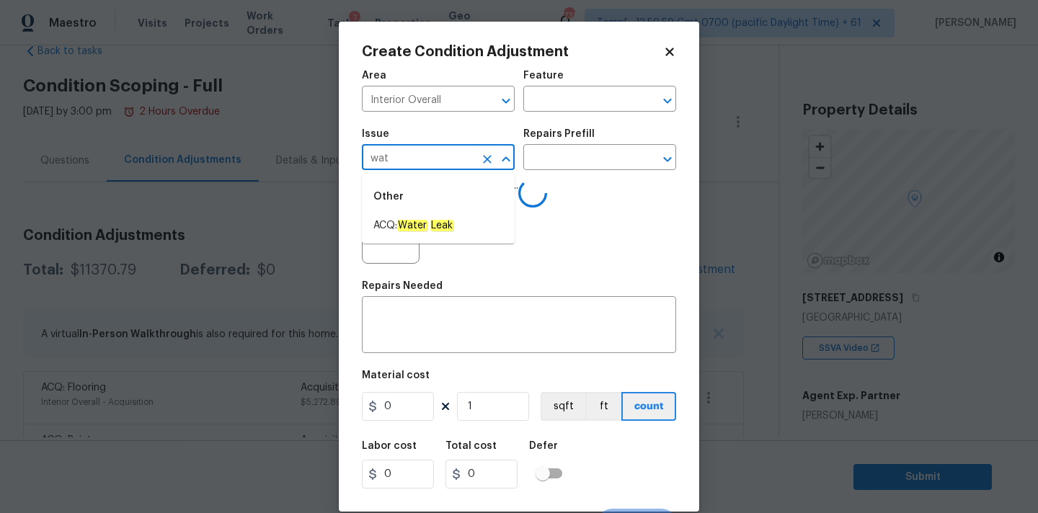
click at [429, 212] on div "Other" at bounding box center [438, 197] width 153 height 35
click at [428, 222] on em "Water" at bounding box center [412, 226] width 30 height 12
type input "ACQ: Water Leak"
click at [593, 164] on input "text" at bounding box center [579, 159] width 112 height 22
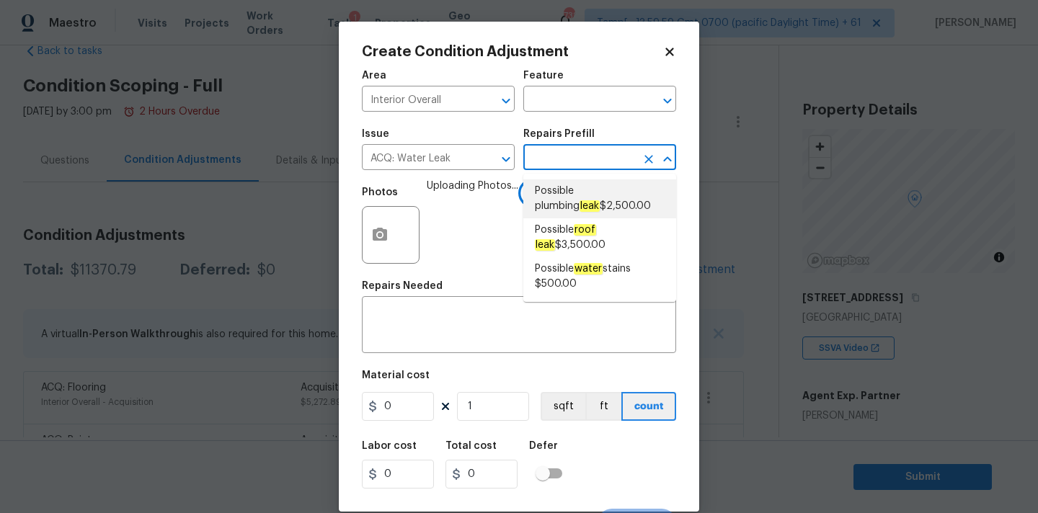
click at [607, 192] on span "Possible plumbing leak $2,500.00" at bounding box center [600, 199] width 130 height 30
type input "Acquisition"
type textarea "Acquisition Scope: Possible plumbing leak"
type input "2500"
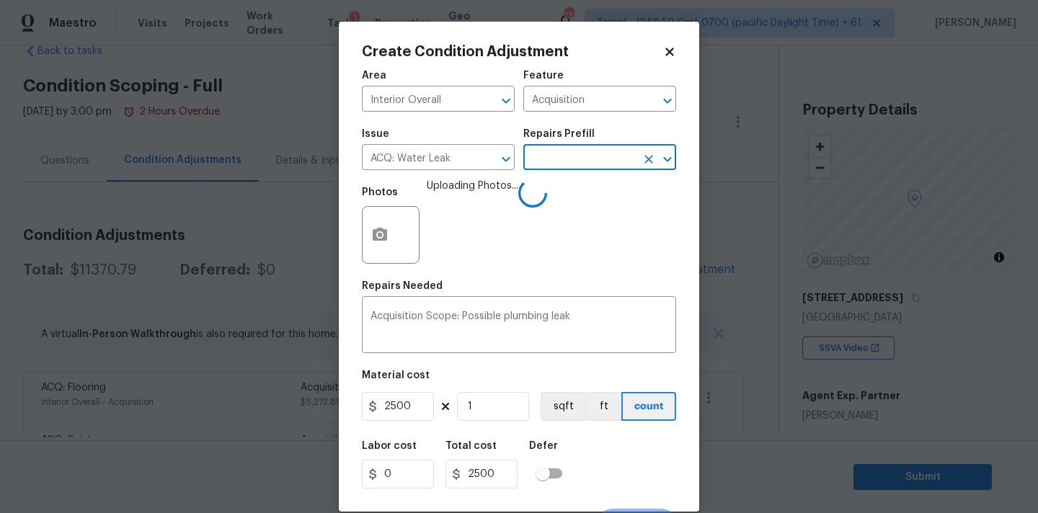
scroll to position [25, 0]
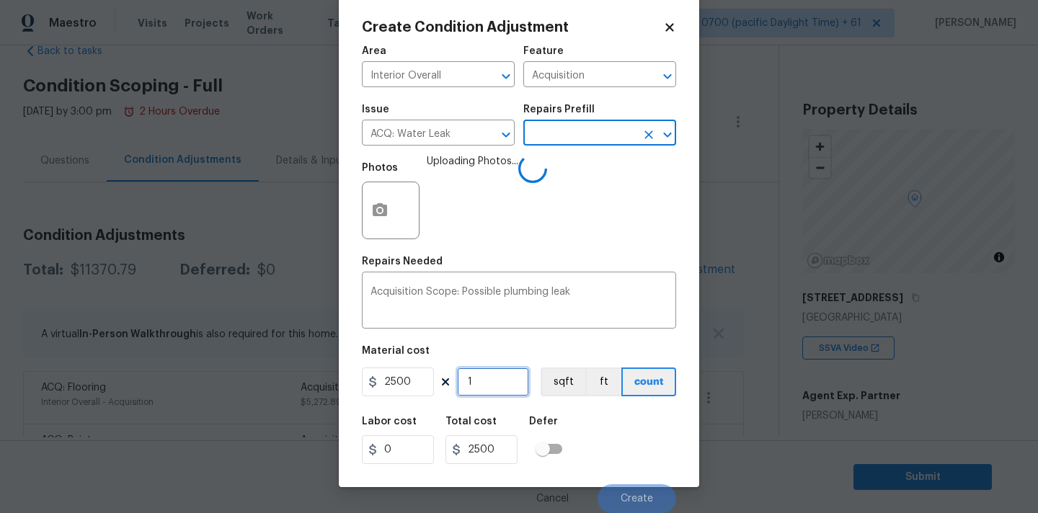
click at [486, 378] on input "1" at bounding box center [493, 382] width 72 height 29
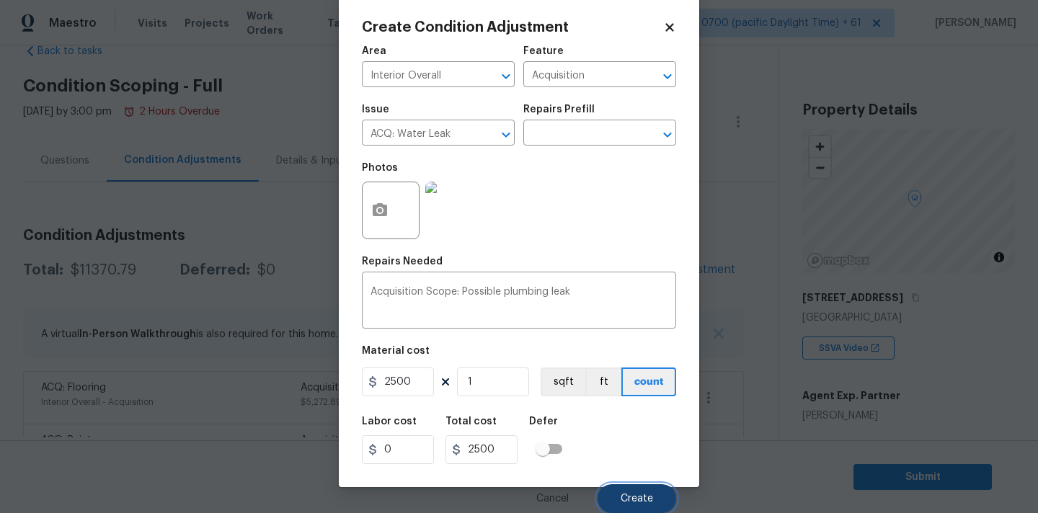
click at [646, 487] on button "Create" at bounding box center [637, 498] width 79 height 29
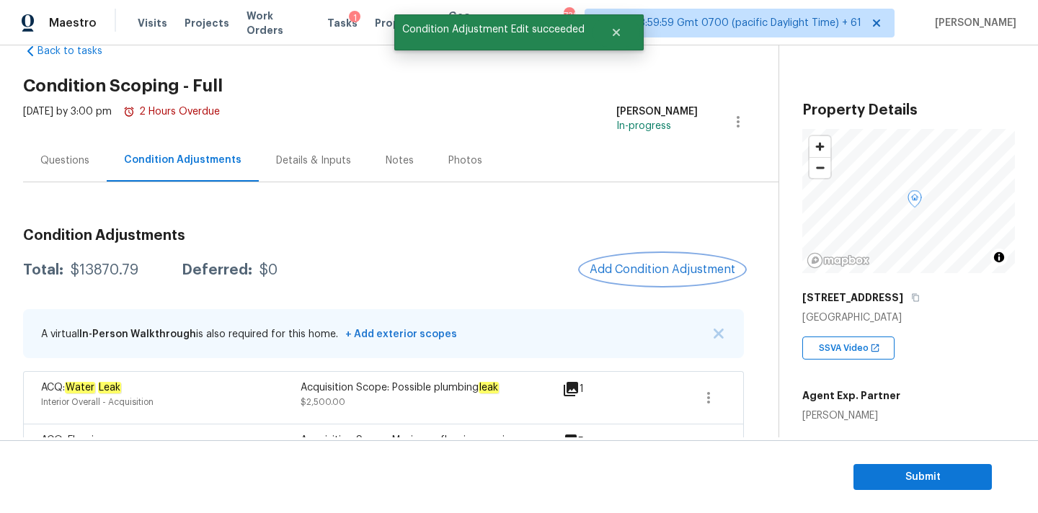
scroll to position [141, 0]
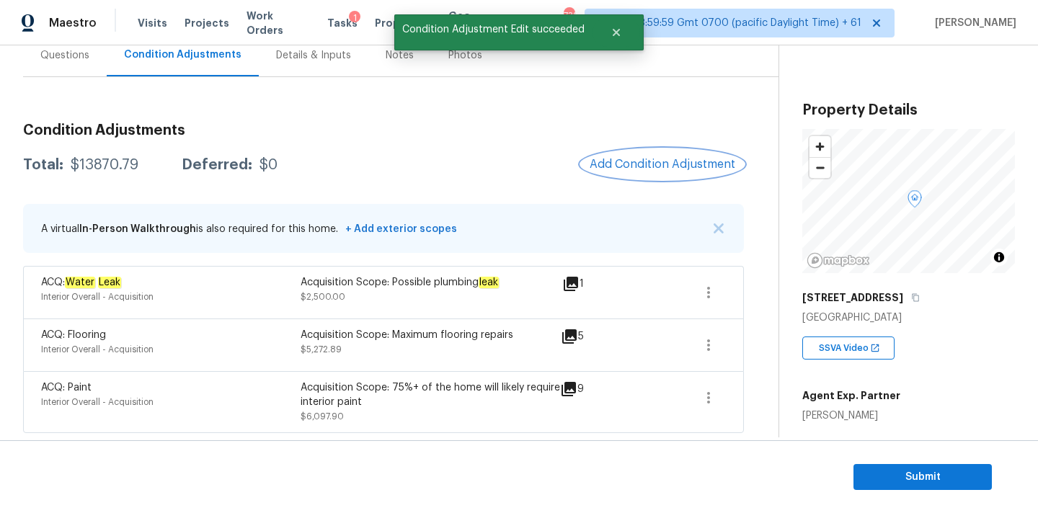
click at [645, 167] on span "Add Condition Adjustment" at bounding box center [663, 164] width 146 height 13
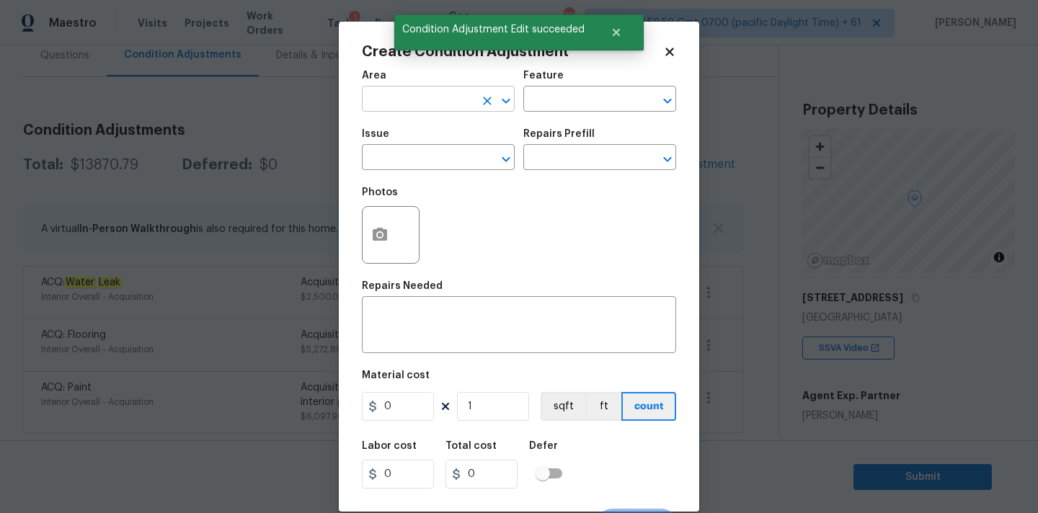
click at [422, 92] on input "text" at bounding box center [418, 100] width 112 height 22
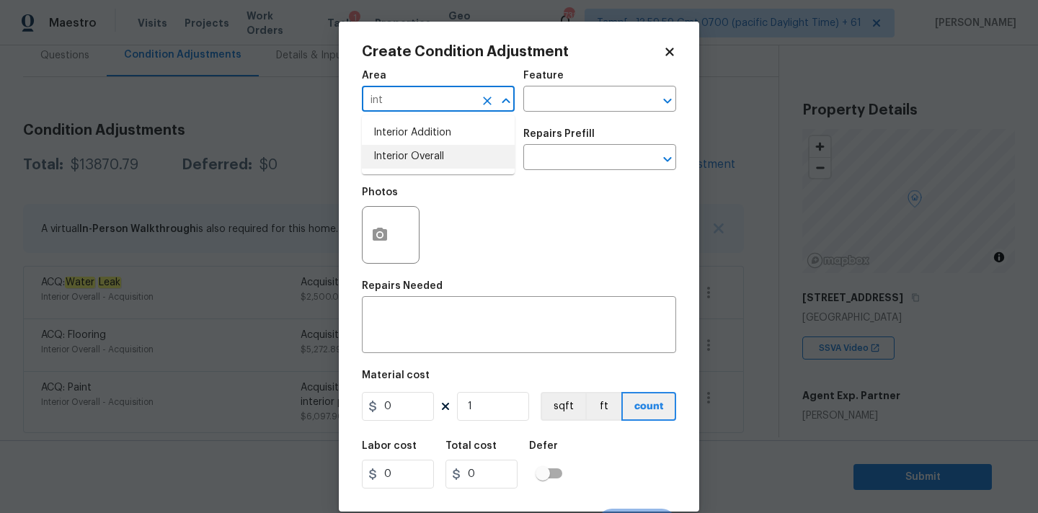
click at [423, 154] on li "Interior Overall" at bounding box center [438, 157] width 153 height 24
type input "Interior Overall"
click at [423, 157] on input "text" at bounding box center [418, 159] width 112 height 22
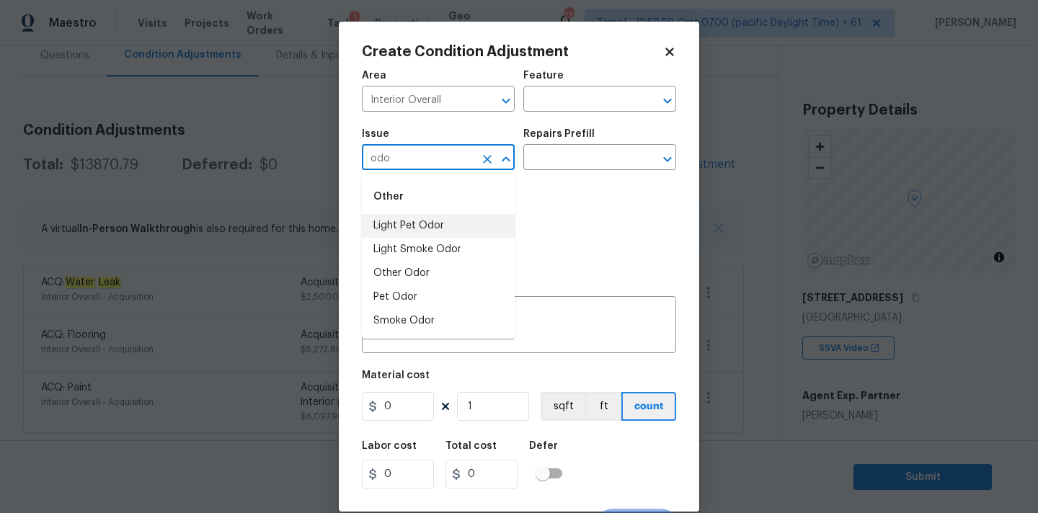
click at [419, 231] on li "Light Pet Odor" at bounding box center [438, 226] width 153 height 24
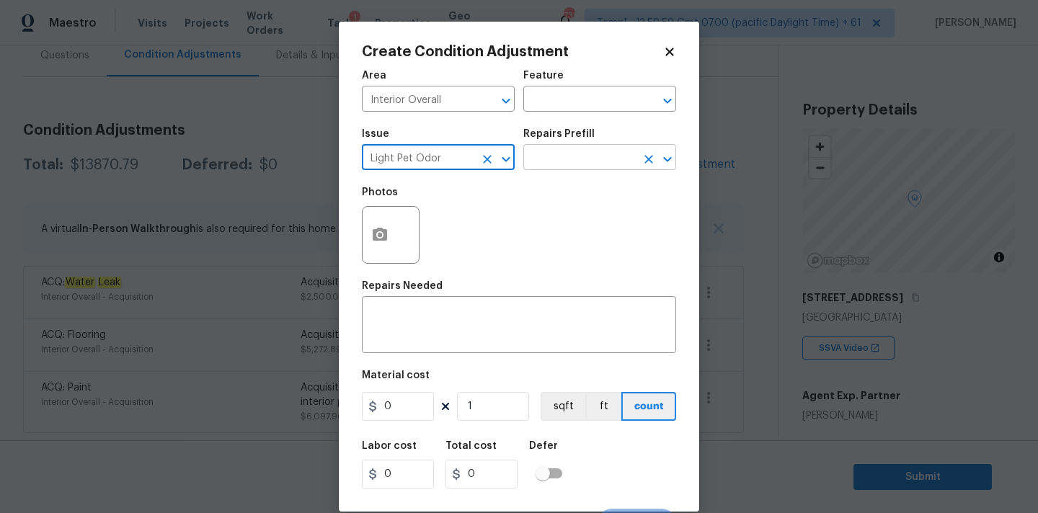
type input "Light Pet Odor"
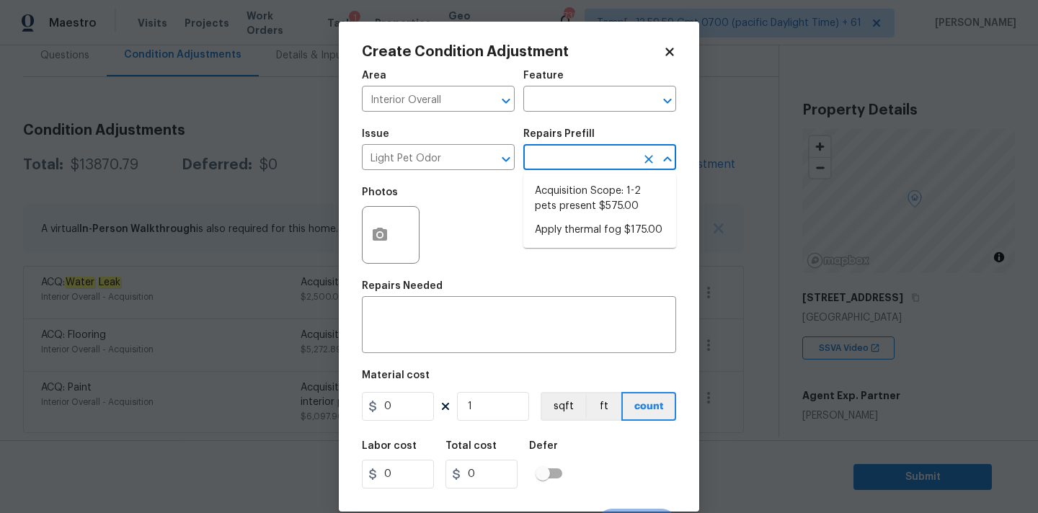
click at [567, 155] on input "text" at bounding box center [579, 159] width 112 height 22
click at [565, 201] on li "Acquisition Scope: 1-2 pets present $575.00" at bounding box center [599, 199] width 153 height 39
type textarea "Acquisition Scope: 1-2 pets present"
type input "575"
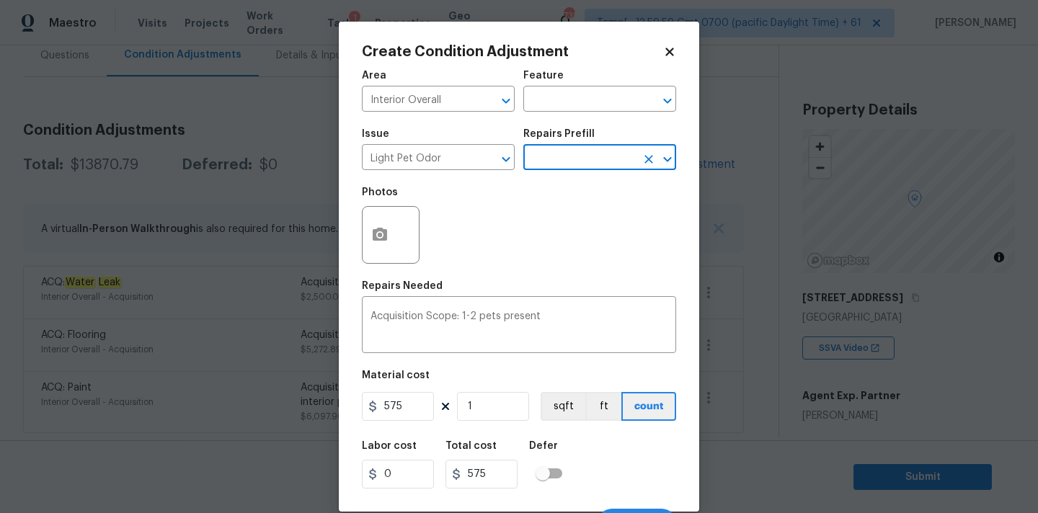
scroll to position [25, 0]
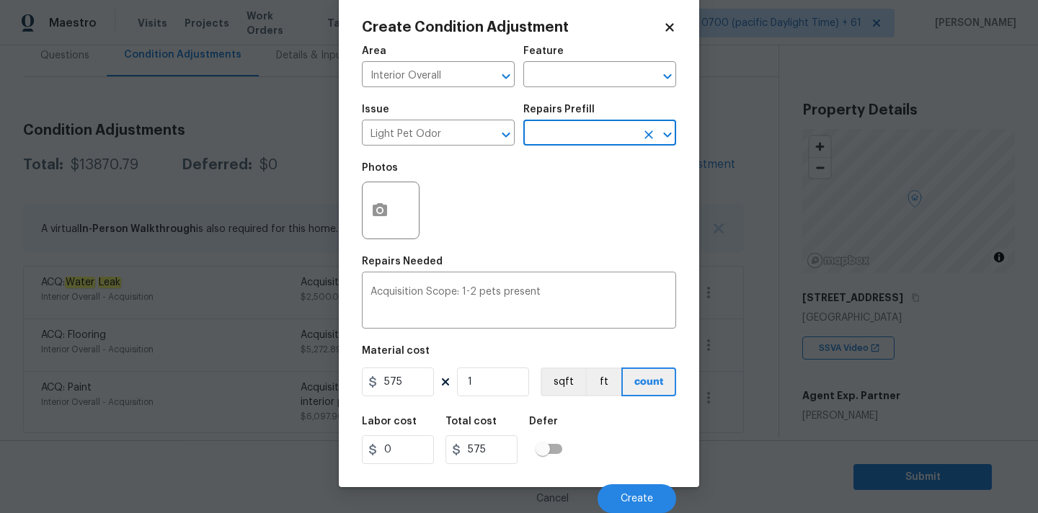
click at [613, 475] on div "Cancel Create" at bounding box center [519, 493] width 314 height 40
click at [619, 482] on div "Cancel Create" at bounding box center [519, 493] width 314 height 40
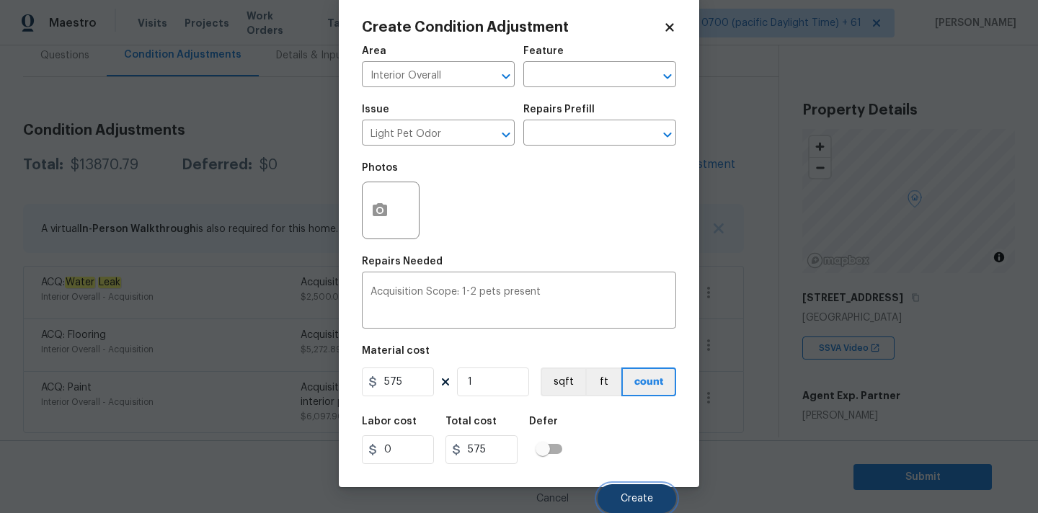
click at [625, 490] on button "Create" at bounding box center [637, 498] width 79 height 29
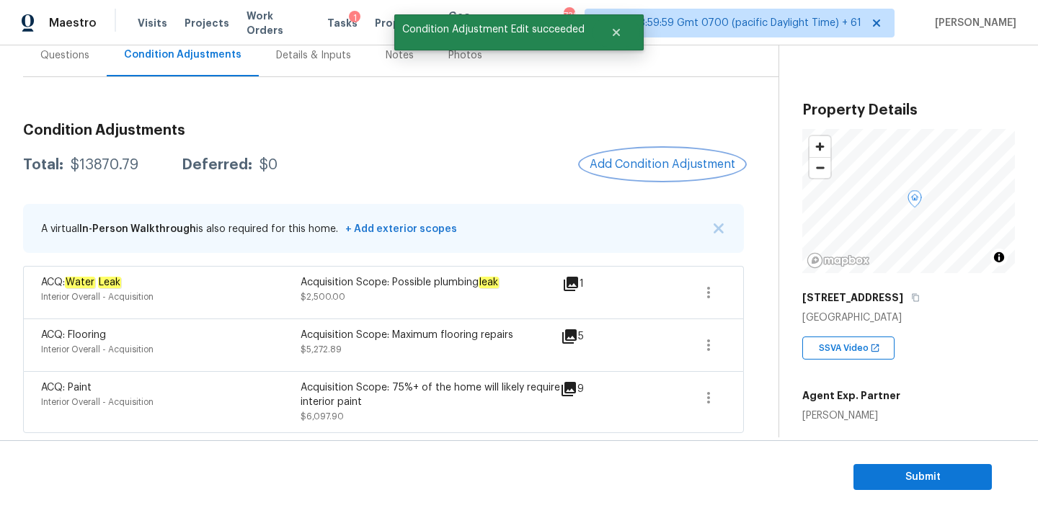
scroll to position [0, 0]
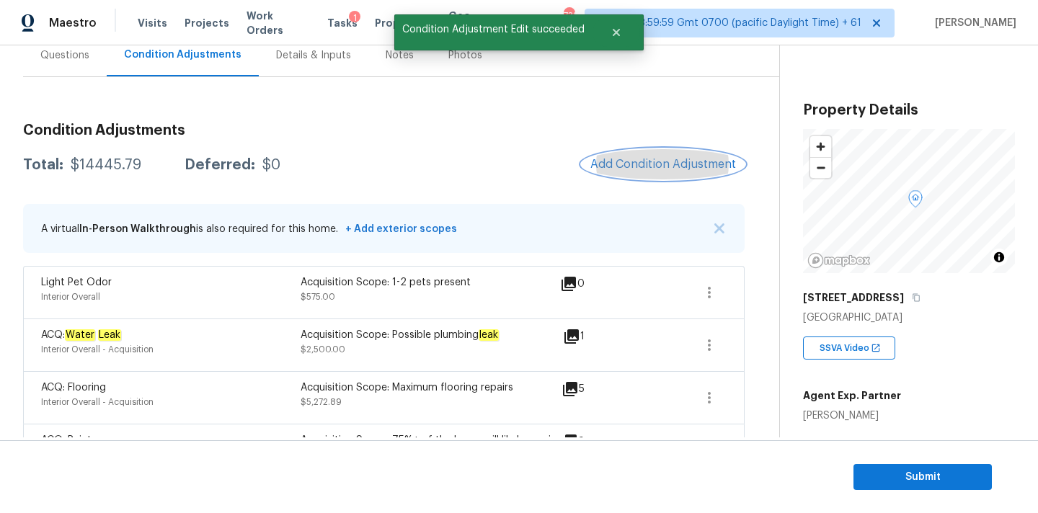
click at [600, 160] on span "Add Condition Adjustment" at bounding box center [663, 164] width 146 height 13
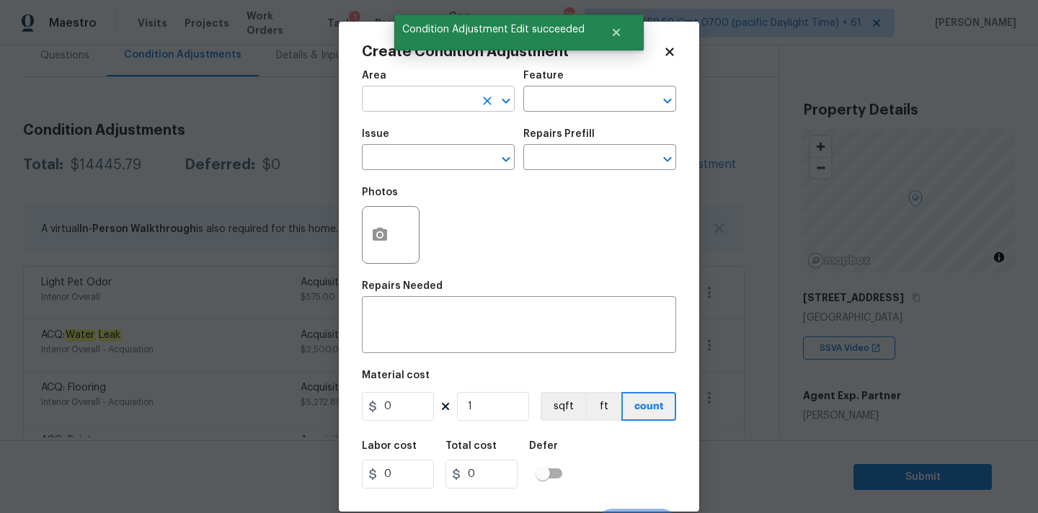
click at [420, 102] on input "text" at bounding box center [418, 100] width 112 height 22
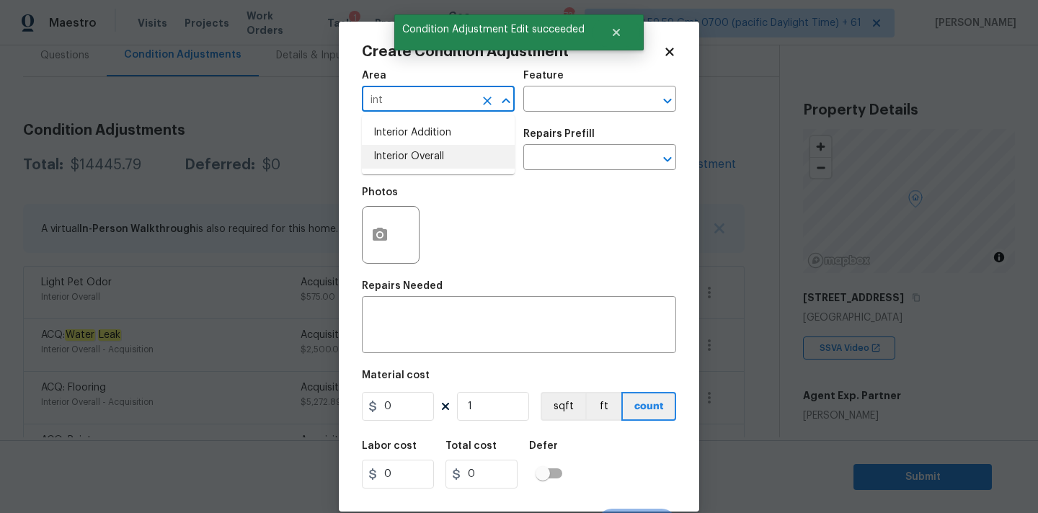
click at [420, 156] on li "Interior Overall" at bounding box center [438, 157] width 153 height 24
type input "Interior Overall"
click at [420, 161] on input "text" at bounding box center [418, 159] width 112 height 22
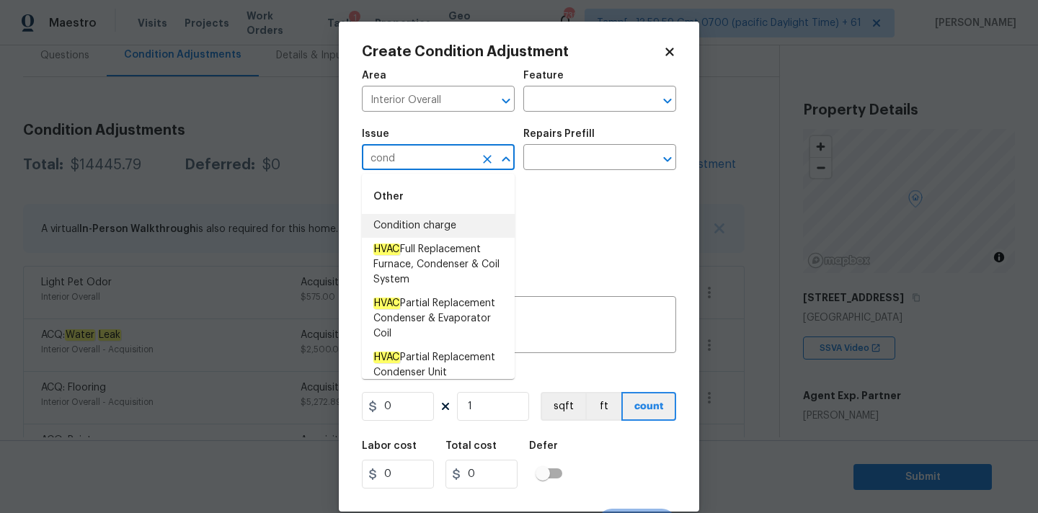
click at [437, 214] on li "Condition charge" at bounding box center [438, 226] width 153 height 24
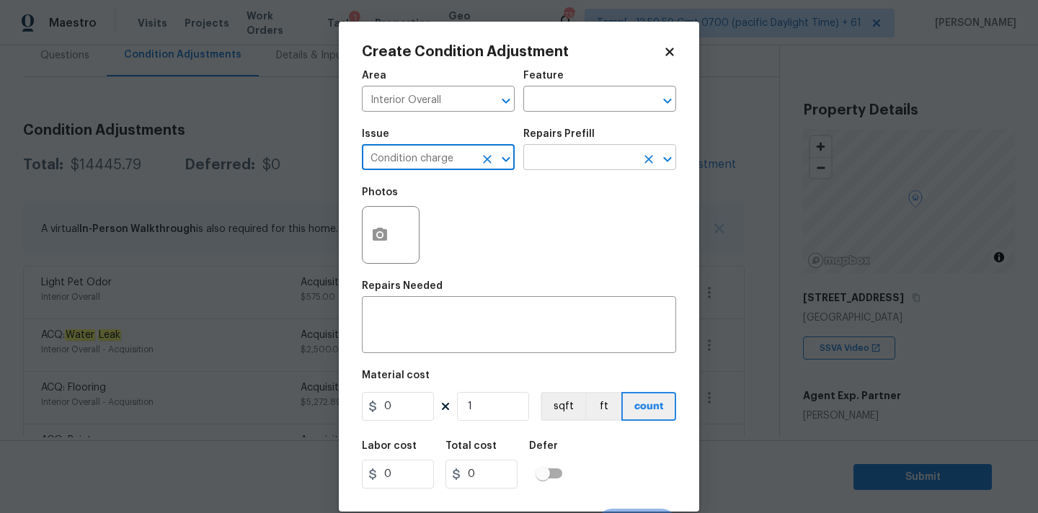
type input "Condition charge"
click at [570, 154] on input "text" at bounding box center [579, 159] width 112 height 22
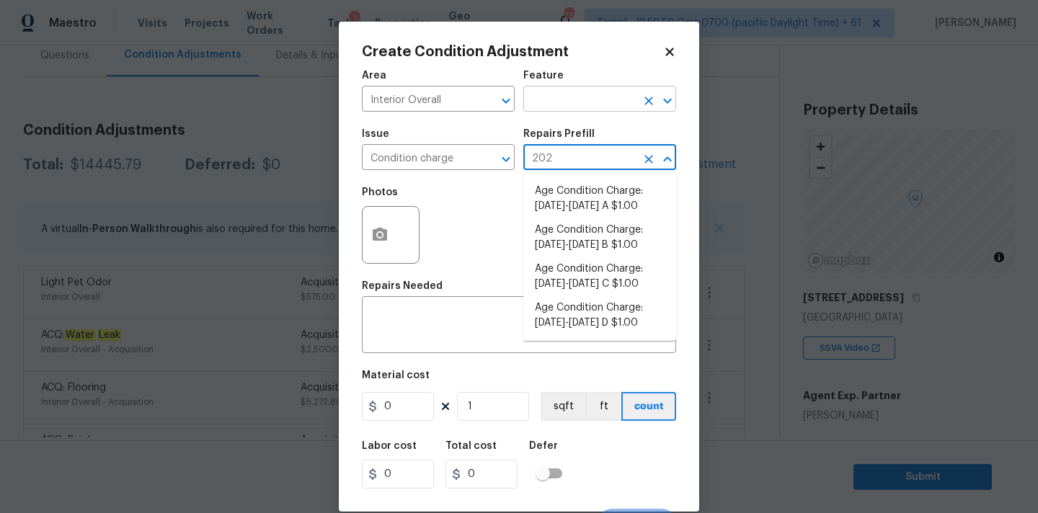
type input "2023"
click at [578, 247] on li "Age Condition Charge: 2009-2023 B $1.00" at bounding box center [599, 237] width 153 height 39
type input "Home Readiness Packages"
type textarea "Age Condition Charge: 2009-2023 B"
type input "1"
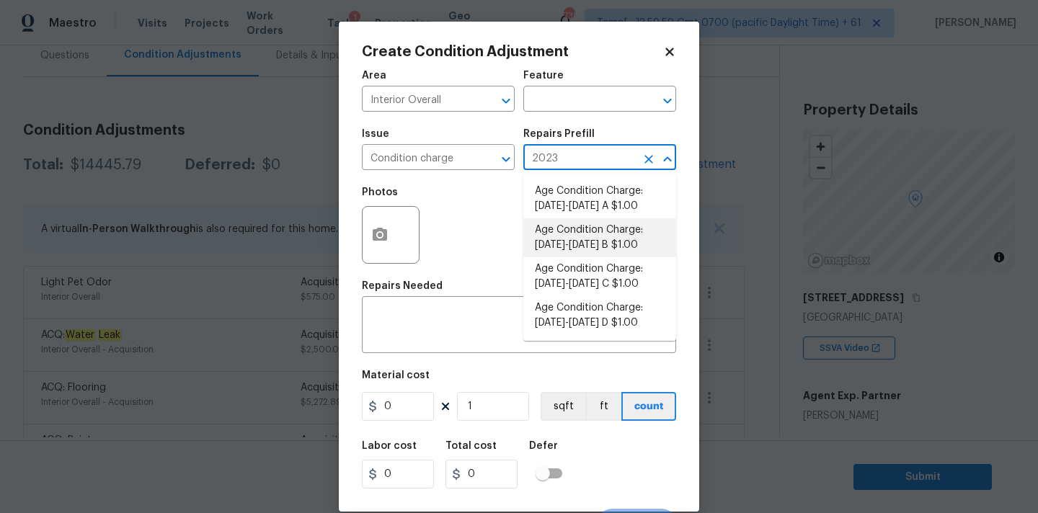
type input "1"
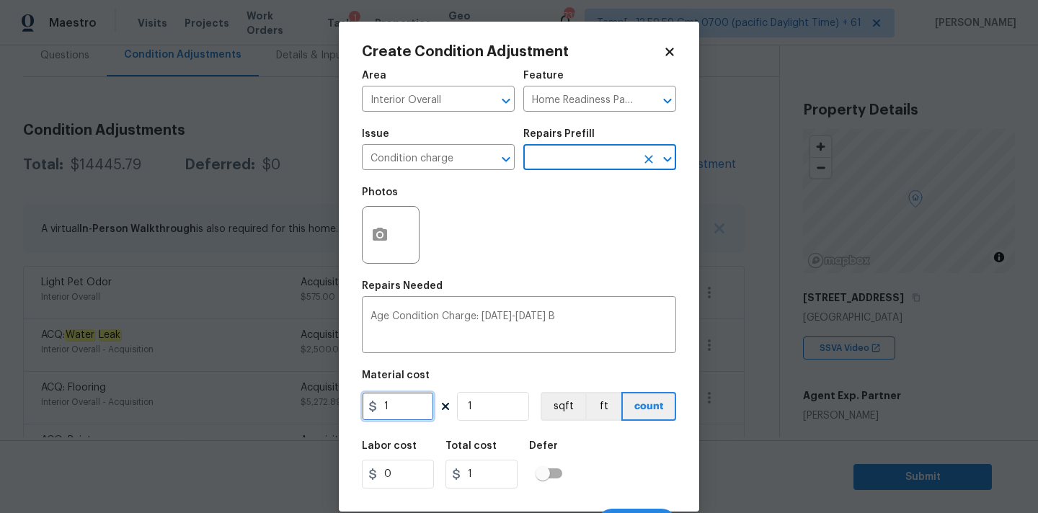
click at [416, 407] on input "1" at bounding box center [398, 406] width 72 height 29
type input "2000"
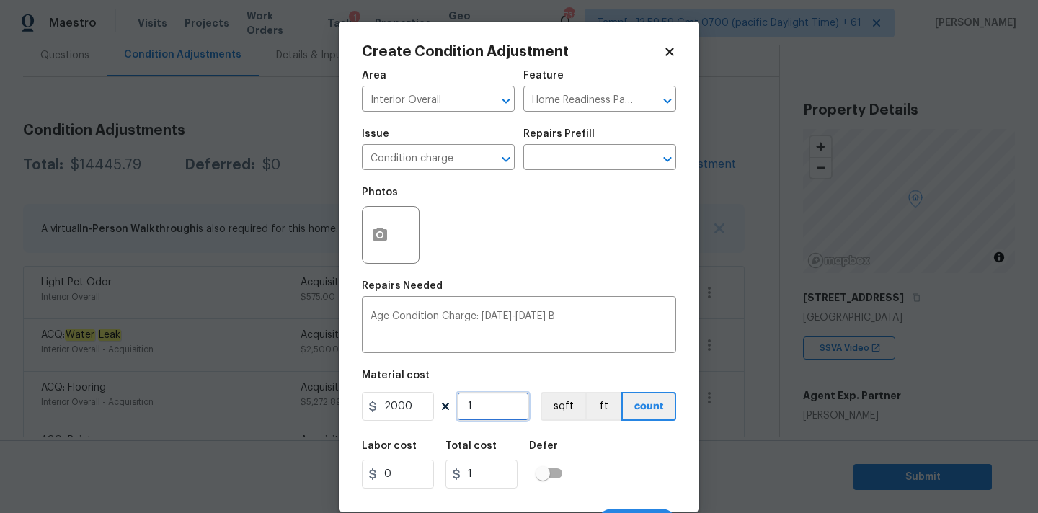
type input "2000"
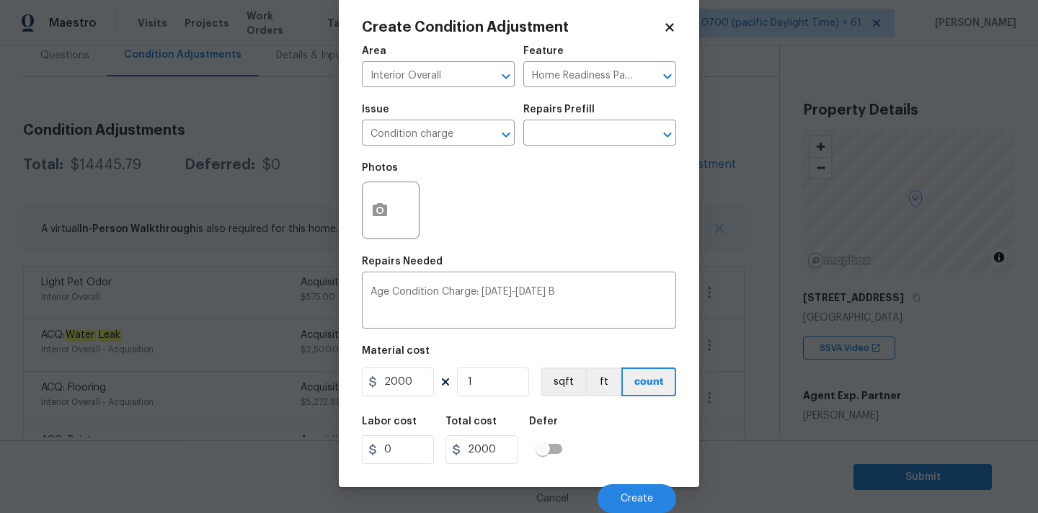
click at [608, 483] on div "Cancel Create" at bounding box center [519, 493] width 314 height 40
click at [622, 492] on button "Create" at bounding box center [637, 498] width 79 height 29
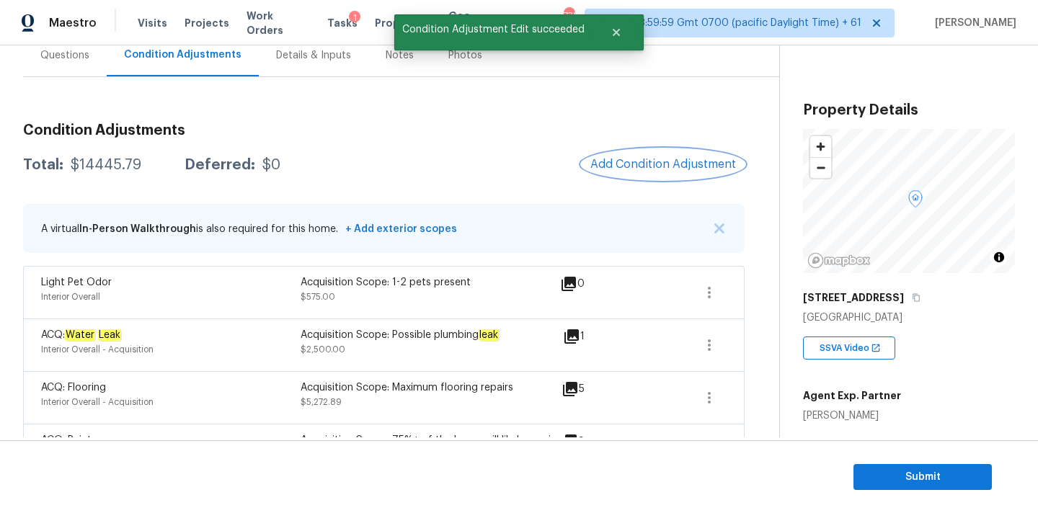
scroll to position [0, 0]
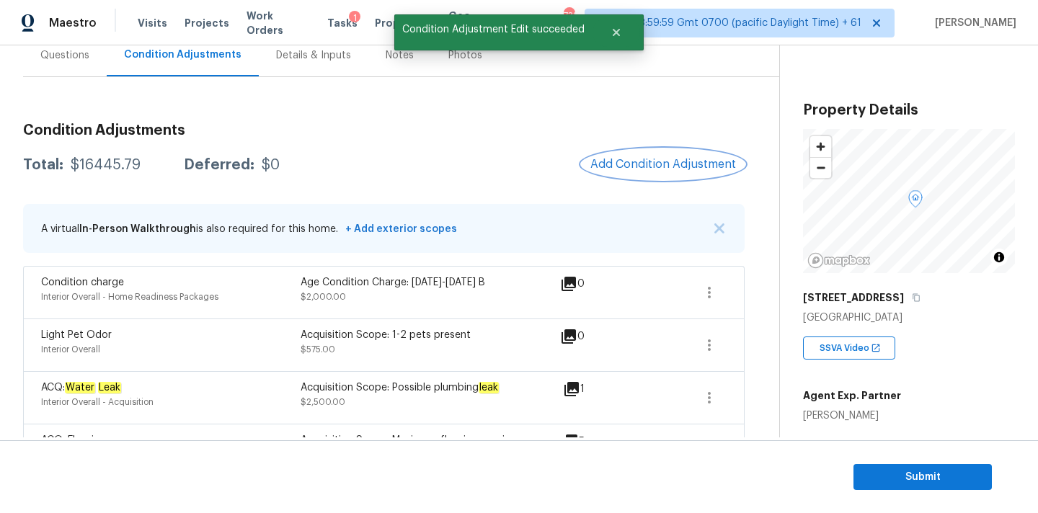
click at [628, 161] on span "Add Condition Adjustment" at bounding box center [663, 164] width 146 height 13
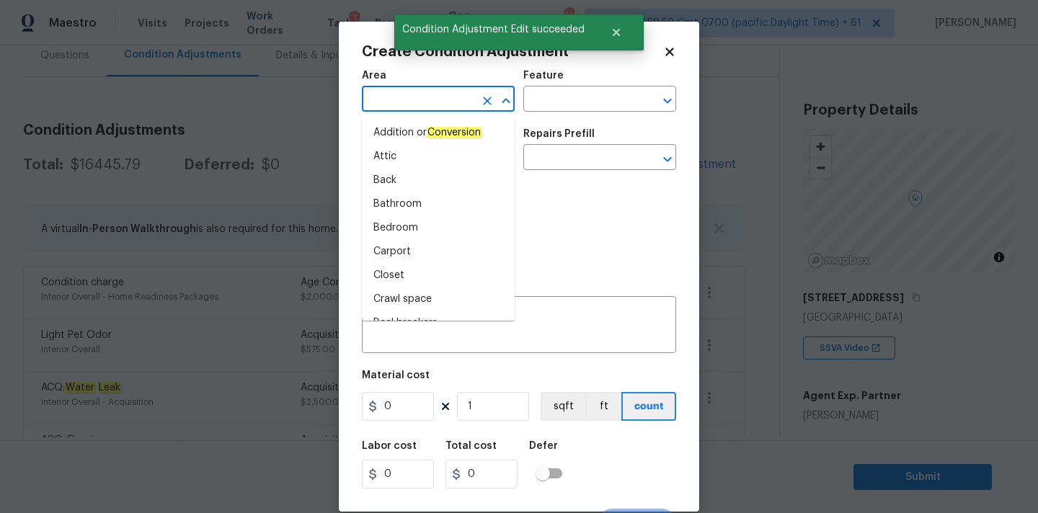
click at [414, 105] on input "text" at bounding box center [418, 100] width 112 height 22
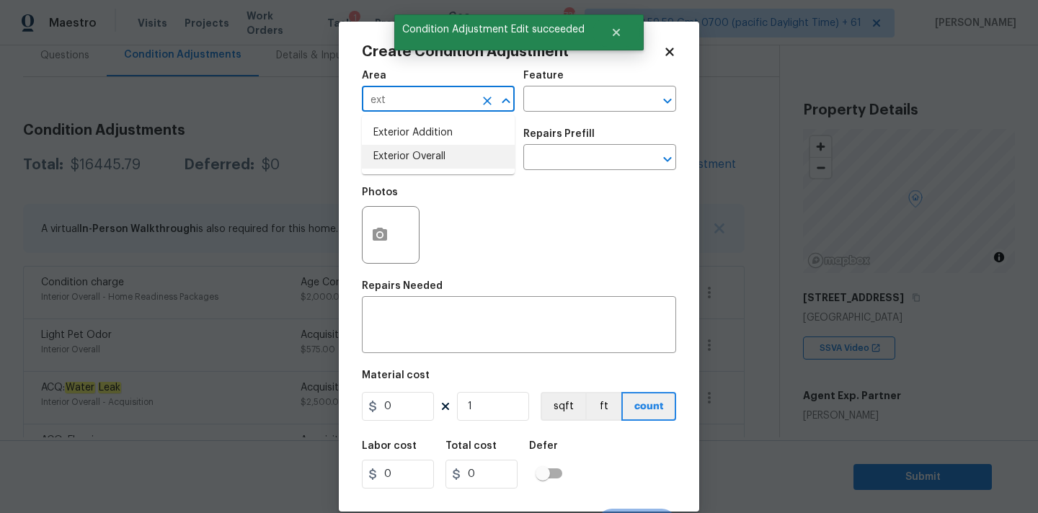
click at [412, 150] on li "Exterior Overall" at bounding box center [438, 157] width 153 height 24
type input "Exterior Overall"
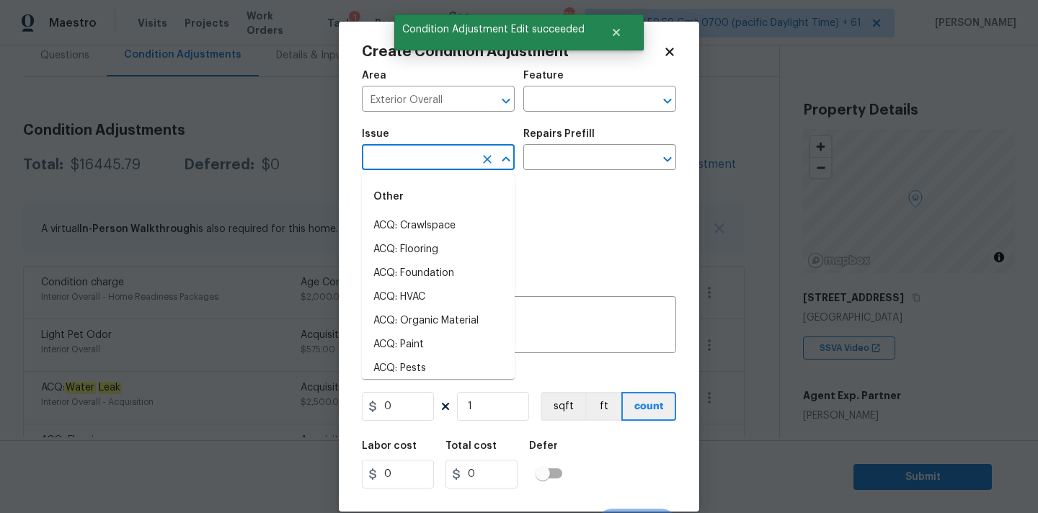
click at [415, 160] on input "text" at bounding box center [418, 159] width 112 height 22
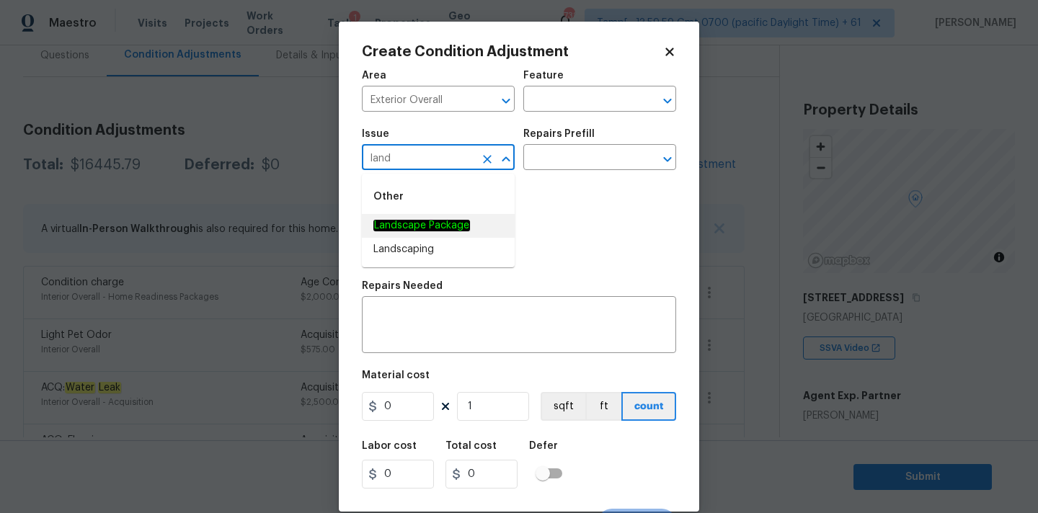
click at [432, 228] on em "Landscape Package" at bounding box center [421, 226] width 97 height 12
type input "Landscape Package"
click at [603, 145] on div "Repairs Prefill" at bounding box center [599, 138] width 153 height 19
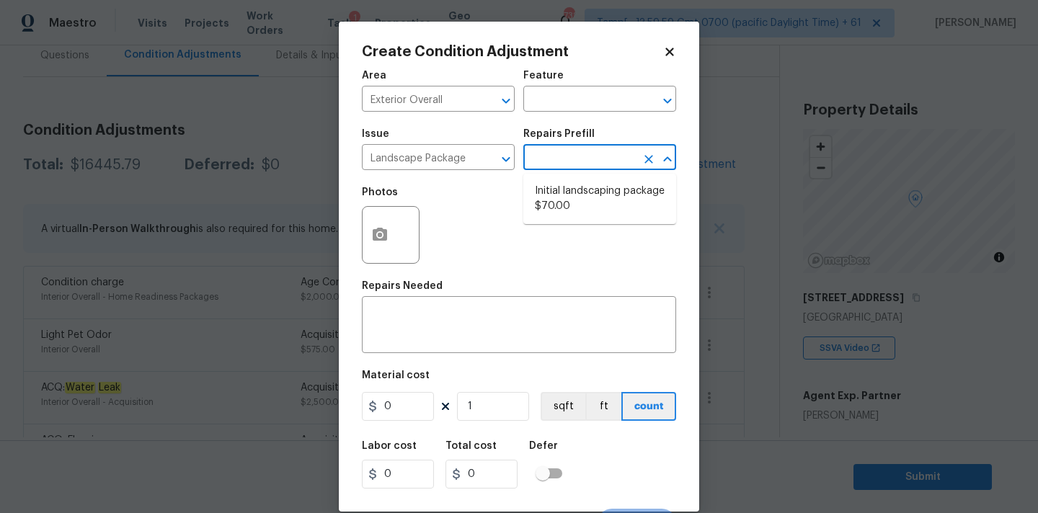
click at [603, 154] on input "text" at bounding box center [579, 159] width 112 height 22
click at [580, 200] on li "Initial landscaping package $70.00" at bounding box center [599, 199] width 153 height 39
type input "Home Readiness Packages"
type textarea "Mowing of grass up to 6" in height. Mow, edge along driveways & sidewalks, trim…"
type input "70"
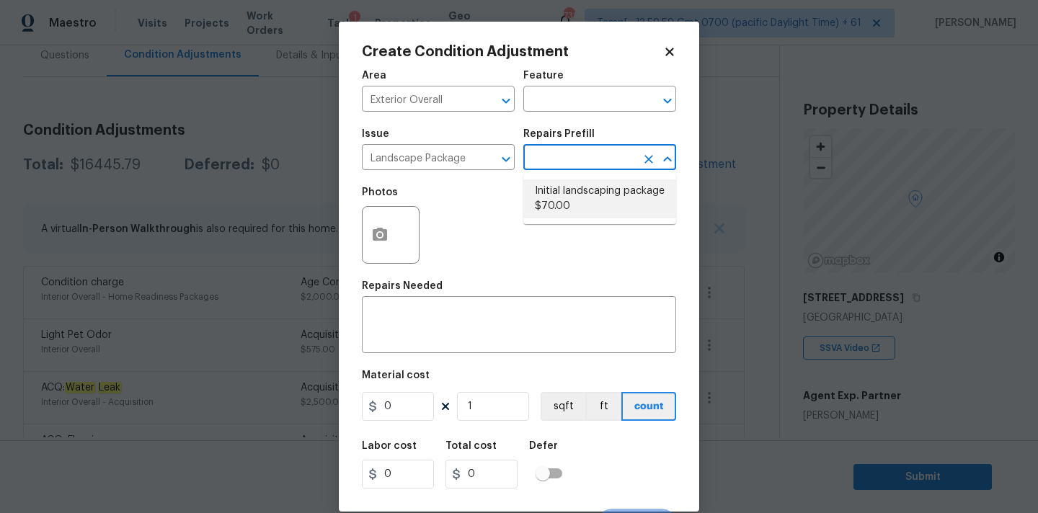
type input "70"
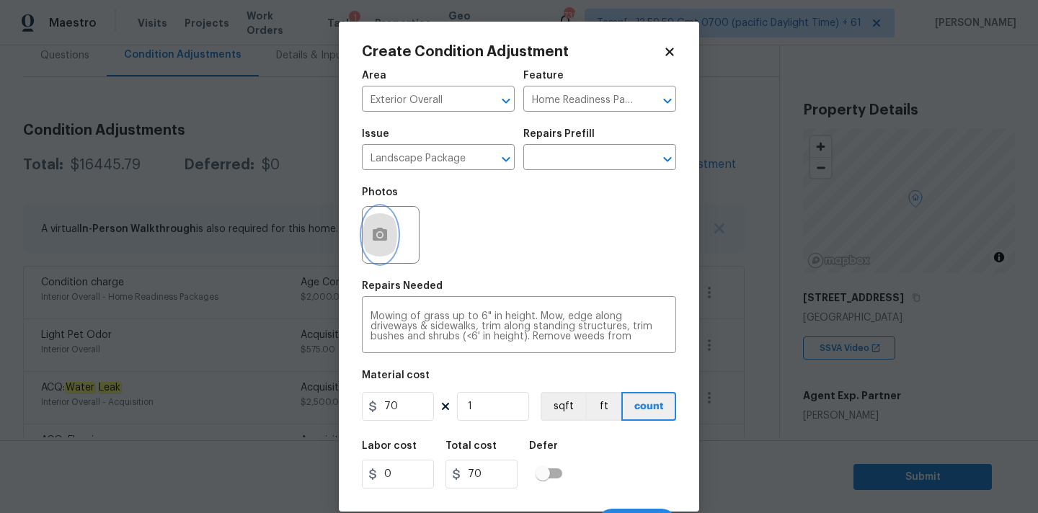
click at [379, 239] on icon "button" at bounding box center [379, 234] width 17 height 17
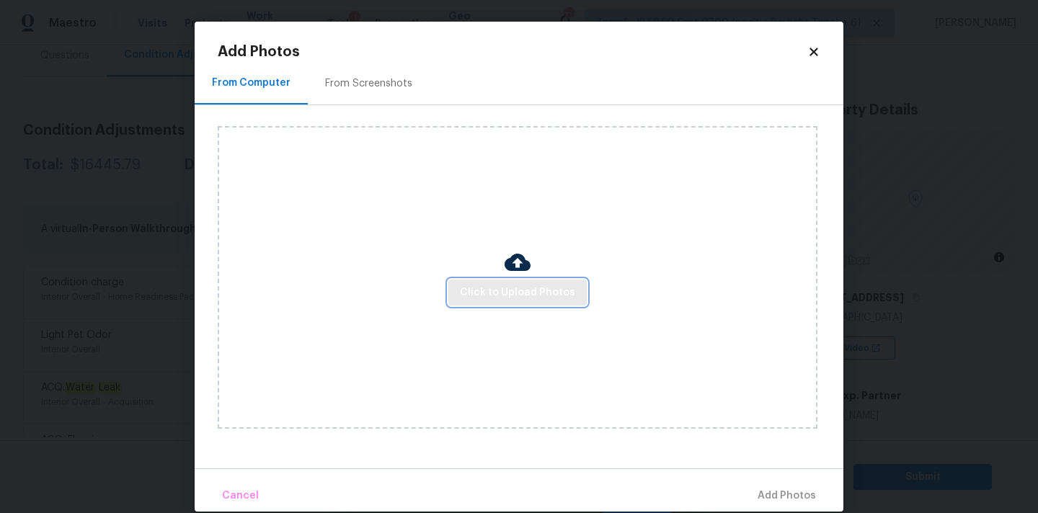
click at [523, 282] on button "Click to Upload Photos" at bounding box center [517, 293] width 138 height 27
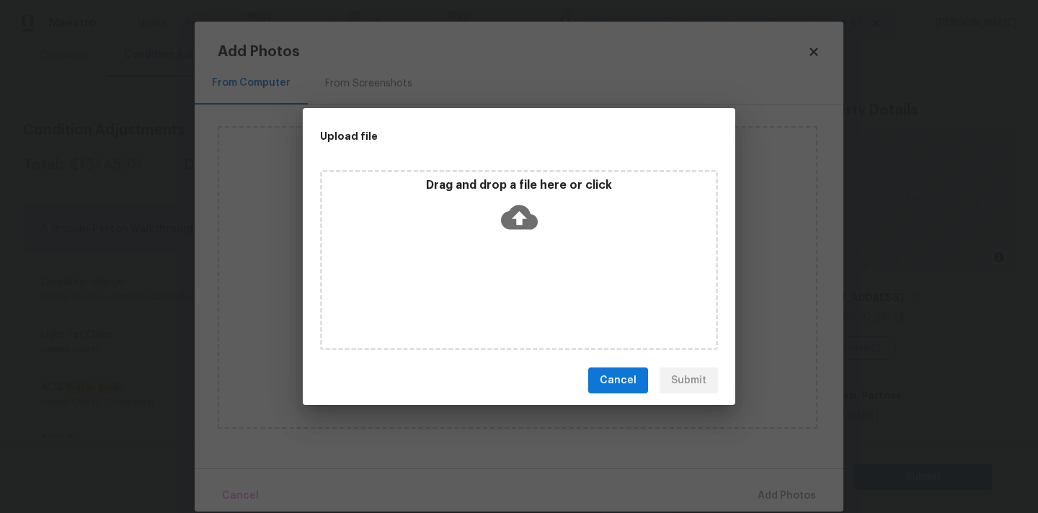
click at [515, 178] on p "Drag and drop a file here or click" at bounding box center [519, 185] width 394 height 15
click at [632, 384] on span "Cancel" at bounding box center [618, 381] width 37 height 18
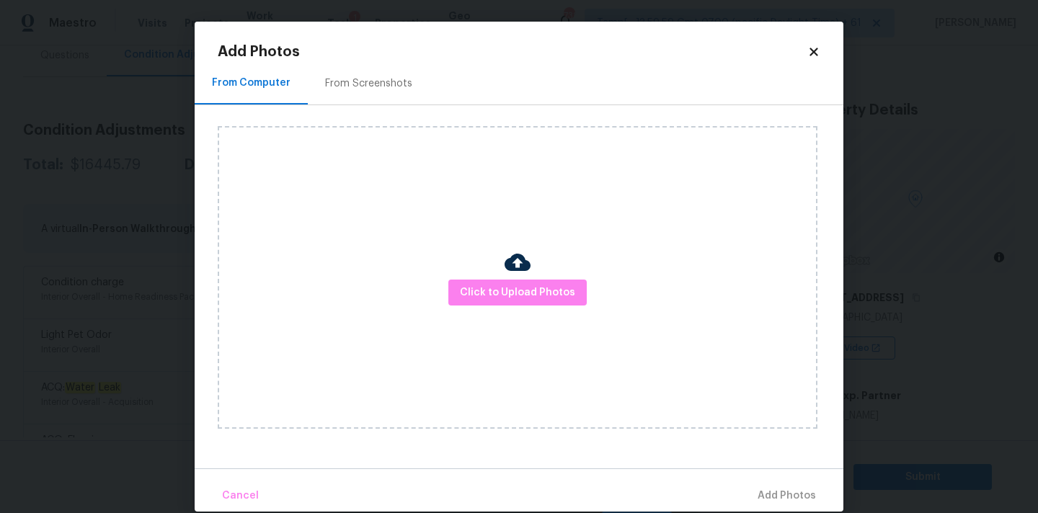
click at [816, 51] on icon at bounding box center [813, 51] width 13 height 13
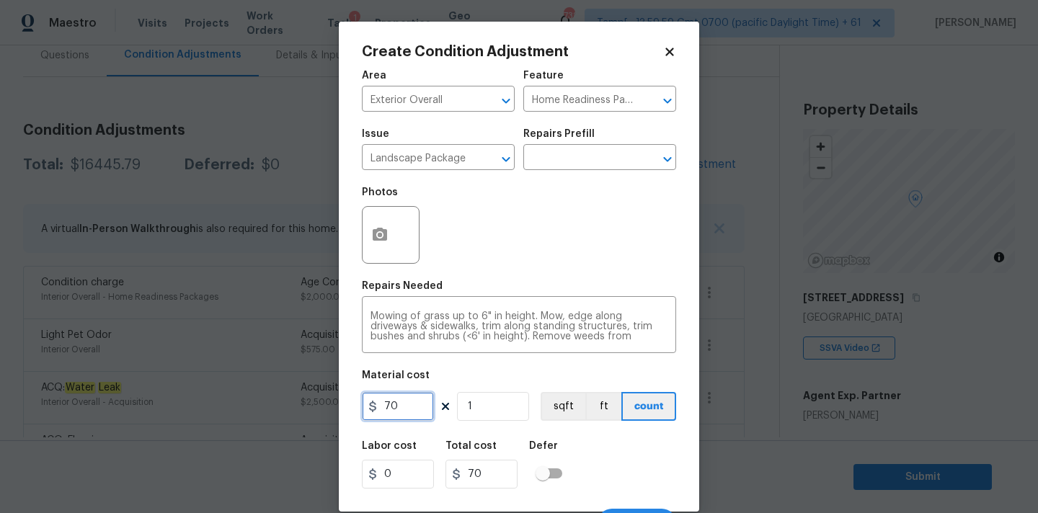
click at [400, 402] on input "70" at bounding box center [398, 406] width 72 height 29
type input "300"
click at [380, 223] on button "button" at bounding box center [380, 235] width 35 height 56
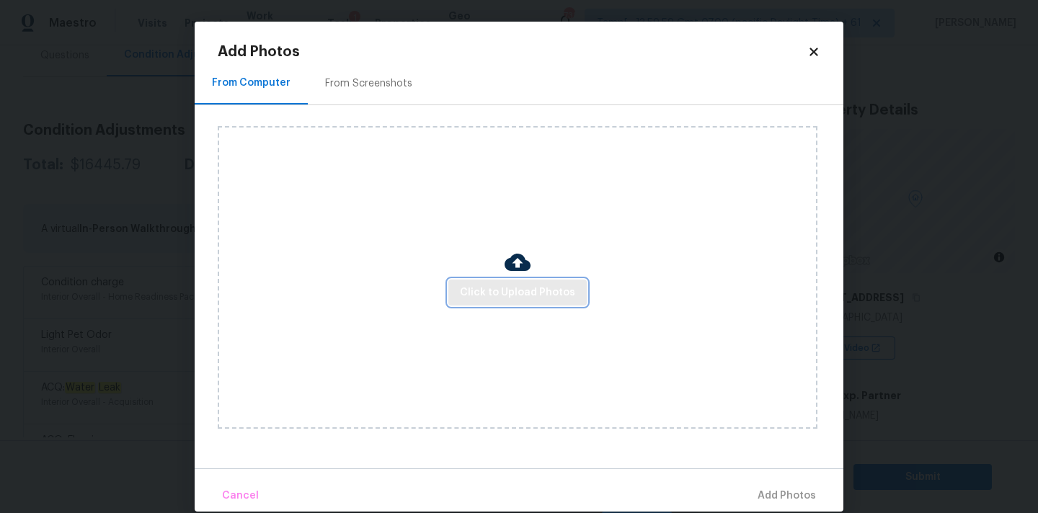
click at [492, 280] on button "Click to Upload Photos" at bounding box center [517, 293] width 138 height 27
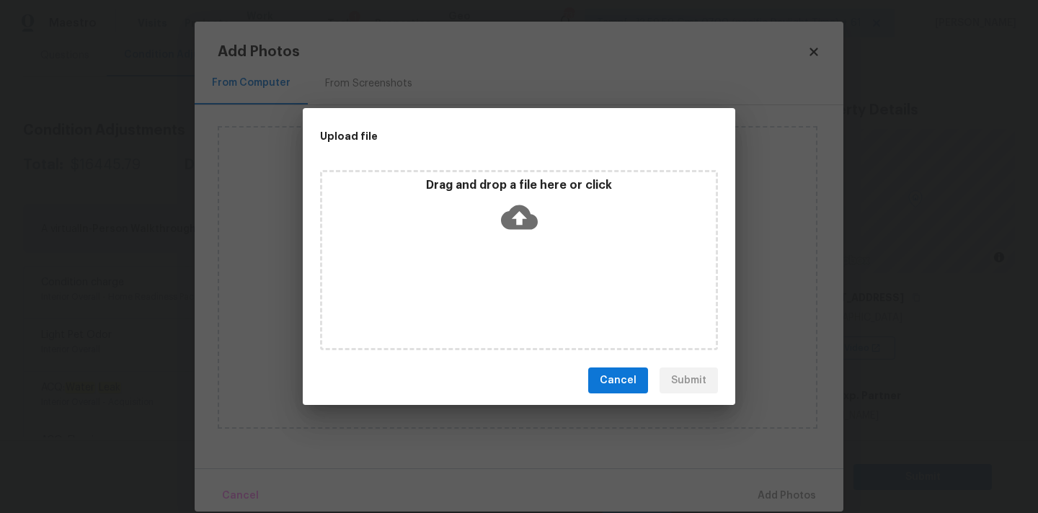
click at [518, 203] on icon at bounding box center [519, 217] width 37 height 37
